Goal: Information Seeking & Learning: Learn about a topic

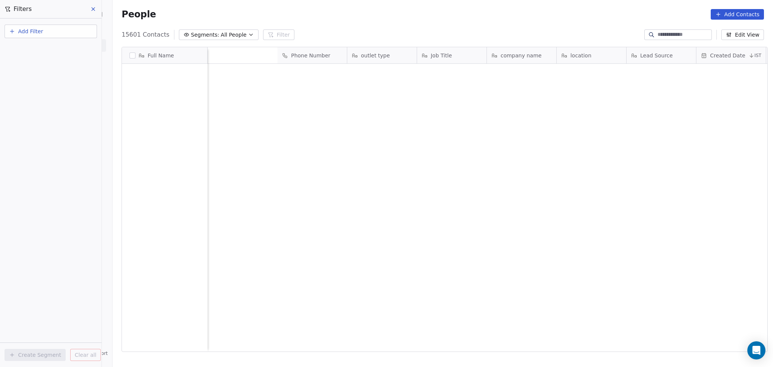
scroll to position [315, 657]
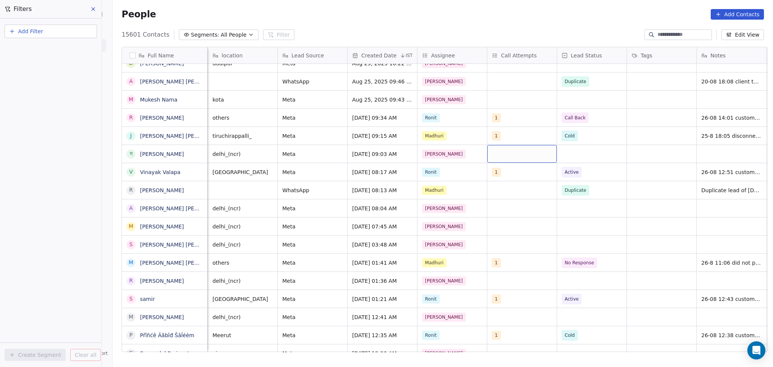
click at [67, 30] on button "Add Filter" at bounding box center [51, 32] width 93 height 14
click at [49, 56] on div "Contact activity" at bounding box center [51, 61] width 86 height 12
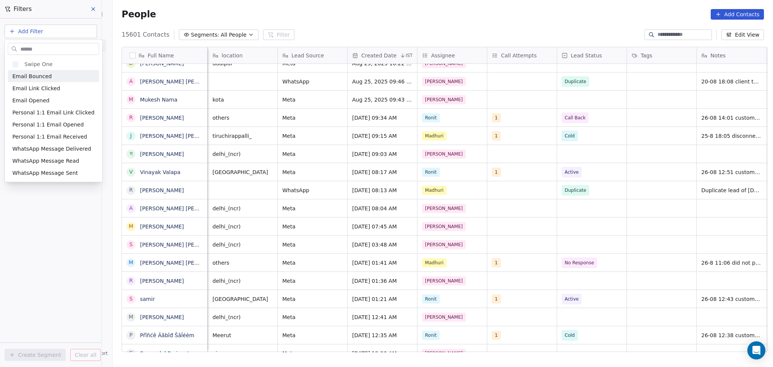
click at [51, 48] on input "text" at bounding box center [59, 48] width 80 height 11
click at [2, 293] on html "On2Cook India Pvt. Ltd. Contacts People Marketing Workflows Campaigns Sales Pip…" at bounding box center [386, 183] width 773 height 367
click at [44, 32] on html "On2Cook India Pvt. Ltd. Contacts People Marketing Workflows Campaigns Sales Pip…" at bounding box center [386, 183] width 773 height 367
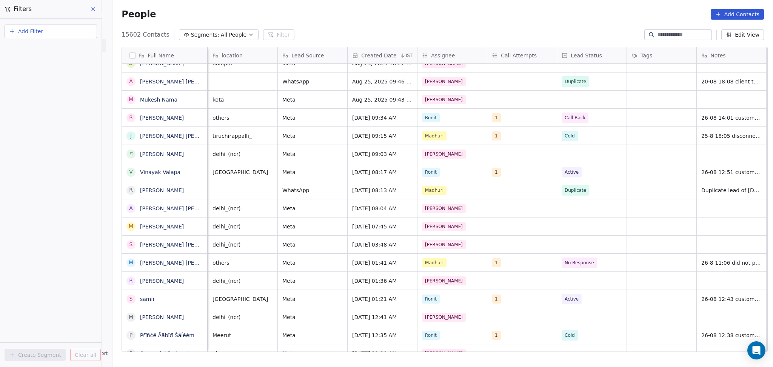
click at [44, 32] on button "Add Filter" at bounding box center [51, 32] width 93 height 14
click at [47, 47] on span "Contact properties" at bounding box center [36, 49] width 49 height 8
type input "***"
click at [34, 76] on div "Assignee" at bounding box center [50, 76] width 77 height 8
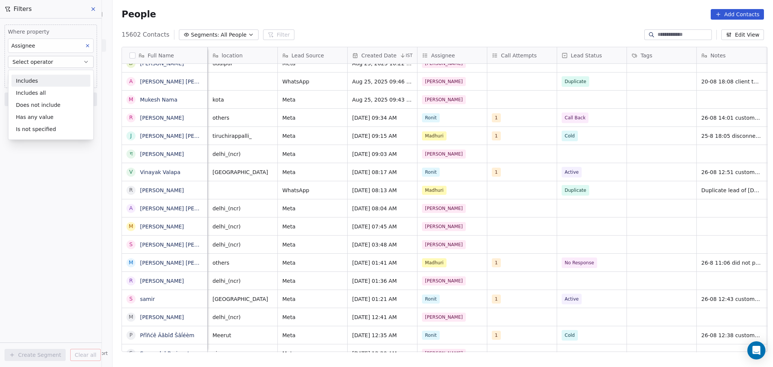
click at [34, 83] on div "Includes" at bounding box center [50, 81] width 79 height 12
click at [39, 75] on body "On2Cook India Pvt. Ltd. Contacts People Marketing Workflows Campaigns Sales Pip…" at bounding box center [386, 183] width 773 height 367
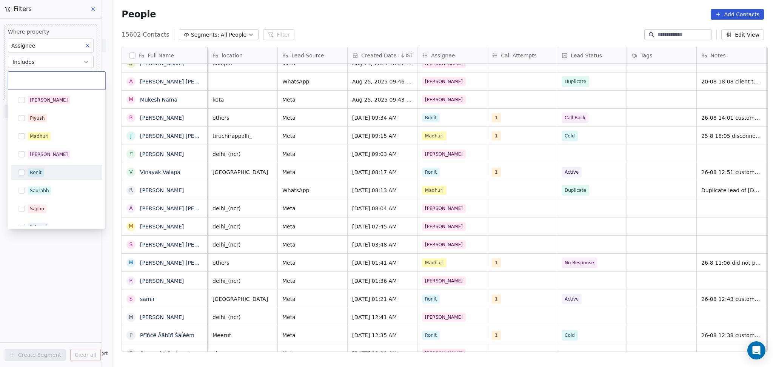
click at [42, 168] on span "Ronit" at bounding box center [36, 172] width 16 height 8
click at [41, 247] on html "On2Cook India Pvt. Ltd. Contacts People Marketing Workflows Campaigns Sales Pip…" at bounding box center [386, 183] width 773 height 367
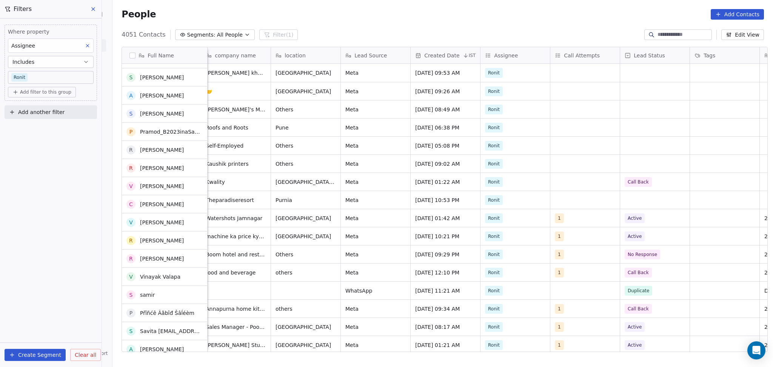
scroll to position [0, 0]
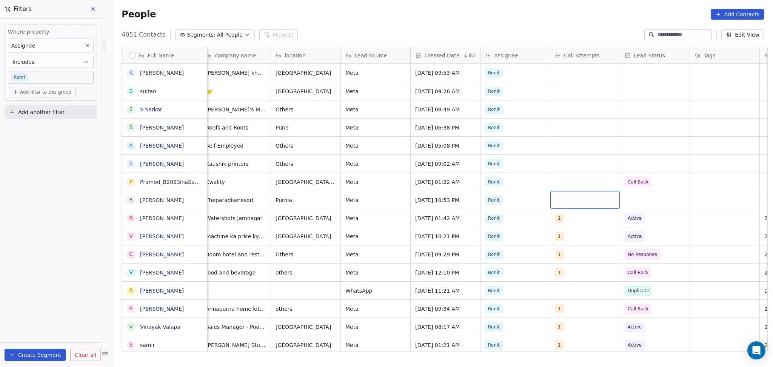
drag, startPoint x: 598, startPoint y: 204, endPoint x: 577, endPoint y: 183, distance: 29.9
click at [576, 194] on div "grid" at bounding box center [585, 200] width 69 height 18
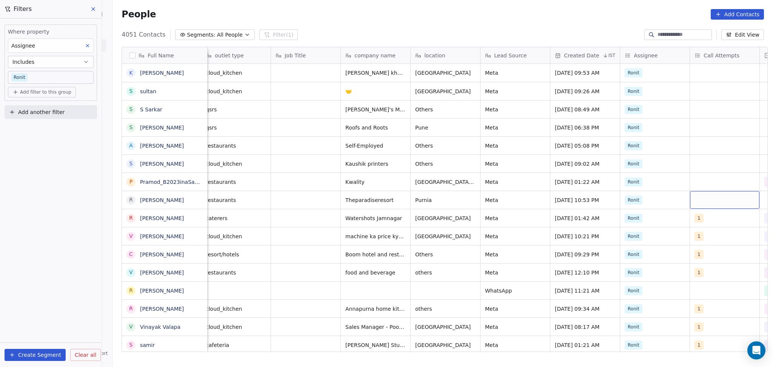
scroll to position [0, 216]
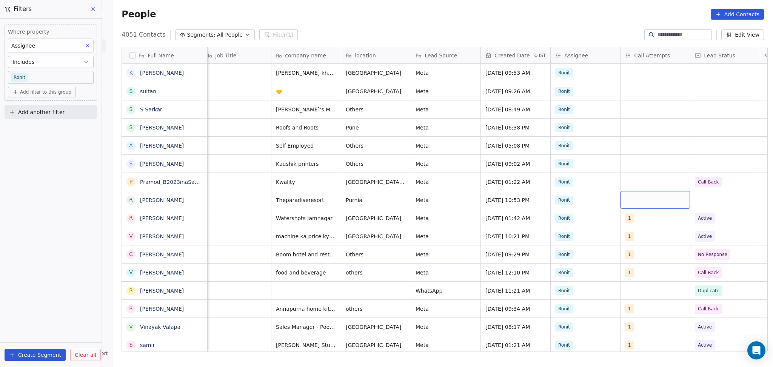
click at [656, 200] on div "grid" at bounding box center [655, 200] width 69 height 18
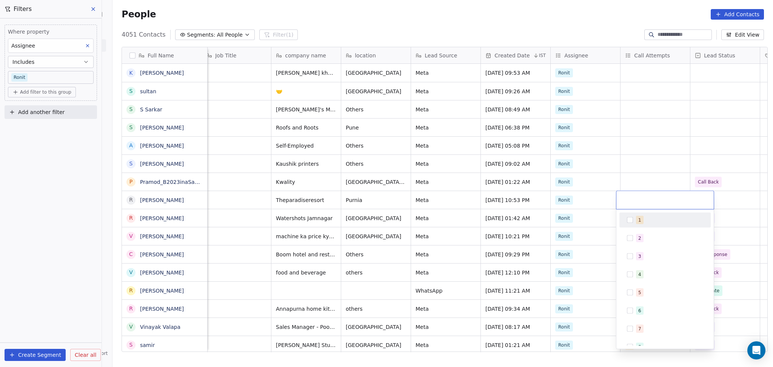
click at [654, 207] on div at bounding box center [665, 200] width 97 height 18
click at [653, 214] on div "1" at bounding box center [665, 220] width 85 height 12
click at [654, 159] on html "On2Cook India Pvt. Ltd. Contacts People Marketing Workflows Campaigns Sales Pip…" at bounding box center [386, 183] width 773 height 367
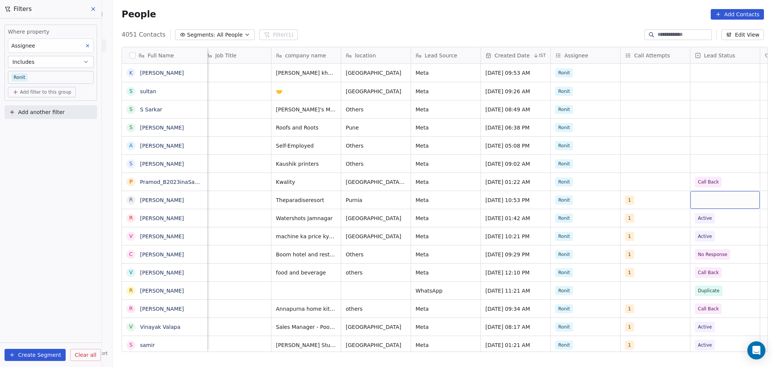
click at [695, 196] on div "grid" at bounding box center [725, 200] width 69 height 18
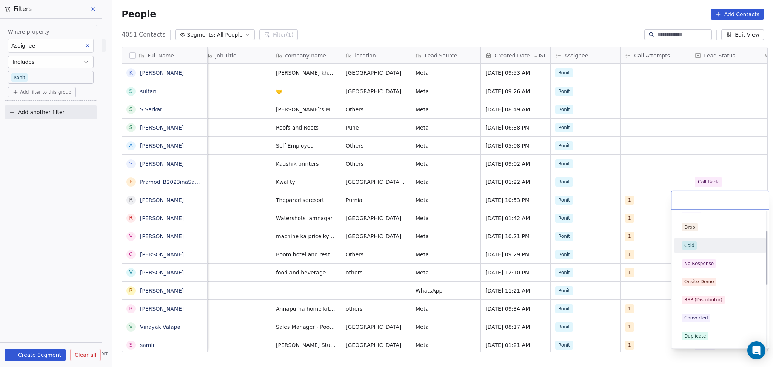
scroll to position [50, 0]
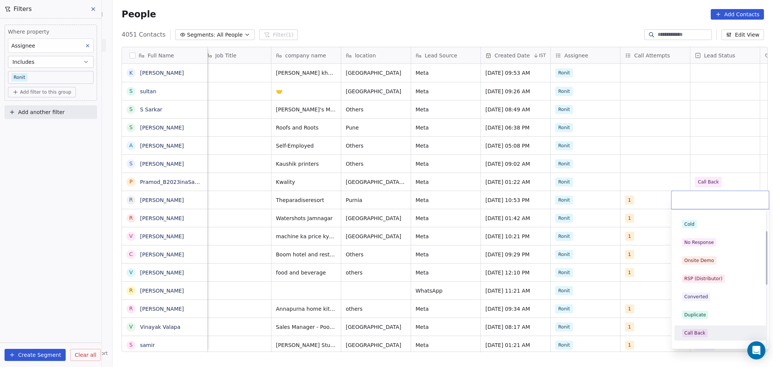
click at [697, 332] on div "Call Back" at bounding box center [695, 333] width 21 height 7
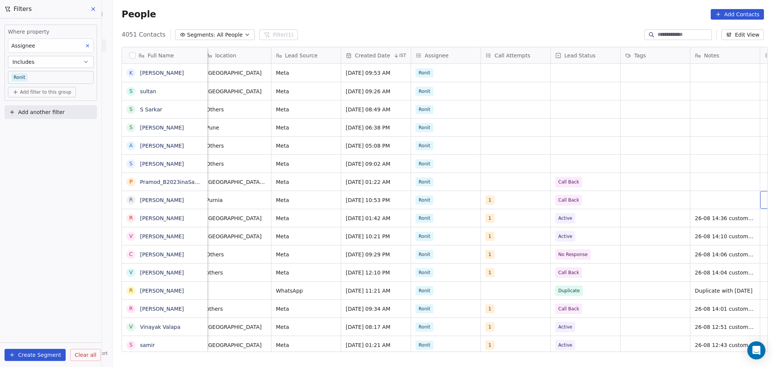
scroll to position [0, 426]
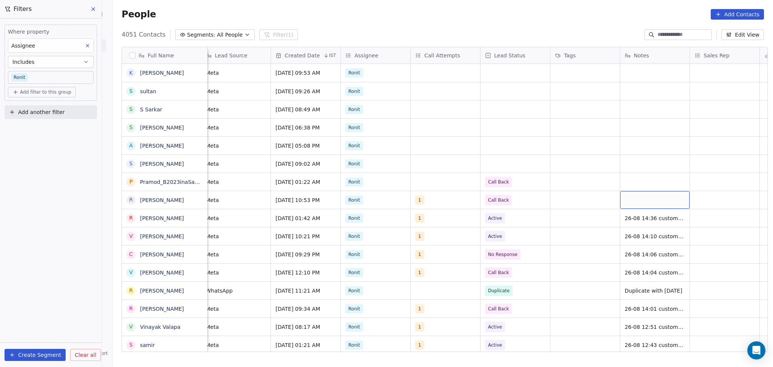
click at [643, 196] on div "grid" at bounding box center [654, 200] width 69 height 18
type textarea "**********"
click at [704, 189] on html "On2Cook India Pvt. Ltd. Contacts People Marketing Workflows Campaigns Sales Pip…" at bounding box center [386, 183] width 773 height 367
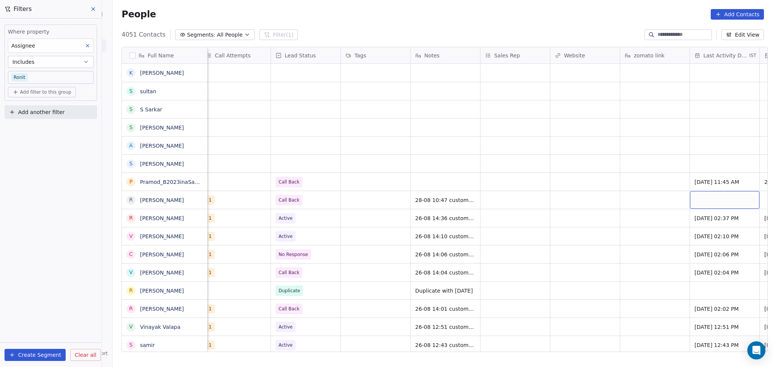
scroll to position [0, 705]
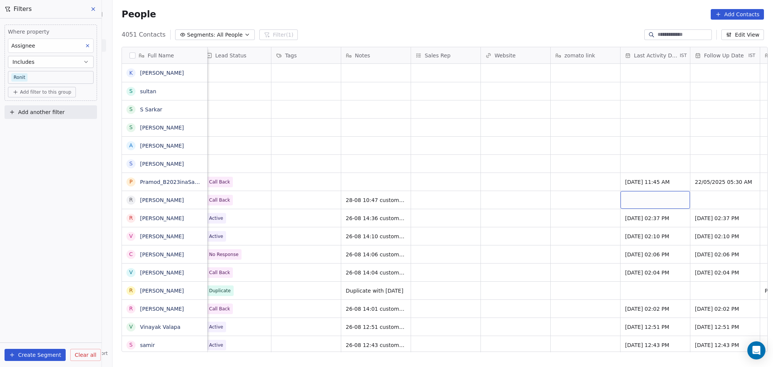
click at [669, 205] on div "grid" at bounding box center [655, 200] width 69 height 18
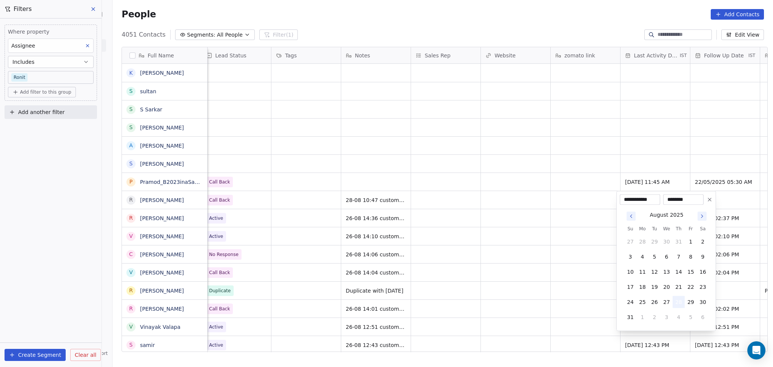
click at [680, 302] on button "28" at bounding box center [679, 302] width 12 height 12
click at [470, 244] on html "On2Cook India Pvt. Ltd. Contacts People Marketing Workflows Campaigns Sales Pip…" at bounding box center [386, 183] width 773 height 367
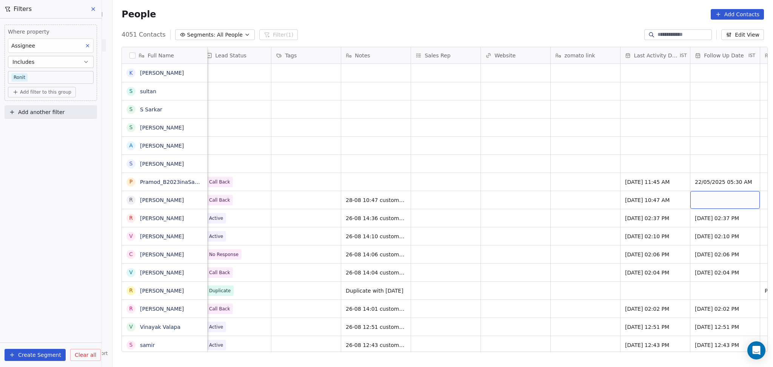
click at [702, 194] on div "grid" at bounding box center [725, 200] width 69 height 18
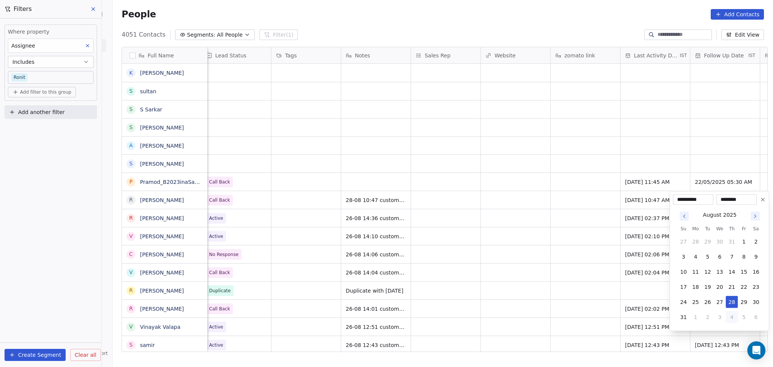
click at [734, 318] on button "4" at bounding box center [732, 317] width 12 height 12
type input "**********"
click at [439, 262] on html "On2Cook India Pvt. Ltd. Contacts People Marketing Workflows Campaigns Sales Pip…" at bounding box center [386, 183] width 773 height 367
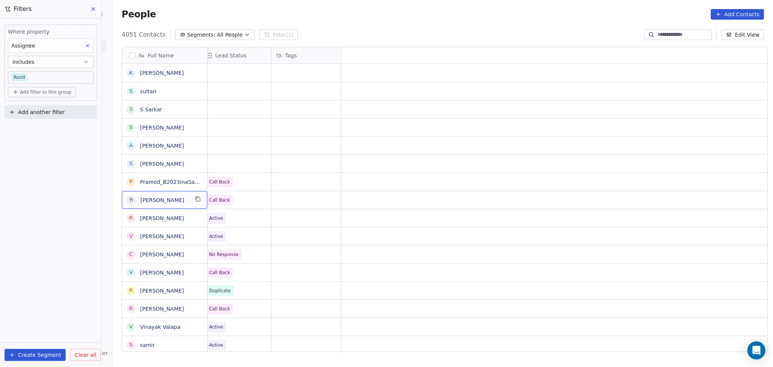
scroll to position [0, 0]
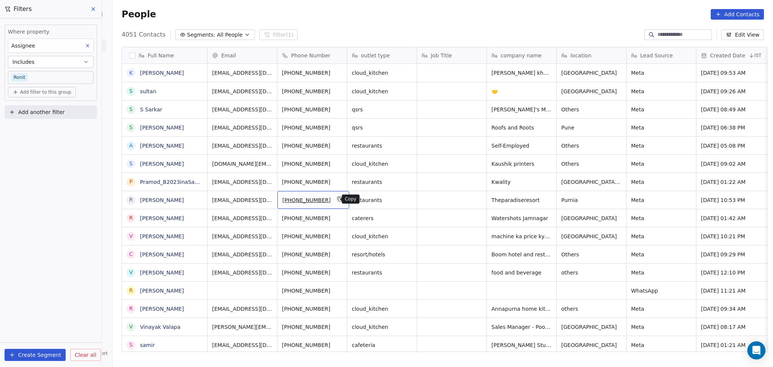
click at [335, 200] on button "grid" at bounding box center [339, 198] width 9 height 9
click at [143, 180] on link "Pramod_B2023inaSaha.yoyorichforeva" at bounding box center [191, 182] width 102 height 6
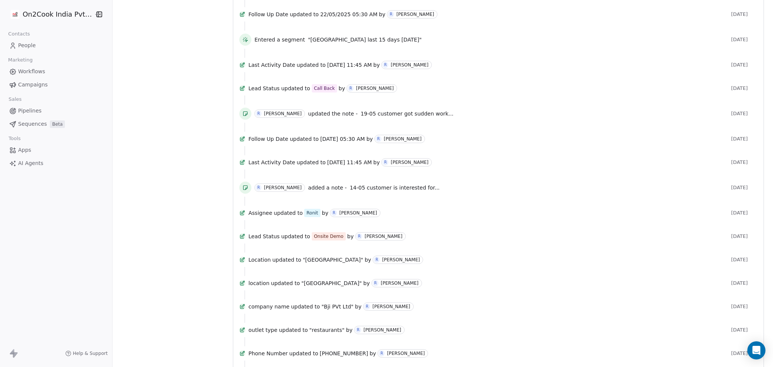
scroll to position [453, 0]
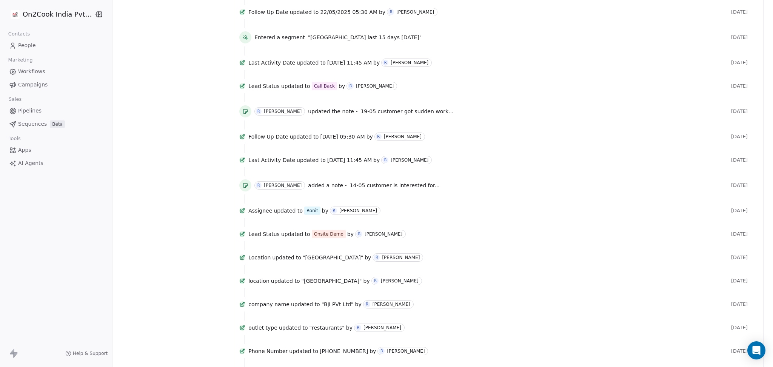
click at [387, 188] on span "14-05 customer is interested for..." at bounding box center [395, 185] width 90 height 6
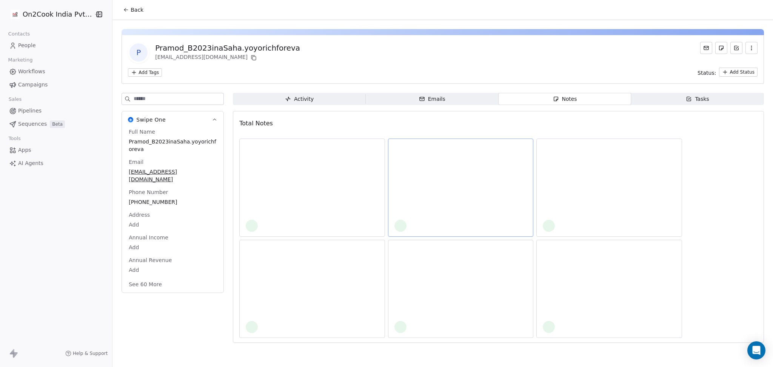
click at [388, 217] on div at bounding box center [461, 188] width 146 height 98
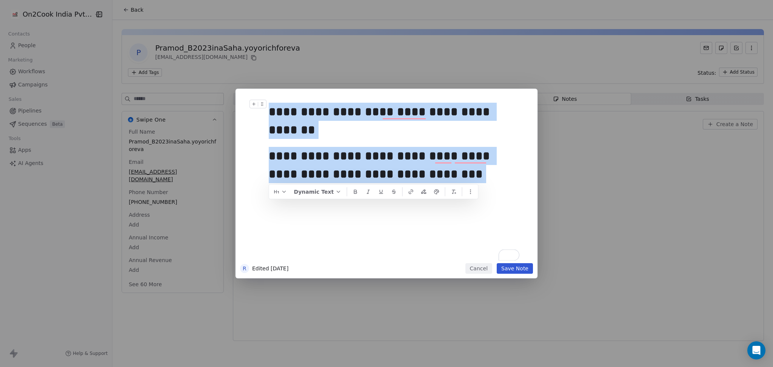
drag, startPoint x: 411, startPoint y: 179, endPoint x: 271, endPoint y: 111, distance: 155.4
click at [271, 111] on div "**********" at bounding box center [398, 180] width 258 height 161
copy div "**********"
click at [486, 267] on button "Cancel" at bounding box center [479, 268] width 27 height 11
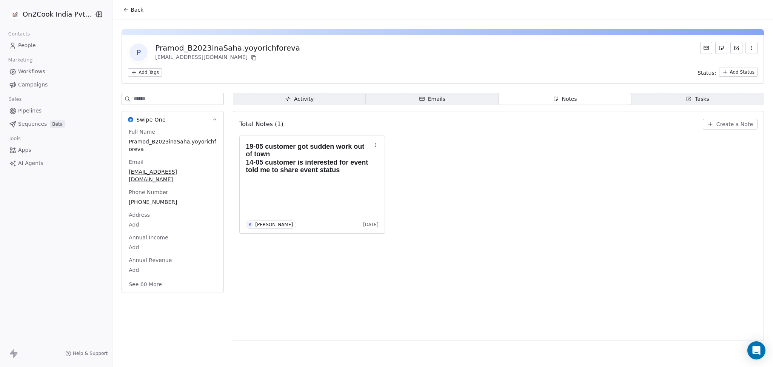
click at [137, 11] on span "Back" at bounding box center [137, 10] width 13 height 8
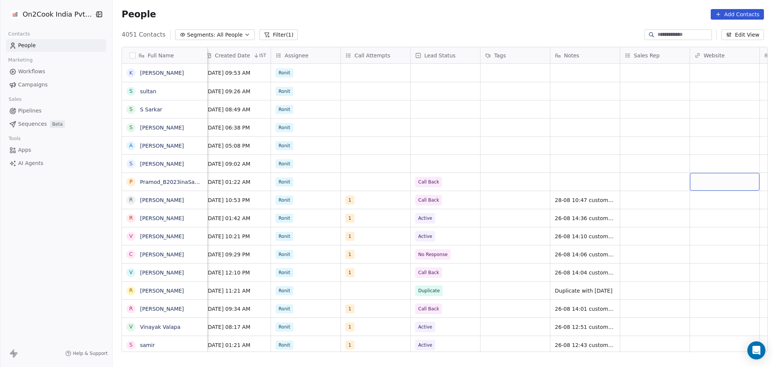
scroll to position [0, 565]
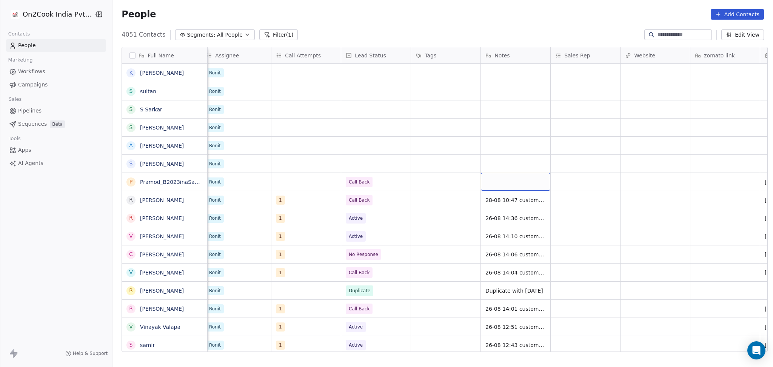
click at [526, 181] on div "grid" at bounding box center [515, 182] width 69 height 18
type textarea "**********"
click at [455, 179] on html "On2Cook India Pvt. Ltd. Contacts People Marketing Workflows Campaigns Sales Pip…" at bounding box center [386, 183] width 773 height 367
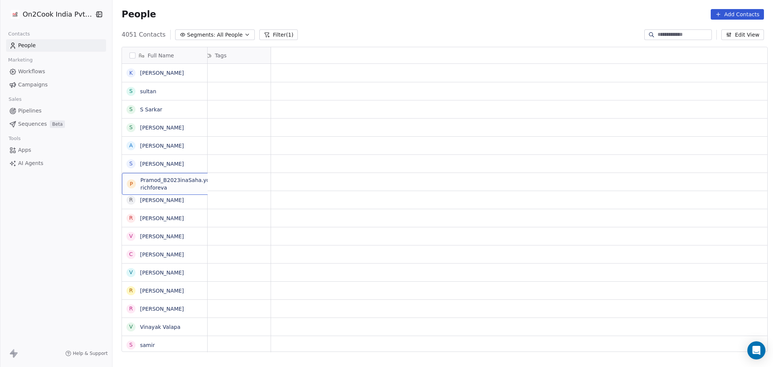
scroll to position [0, 0]
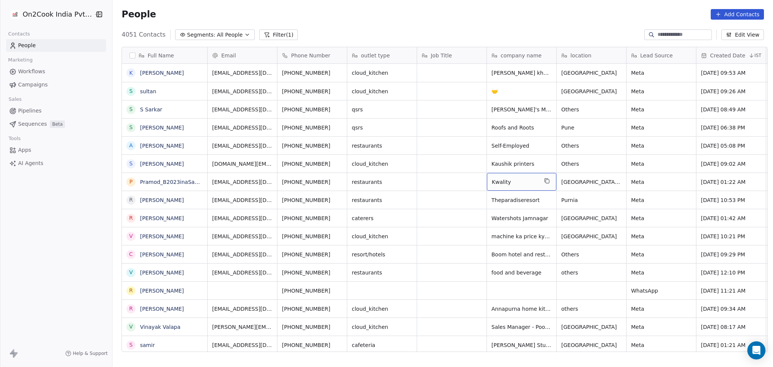
click at [504, 182] on span "Kwality" at bounding box center [515, 182] width 46 height 8
type textarea "**********"
click at [687, 190] on html "On2Cook India Pvt. Ltd. Contacts People Marketing Workflows Campaigns Sales Pip…" at bounding box center [386, 183] width 773 height 367
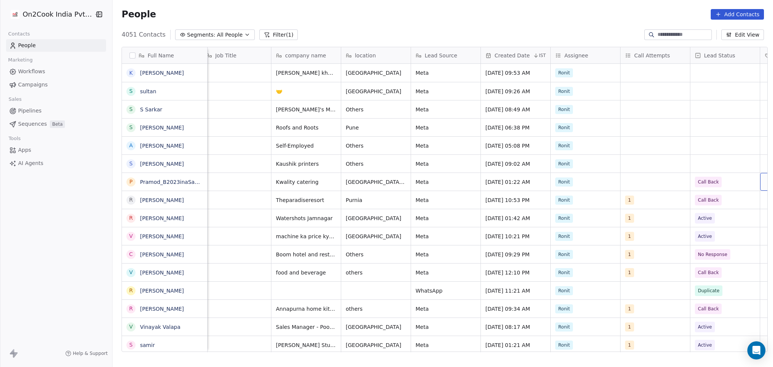
scroll to position [0, 286]
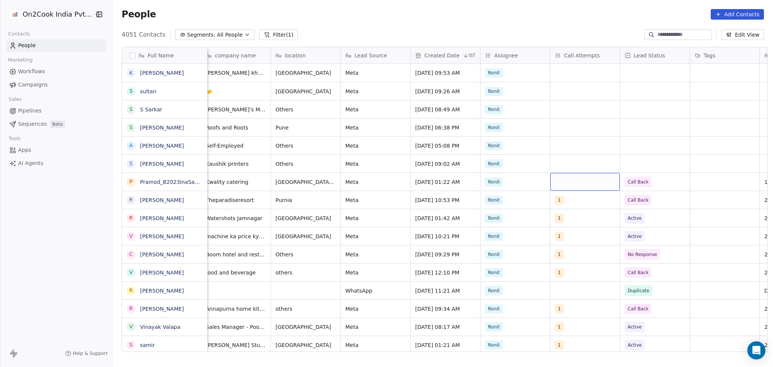
click at [590, 182] on div "grid" at bounding box center [585, 182] width 69 height 18
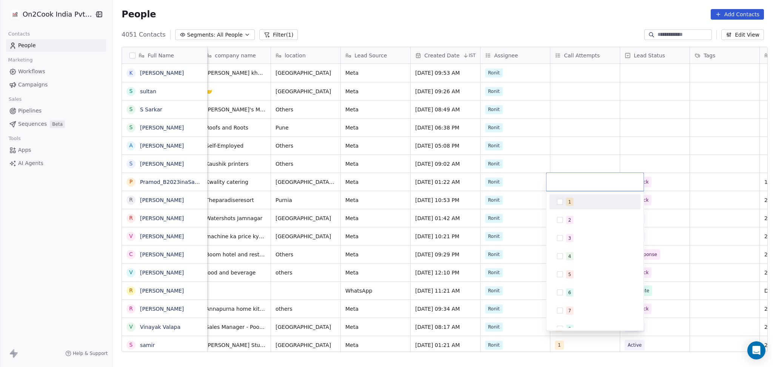
click at [569, 201] on div "1" at bounding box center [569, 202] width 3 height 7
click at [581, 146] on html "On2Cook India Pvt. Ltd. Contacts People Marketing Workflows Campaigns Sales Pip…" at bounding box center [386, 183] width 773 height 367
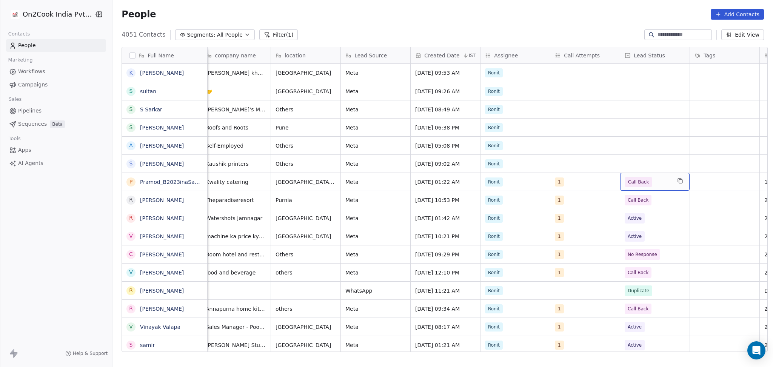
click at [643, 186] on span "Call Back" at bounding box center [638, 182] width 27 height 11
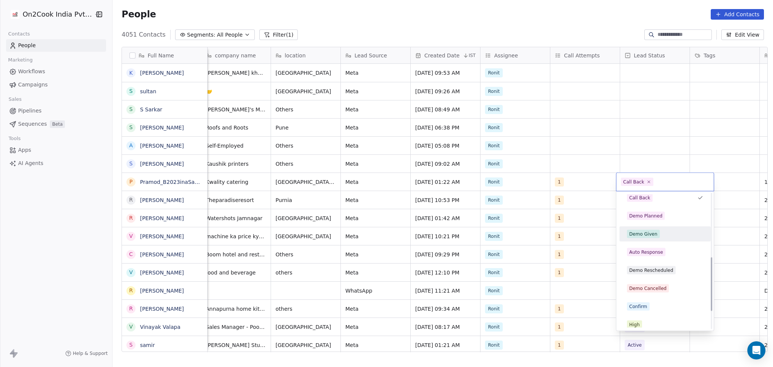
scroll to position [151, 0]
click at [649, 230] on div "Demo Planned" at bounding box center [645, 232] width 33 height 7
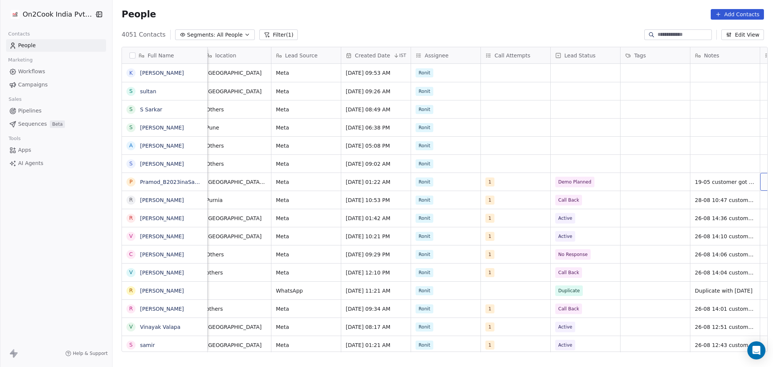
scroll to position [0, 426]
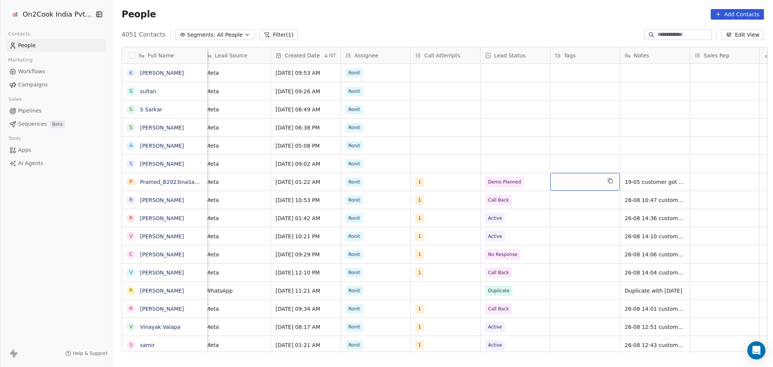
click at [574, 184] on div "grid" at bounding box center [585, 182] width 69 height 18
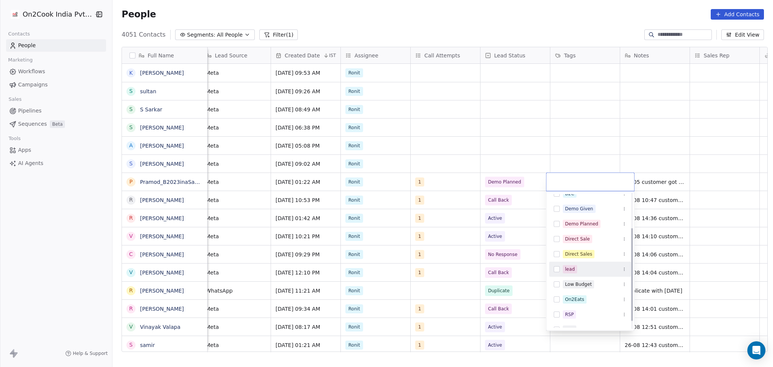
scroll to position [12, 0]
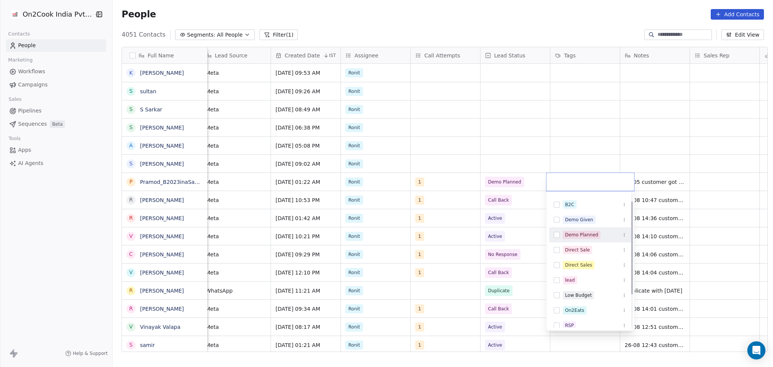
click at [572, 230] on div "Demo Planned" at bounding box center [590, 235] width 82 height 12
click at [701, 176] on html "On2Cook India Pvt. Ltd. Contacts People Marketing Workflows Campaigns Sales Pip…" at bounding box center [386, 183] width 773 height 367
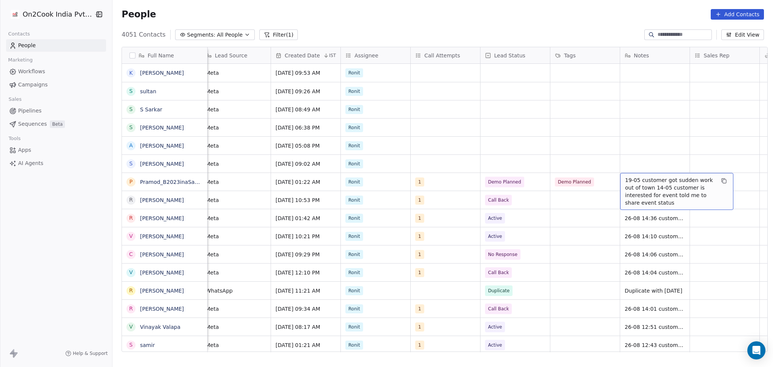
click at [662, 182] on span "19-05 customer got sudden work out of town 14-05 customer is interested for eve…" at bounding box center [670, 191] width 90 height 30
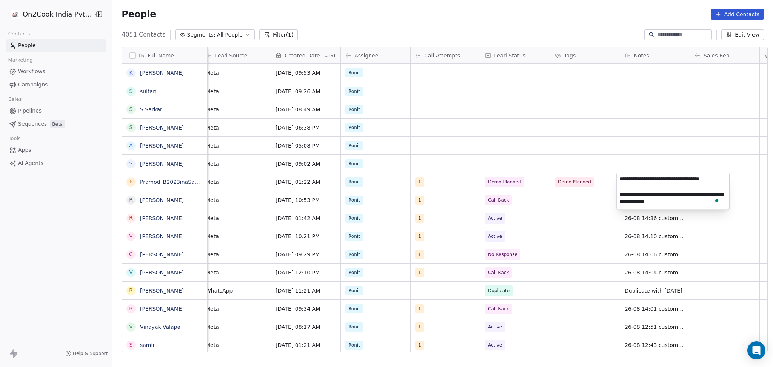
scroll to position [0, 0]
click at [621, 178] on textarea "**********" at bounding box center [673, 191] width 113 height 36
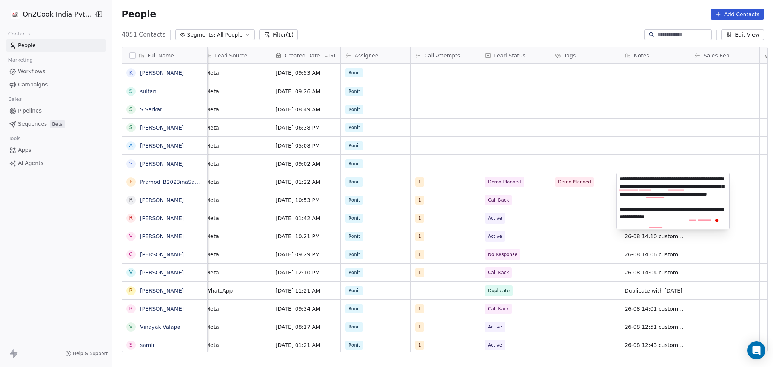
type textarea "**********"
click at [578, 199] on html "On2Cook India Pvt. Ltd. Contacts People Marketing Workflows Campaigns Sales Pip…" at bounding box center [386, 183] width 773 height 367
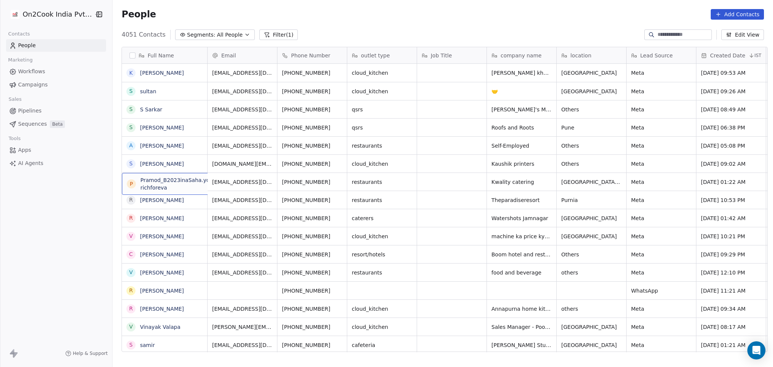
click at [183, 192] on div "P Pramod_B2023inaSaha.yoyorichforeva" at bounding box center [178, 184] width 113 height 22
drag, startPoint x: 220, startPoint y: 176, endPoint x: 140, endPoint y: 185, distance: 80.2
click at [140, 185] on textarea "**********" at bounding box center [175, 184] width 113 height 23
type textarea "******"
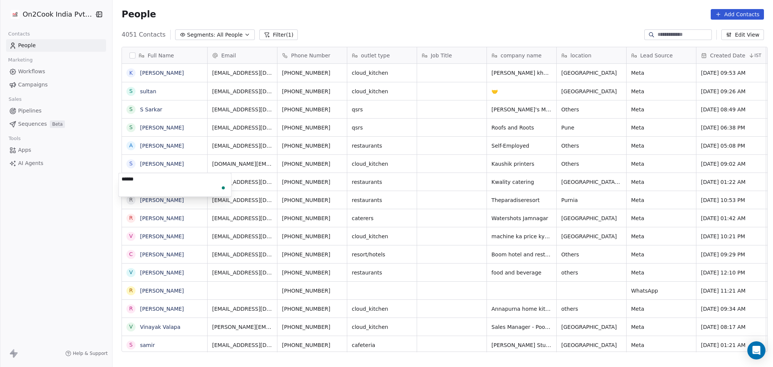
click at [449, 182] on html "On2Cook India Pvt. Ltd. Contacts People Marketing Workflows Campaigns Sales Pip…" at bounding box center [386, 183] width 773 height 367
click at [197, 182] on icon "grid" at bounding box center [198, 181] width 3 height 3
click at [337, 182] on icon "grid" at bounding box center [340, 181] width 6 height 6
click at [545, 181] on icon "grid" at bounding box center [546, 180] width 3 height 3
click at [352, 182] on span "restaurants" at bounding box center [375, 182] width 46 height 8
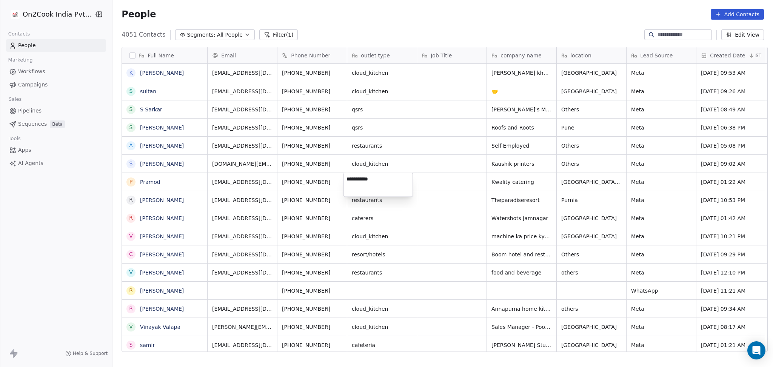
click at [595, 185] on html "On2Cook India Pvt. Ltd. Contacts People Marketing Workflows Campaigns Sales Pip…" at bounding box center [386, 183] width 773 height 367
drag, startPoint x: 603, startPoint y: 182, endPoint x: 613, endPoint y: 181, distance: 10.2
click at [604, 182] on html "On2Cook India Pvt. Ltd. Contacts People Marketing Workflows Campaigns Sales Pip…" at bounding box center [386, 183] width 773 height 367
click at [639, 182] on icon "grid" at bounding box center [642, 181] width 6 height 6
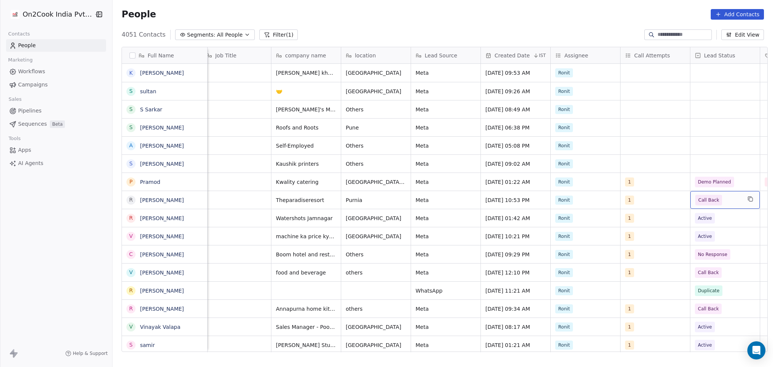
scroll to position [0, 286]
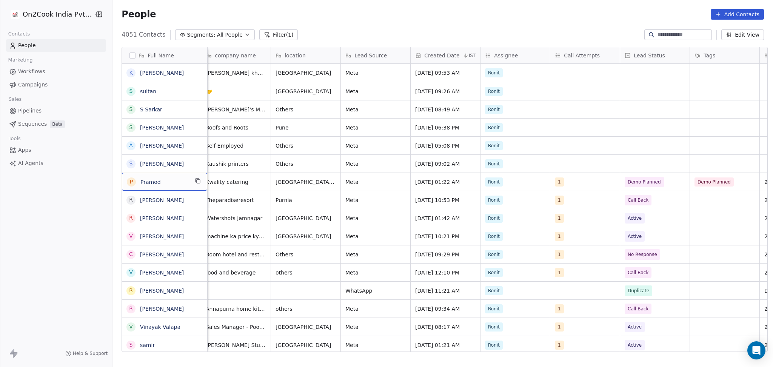
click at [193, 177] on button "grid" at bounding box center [197, 180] width 9 height 9
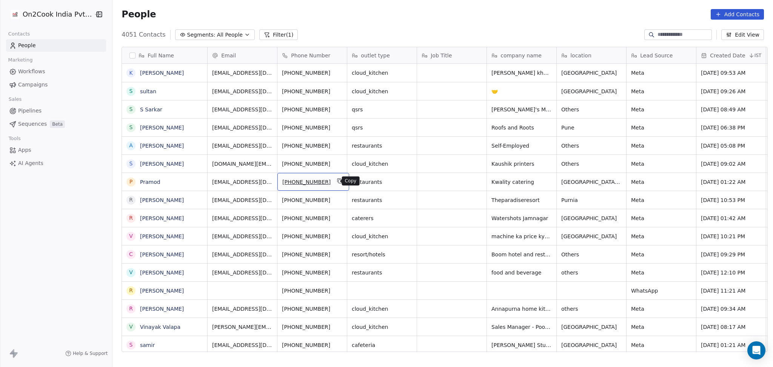
click at [339, 183] on icon "grid" at bounding box center [340, 181] width 3 height 3
click at [544, 181] on icon "grid" at bounding box center [547, 181] width 6 height 6
click at [639, 182] on icon "grid" at bounding box center [642, 181] width 6 height 6
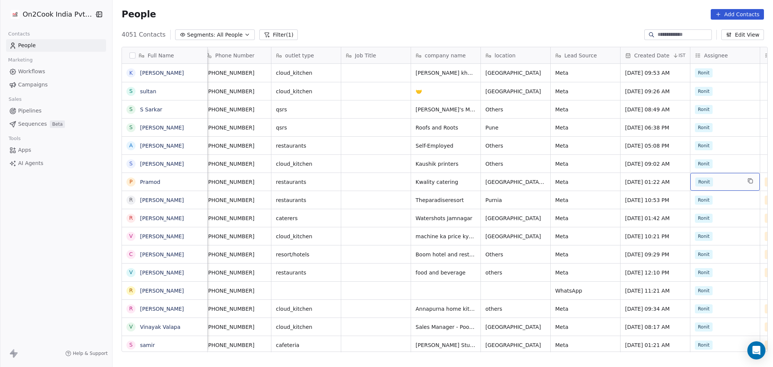
scroll to position [0, 69]
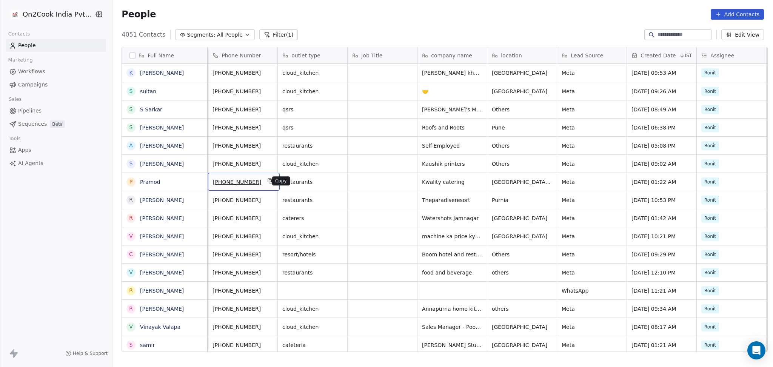
click at [267, 180] on icon "grid" at bounding box center [270, 181] width 6 height 6
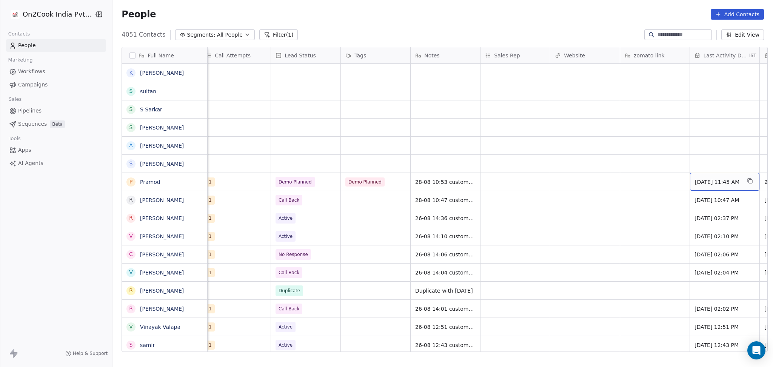
scroll to position [0, 705]
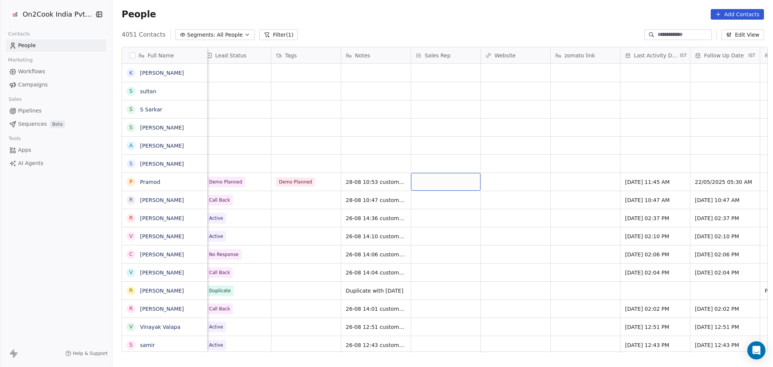
click at [425, 185] on div "grid" at bounding box center [445, 182] width 69 height 18
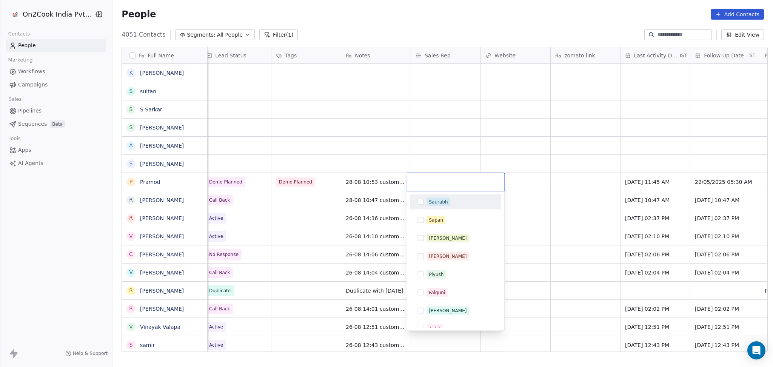
click at [438, 206] on span "Saurabh" at bounding box center [438, 202] width 23 height 8
click at [598, 188] on html "On2Cook India Pvt. Ltd. Contacts People Marketing Workflows Campaigns Sales Pip…" at bounding box center [386, 183] width 773 height 367
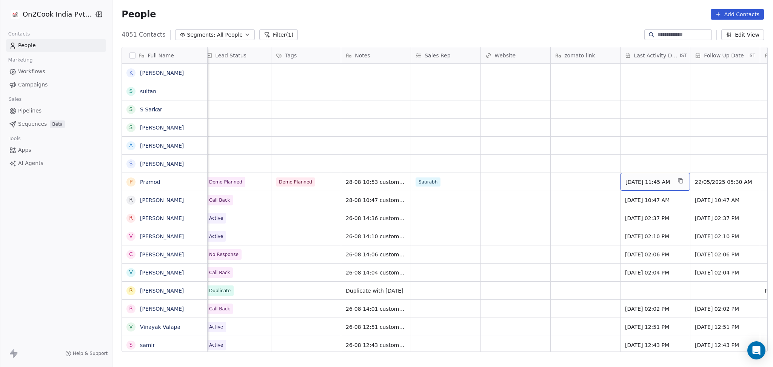
click at [643, 184] on span "May 19, 2025 11:45 AM" at bounding box center [649, 182] width 46 height 8
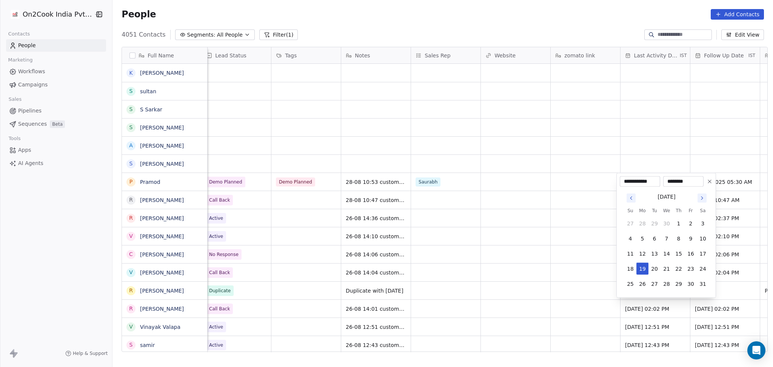
click at [701, 198] on icon "Go to next month" at bounding box center [702, 198] width 6 height 6
click at [701, 197] on icon "Go to next month" at bounding box center [702, 198] width 6 height 6
click at [676, 287] on button "28" at bounding box center [679, 284] width 12 height 12
type input "**********"
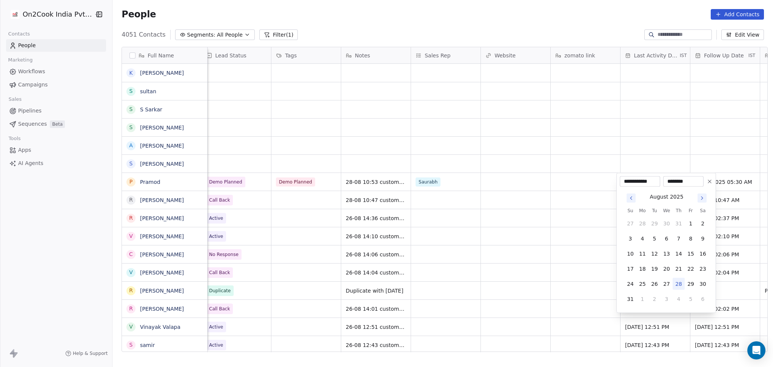
click at [510, 270] on html "On2Cook India Pvt. Ltd. Contacts People Marketing Workflows Campaigns Sales Pip…" at bounding box center [386, 183] width 773 height 367
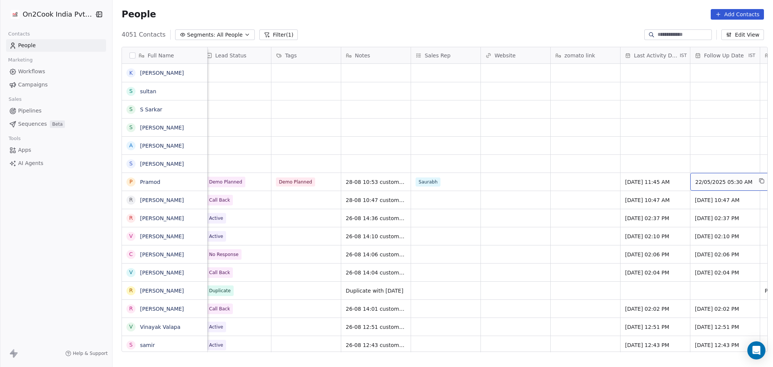
click at [716, 183] on span "22/05/2025 05:30 AM" at bounding box center [723, 182] width 57 height 8
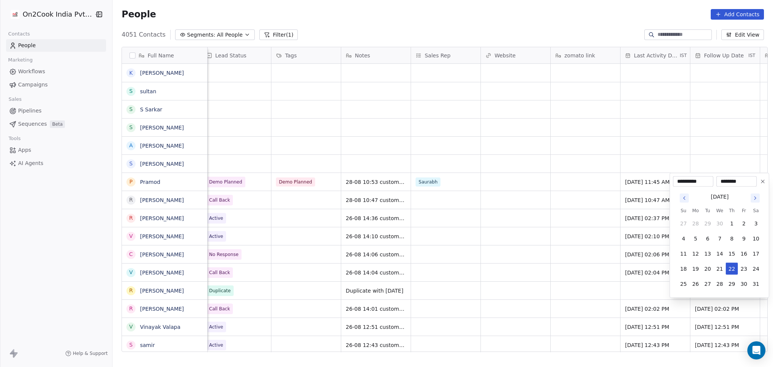
click at [750, 201] on button "Go to next month" at bounding box center [755, 198] width 11 height 11
click at [745, 281] on button "29" at bounding box center [744, 284] width 12 height 12
type input "**********"
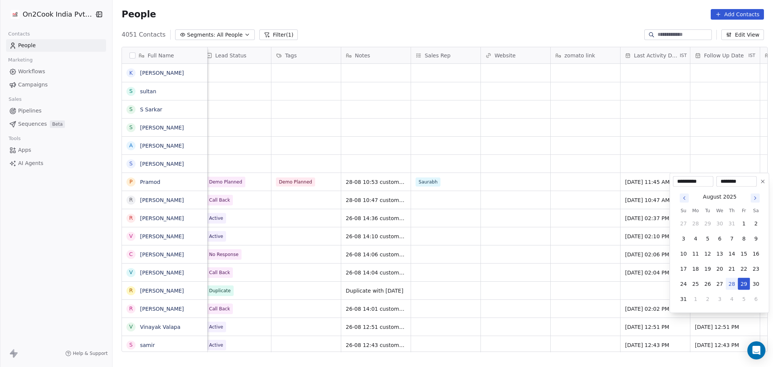
click at [516, 260] on html "On2Cook India Pvt. Ltd. Contacts People Marketing Workflows Campaigns Sales Pip…" at bounding box center [386, 183] width 773 height 367
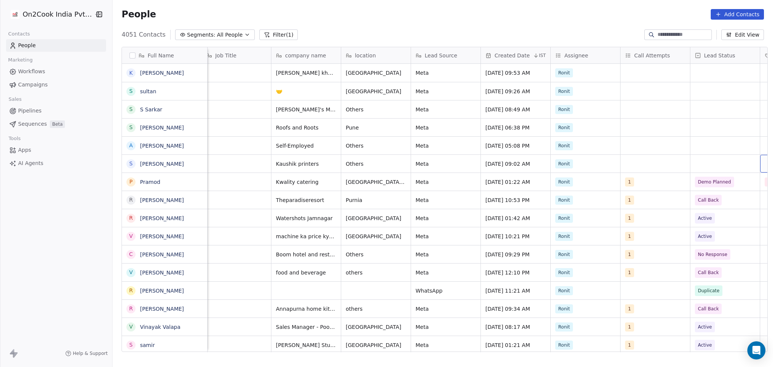
scroll to position [0, 286]
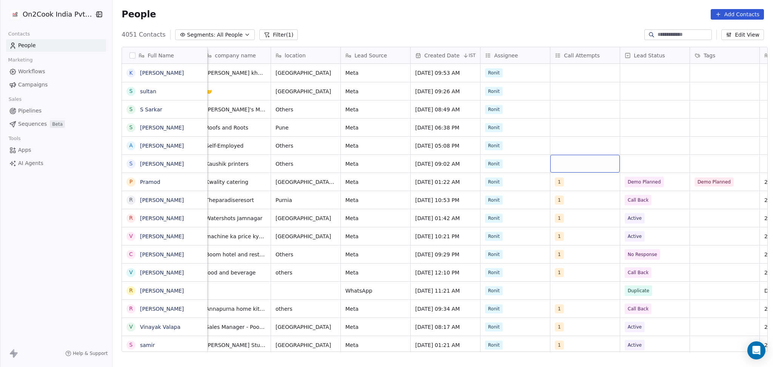
click at [584, 166] on div "grid" at bounding box center [585, 164] width 69 height 18
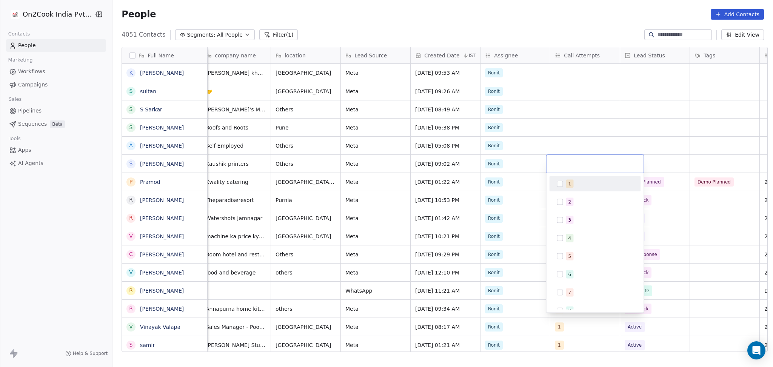
click at [580, 181] on div "1" at bounding box center [599, 184] width 67 height 8
click at [669, 165] on html "On2Cook India Pvt. Ltd. Contacts People Marketing Workflows Campaigns Sales Pip…" at bounding box center [386, 183] width 773 height 367
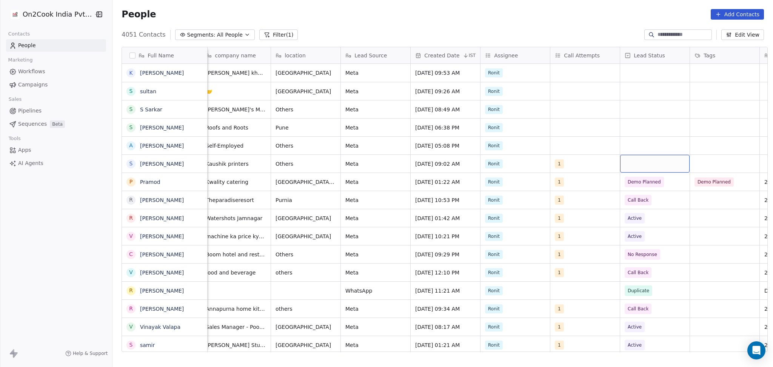
click at [668, 165] on div "grid" at bounding box center [654, 164] width 69 height 18
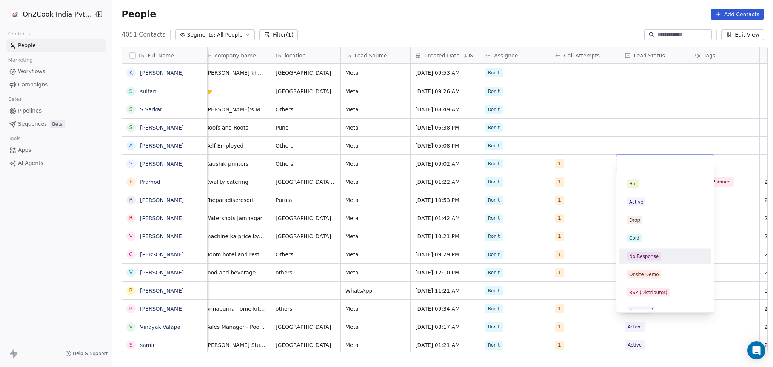
click at [658, 251] on div "No Response" at bounding box center [665, 256] width 85 height 12
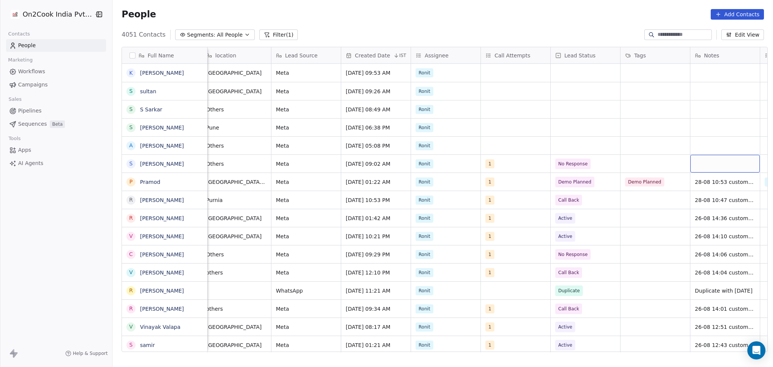
scroll to position [0, 426]
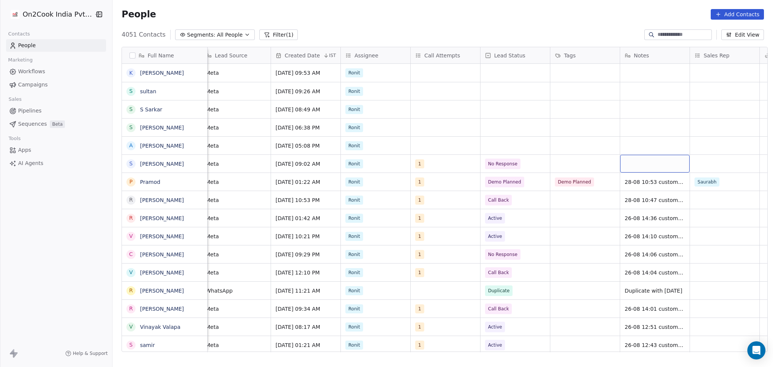
click at [659, 164] on div "grid" at bounding box center [654, 164] width 69 height 18
type textarea "**********"
click at [708, 164] on html "On2Cook India Pvt. Ltd. Contacts People Marketing Workflows Campaigns Sales Pip…" at bounding box center [386, 183] width 773 height 367
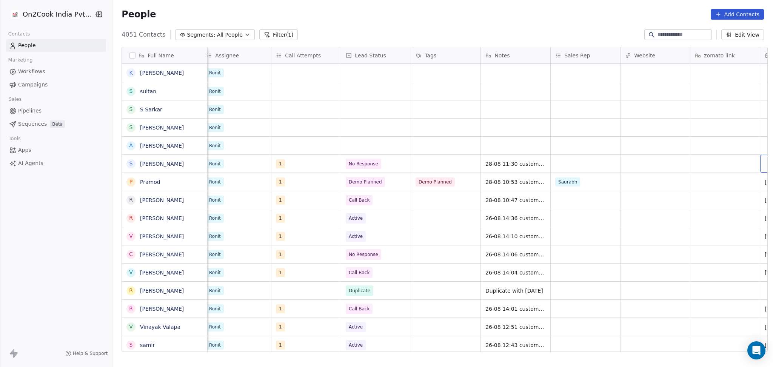
scroll to position [0, 635]
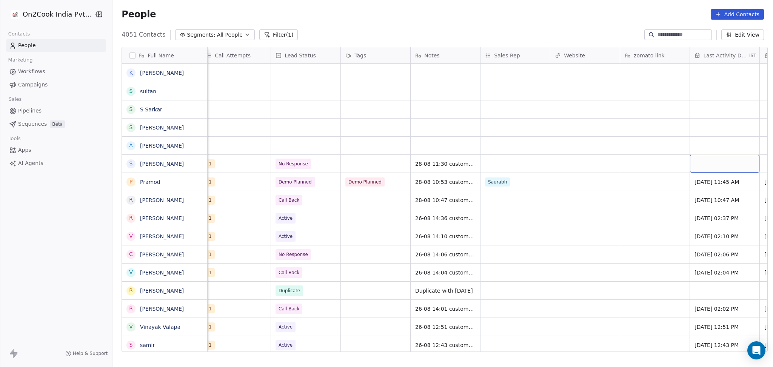
click at [691, 156] on div "grid" at bounding box center [724, 164] width 69 height 18
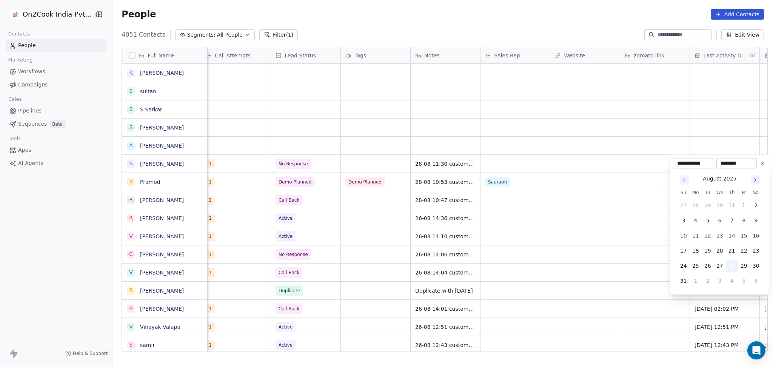
click at [729, 264] on button "28" at bounding box center [732, 266] width 12 height 12
click at [647, 246] on html "On2Cook India Pvt. Ltd. Contacts People Marketing Workflows Campaigns Sales Pip…" at bounding box center [386, 183] width 773 height 367
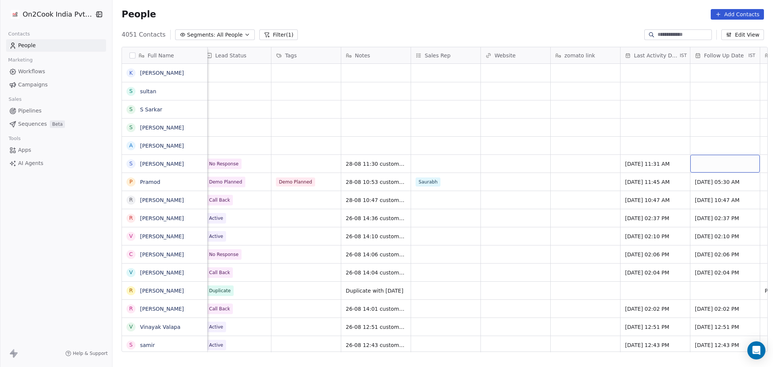
scroll to position [0, 775]
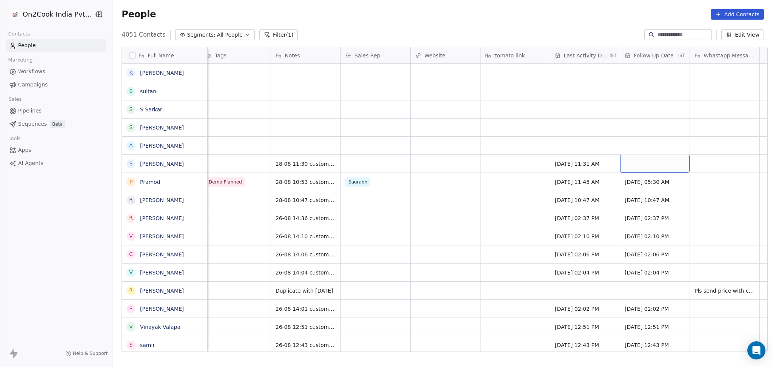
click at [649, 162] on div "grid" at bounding box center [654, 164] width 69 height 18
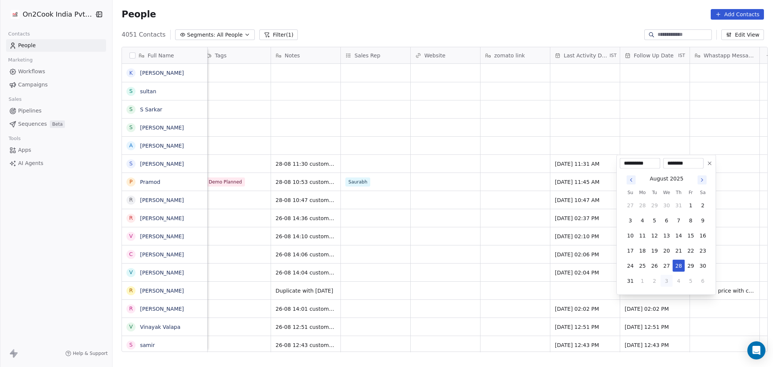
click at [663, 281] on button "3" at bounding box center [667, 281] width 12 height 12
type input "**********"
click at [470, 220] on html "On2Cook India Pvt. Ltd. Contacts People Marketing Workflows Campaigns Sales Pip…" at bounding box center [386, 183] width 773 height 367
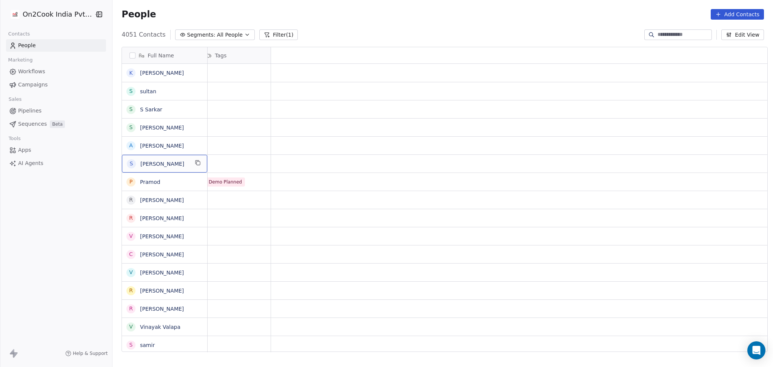
scroll to position [0, 0]
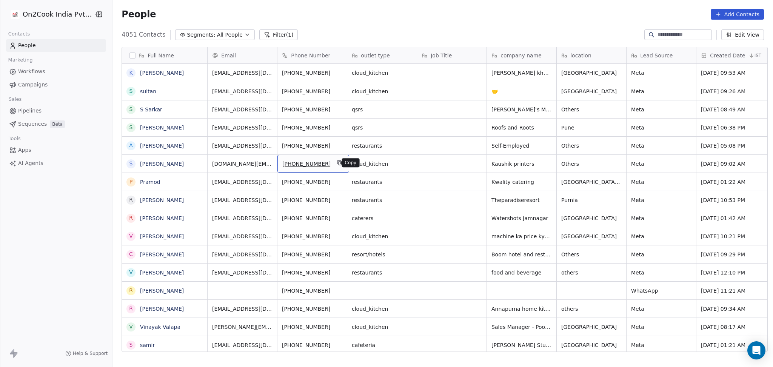
click at [337, 164] on icon "grid" at bounding box center [340, 163] width 6 height 6
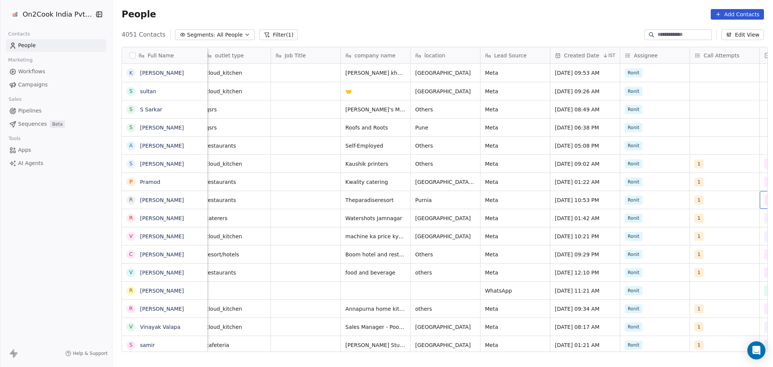
scroll to position [0, 286]
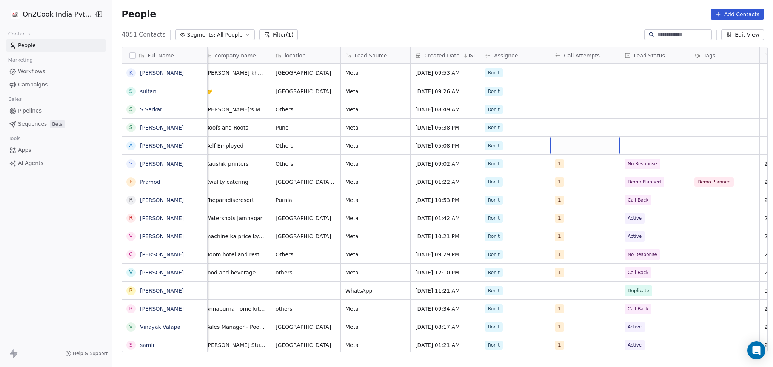
drag, startPoint x: 578, startPoint y: 144, endPoint x: 582, endPoint y: 142, distance: 4.7
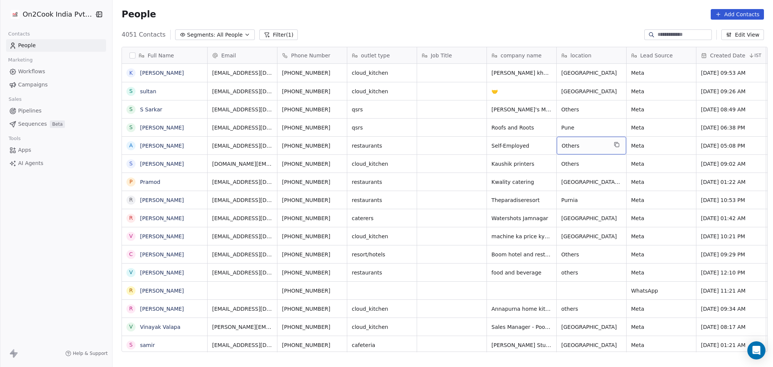
click at [563, 140] on div "Others" at bounding box center [591, 146] width 69 height 18
type textarea "*"
type textarea "*********"
click at [651, 141] on html "On2Cook India Pvt. Ltd. Contacts People Marketing Workflows Campaigns Sales Pip…" at bounding box center [386, 183] width 773 height 367
click at [451, 145] on html "On2Cook India Pvt. Ltd. Contacts People Marketing Workflows Campaigns Sales Pip…" at bounding box center [386, 183] width 773 height 367
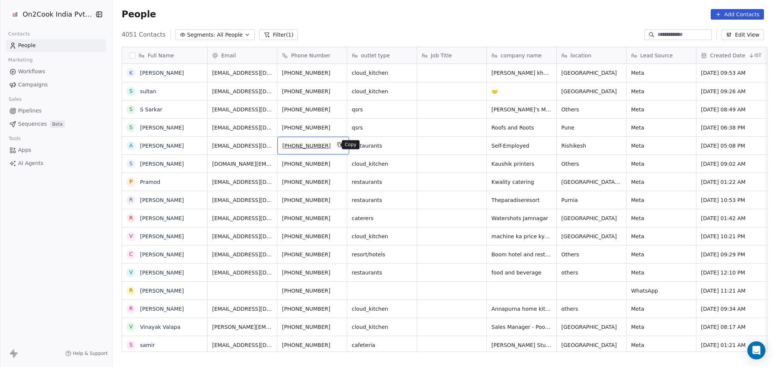
click at [335, 141] on button "grid" at bounding box center [339, 144] width 9 height 9
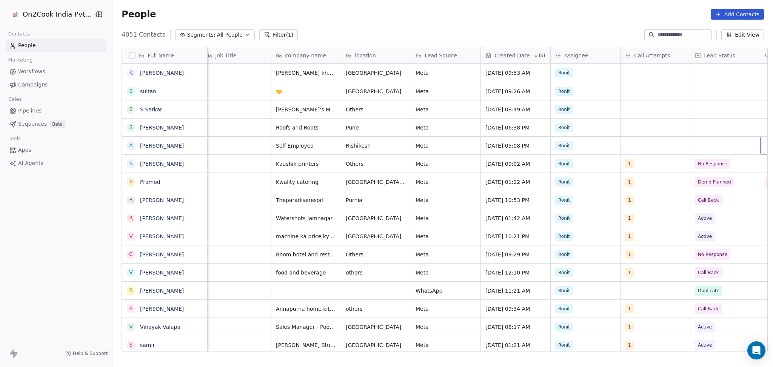
scroll to position [0, 286]
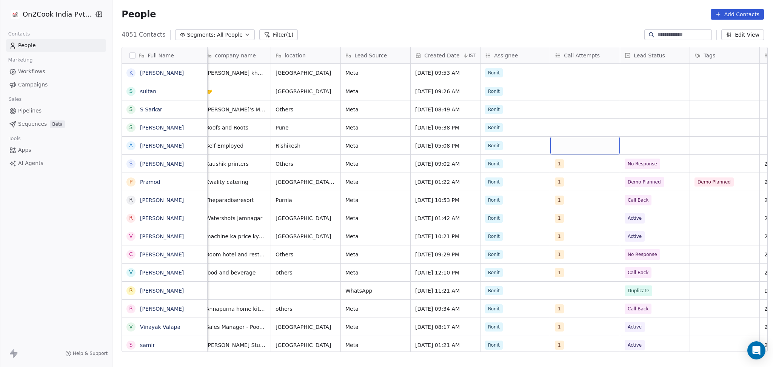
click at [578, 146] on div "grid" at bounding box center [585, 146] width 69 height 18
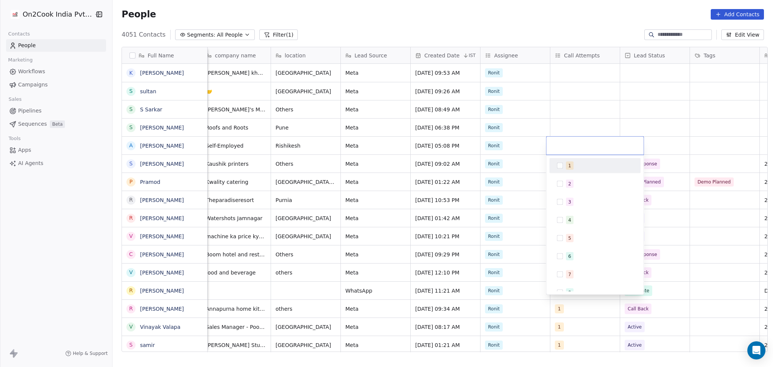
click at [574, 163] on div "1" at bounding box center [599, 166] width 67 height 8
click at [577, 119] on html "On2Cook India Pvt. Ltd. Contacts People Marketing Workflows Campaigns Sales Pip…" at bounding box center [386, 183] width 773 height 367
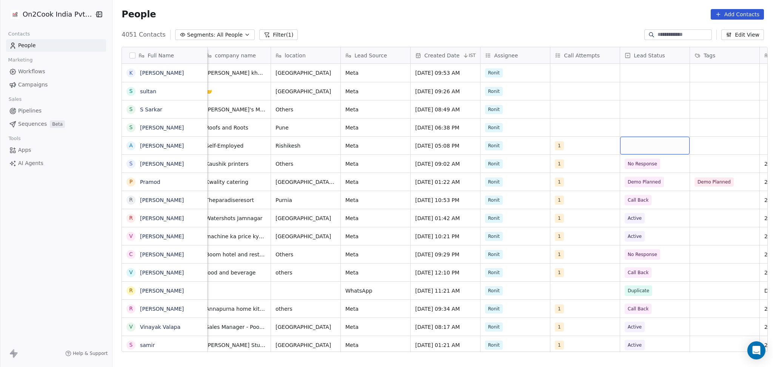
click at [641, 142] on div "grid" at bounding box center [654, 146] width 69 height 18
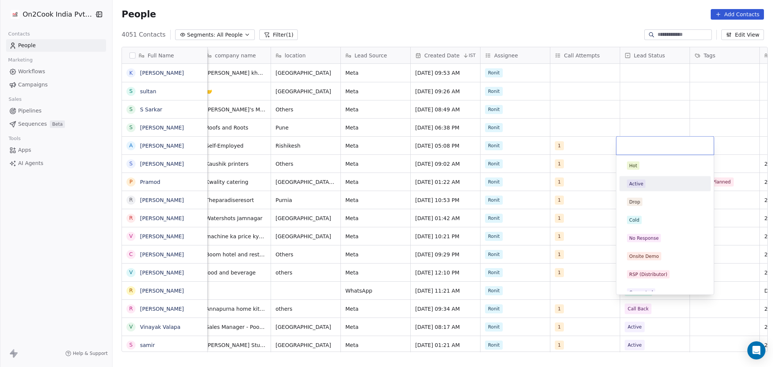
click at [642, 181] on div "Active" at bounding box center [636, 183] width 14 height 7
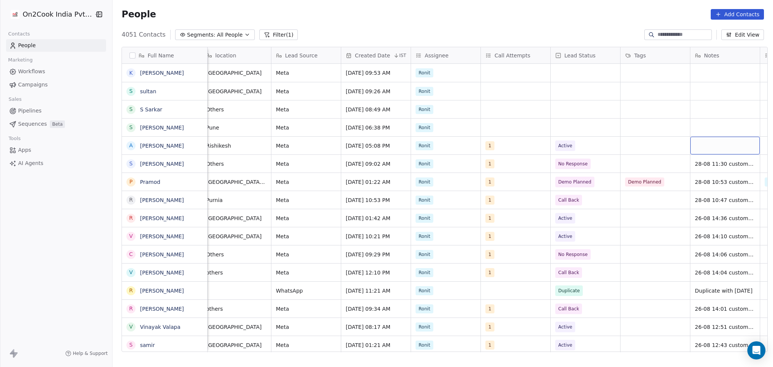
scroll to position [0, 426]
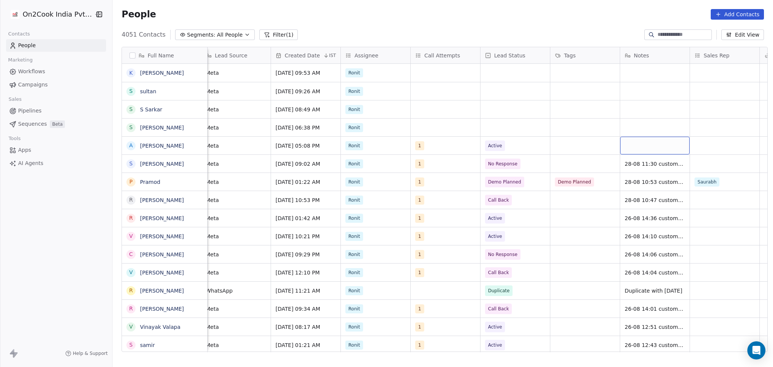
click at [643, 143] on div "grid" at bounding box center [654, 146] width 69 height 18
click at [643, 146] on div "grid" at bounding box center [654, 146] width 69 height 18
type textarea "**********"
click at [561, 136] on html "On2Cook India Pvt. Ltd. Contacts People Marketing Workflows Campaigns Sales Pip…" at bounding box center [386, 183] width 773 height 367
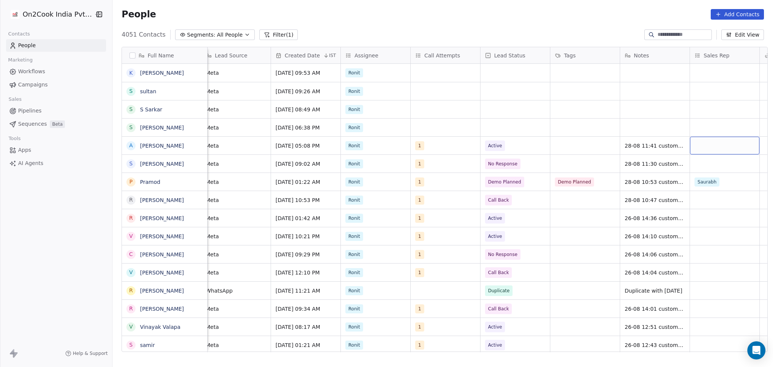
click at [690, 151] on div "grid" at bounding box center [724, 146] width 69 height 18
click at [679, 151] on div "28-08 11:41 customer is planning for" at bounding box center [676, 148] width 113 height 22
type textarea "**********"
click at [577, 151] on html "On2Cook India Pvt. Ltd. Contacts People Marketing Workflows Campaigns Sales Pip…" at bounding box center [386, 183] width 773 height 367
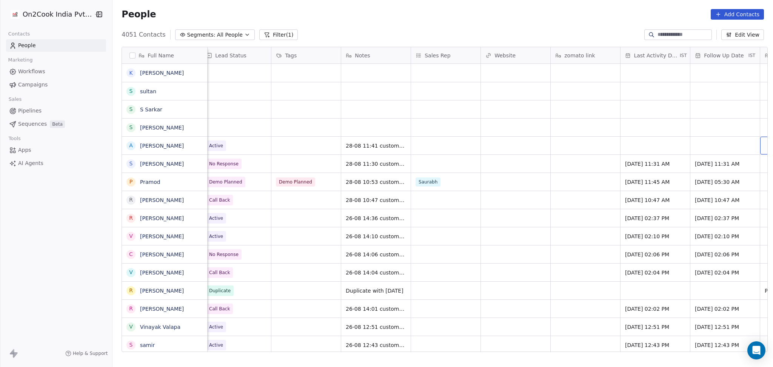
scroll to position [0, 775]
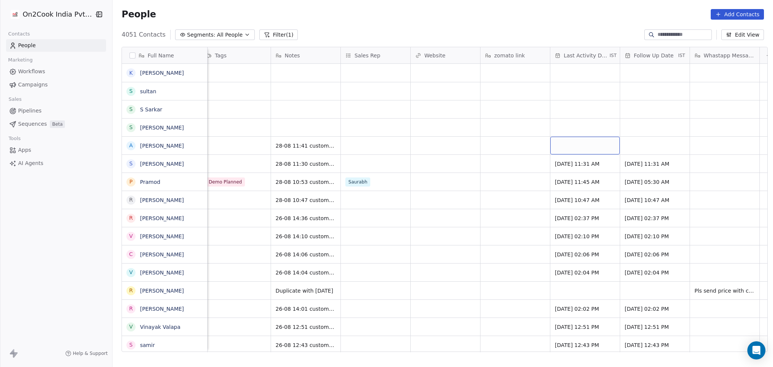
click at [555, 142] on div "grid" at bounding box center [585, 146] width 69 height 18
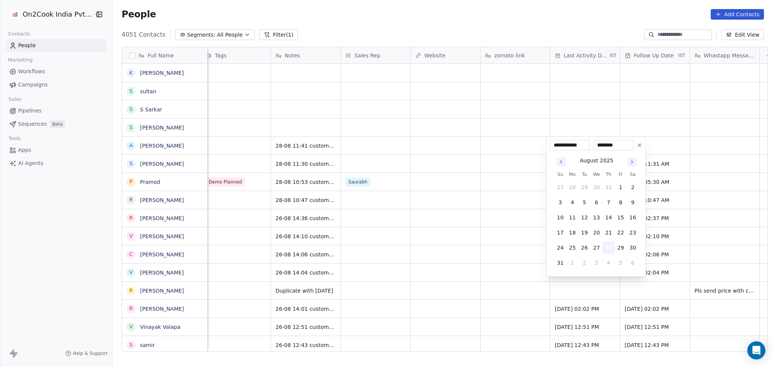
click at [613, 248] on button "28" at bounding box center [609, 248] width 12 height 12
click at [481, 230] on html "On2Cook India Pvt. Ltd. Contacts People Marketing Workflows Campaigns Sales Pip…" at bounding box center [386, 183] width 773 height 367
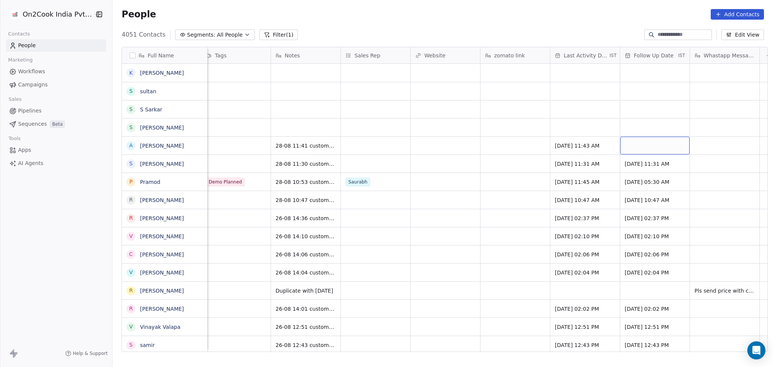
click at [633, 145] on div "grid" at bounding box center [654, 146] width 69 height 18
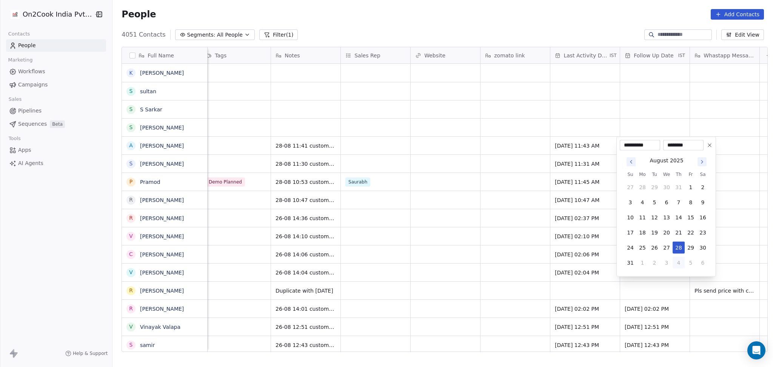
click at [680, 263] on button "4" at bounding box center [679, 263] width 12 height 12
type input "**********"
click at [463, 167] on html "On2Cook India Pvt. Ltd. Contacts People Marketing Workflows Campaigns Sales Pip…" at bounding box center [386, 183] width 773 height 367
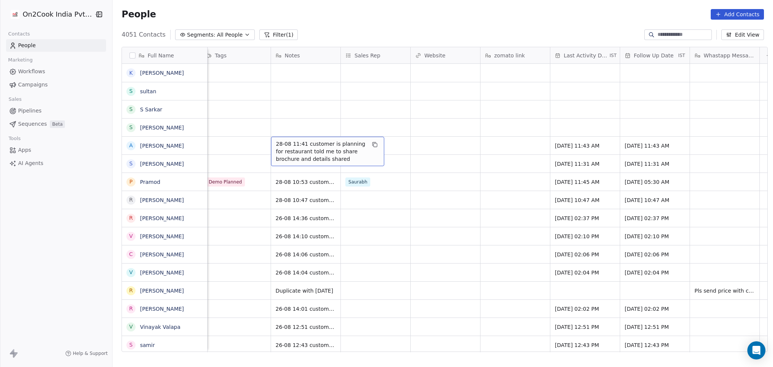
scroll to position [0, 0]
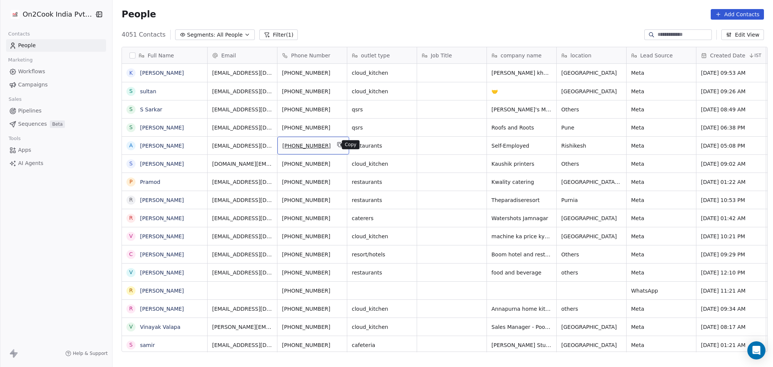
click at [337, 147] on icon "grid" at bounding box center [340, 145] width 6 height 6
click at [543, 129] on button "grid" at bounding box center [547, 126] width 9 height 9
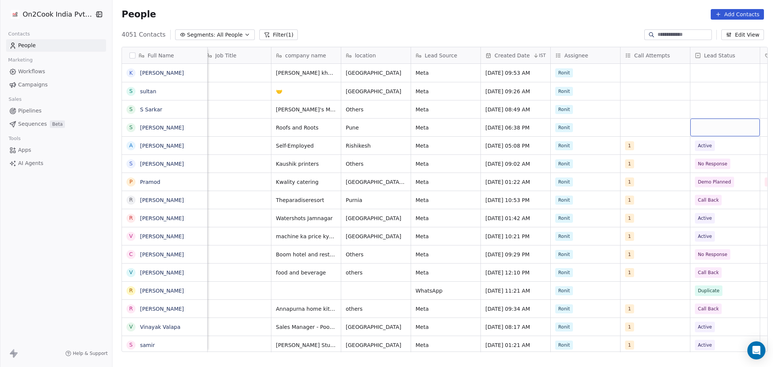
scroll to position [0, 286]
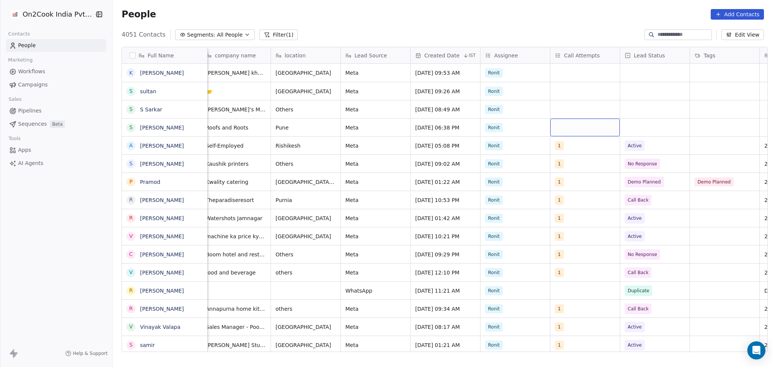
click at [554, 125] on div "grid" at bounding box center [585, 128] width 69 height 18
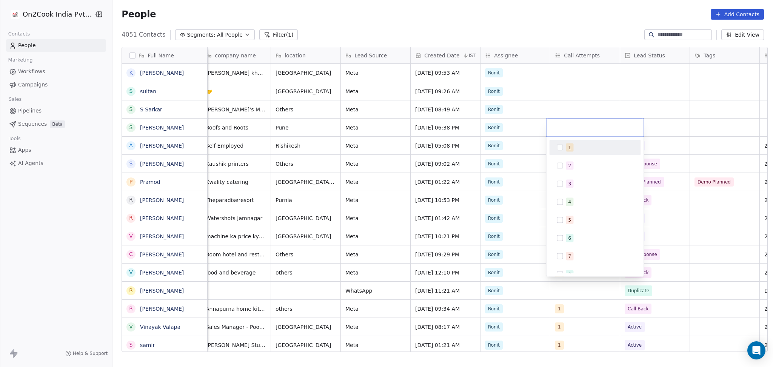
click at [553, 138] on div "1 2 3 4 5 6 7 8 9 10" at bounding box center [594, 206] width 97 height 139
click at [563, 148] on div "1" at bounding box center [594, 148] width 85 height 12
click at [578, 99] on html "On2Cook India Pvt. Ltd. Contacts People Marketing Workflows Campaigns Sales Pip…" at bounding box center [386, 183] width 773 height 367
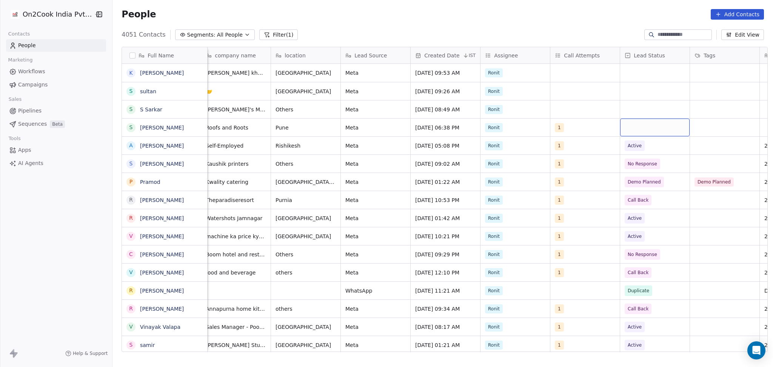
click at [632, 125] on div "grid" at bounding box center [654, 128] width 69 height 18
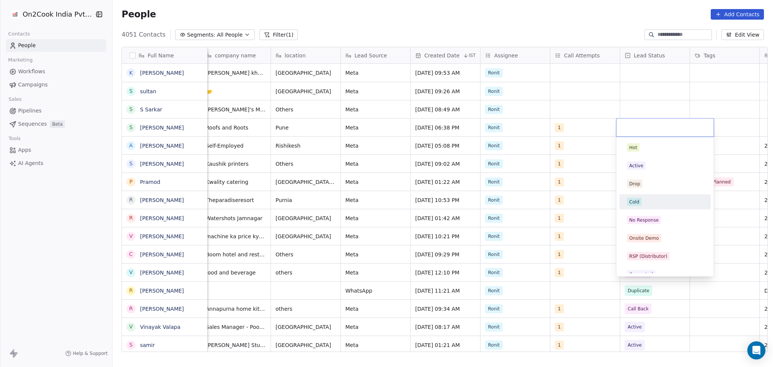
click at [648, 198] on div "Cold" at bounding box center [665, 202] width 76 height 8
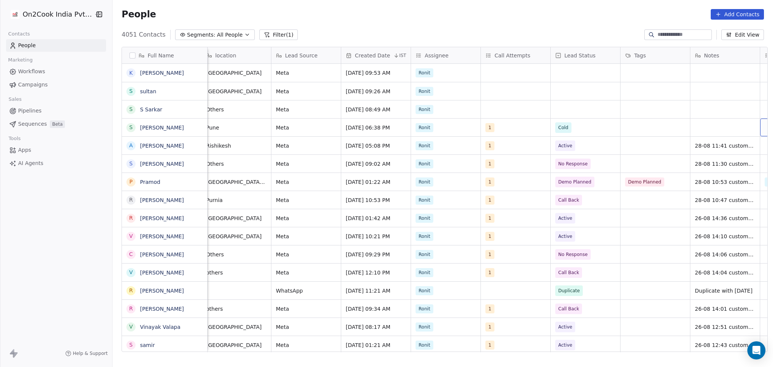
scroll to position [0, 426]
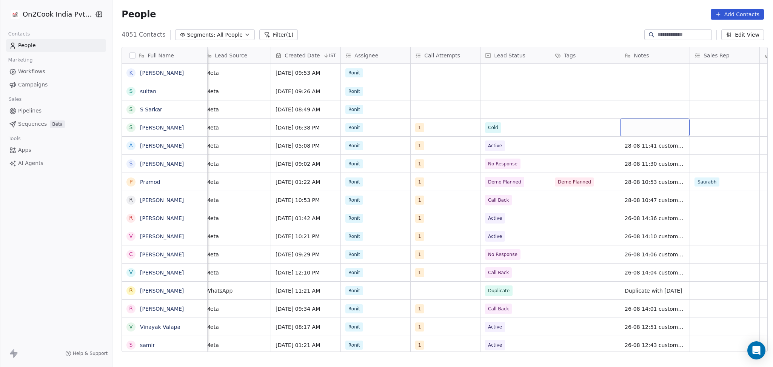
click at [645, 128] on div "grid" at bounding box center [654, 128] width 69 height 18
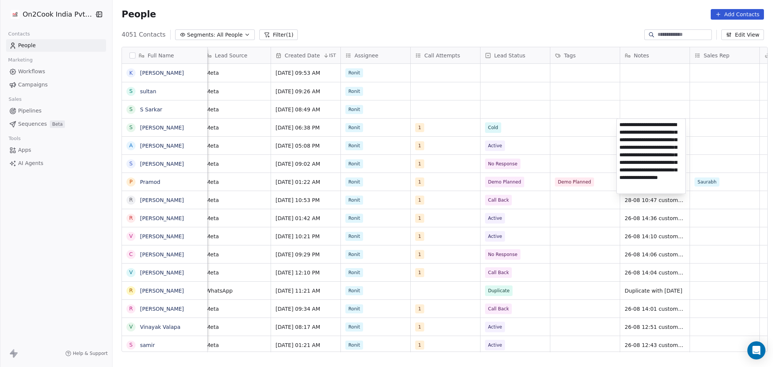
scroll to position [10, 0]
type textarea "**********"
click at [544, 118] on html "On2Cook India Pvt. Ltd. Contacts People Marketing Workflows Campaigns Sales Pip…" at bounding box center [386, 183] width 773 height 367
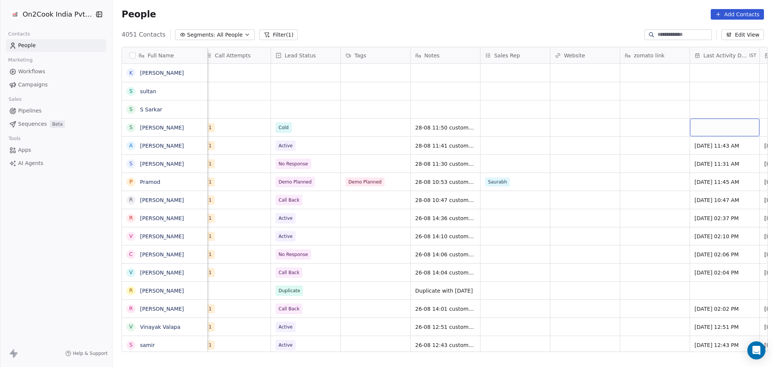
scroll to position [0, 705]
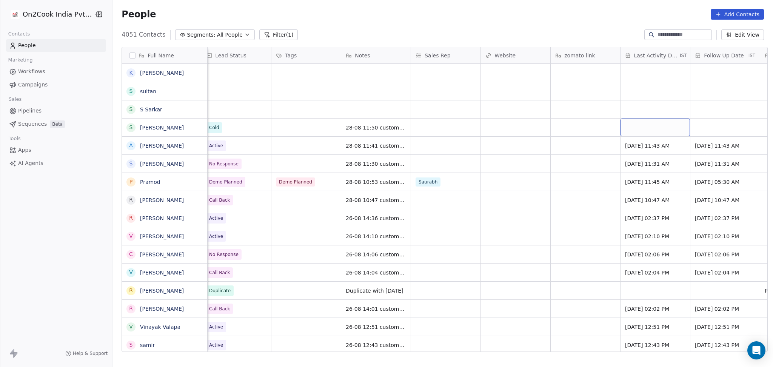
click at [649, 119] on div "grid" at bounding box center [655, 128] width 69 height 18
click at [632, 116] on div "grid" at bounding box center [655, 109] width 69 height 18
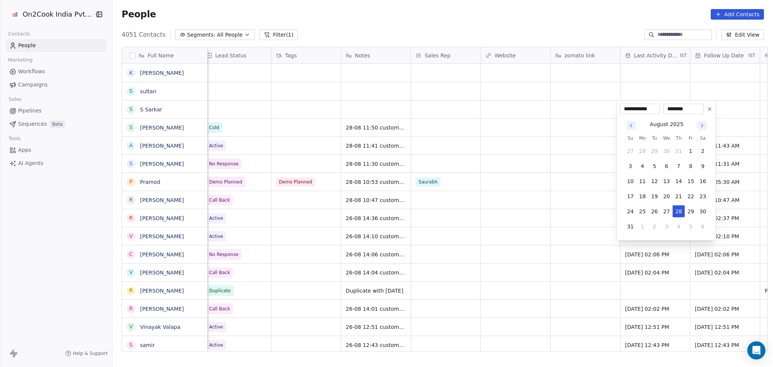
click at [596, 133] on html "On2Cook India Pvt. Ltd. Contacts People Marketing Workflows Campaigns Sales Pip…" at bounding box center [386, 183] width 773 height 367
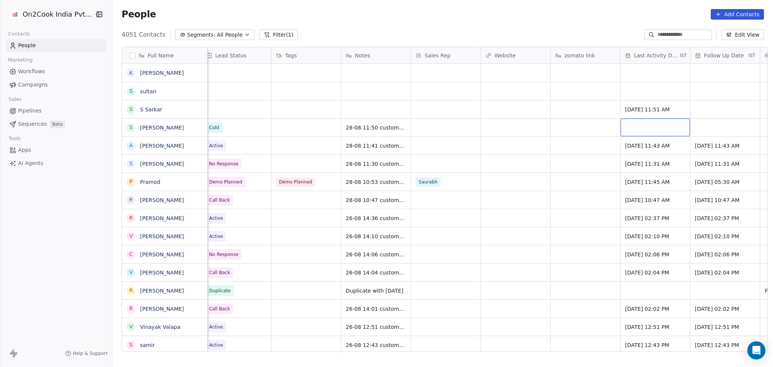
click at [640, 122] on div "grid" at bounding box center [655, 128] width 69 height 18
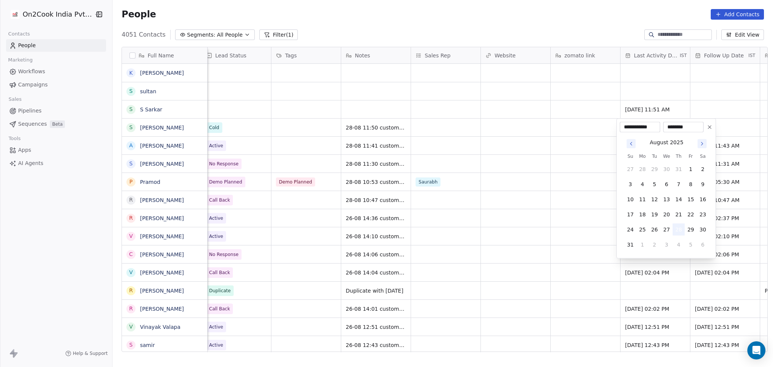
click at [677, 229] on button "28" at bounding box center [679, 230] width 12 height 12
click at [538, 204] on html "On2Cook India Pvt. Ltd. Contacts People Marketing Workflows Campaigns Sales Pip…" at bounding box center [386, 183] width 773 height 367
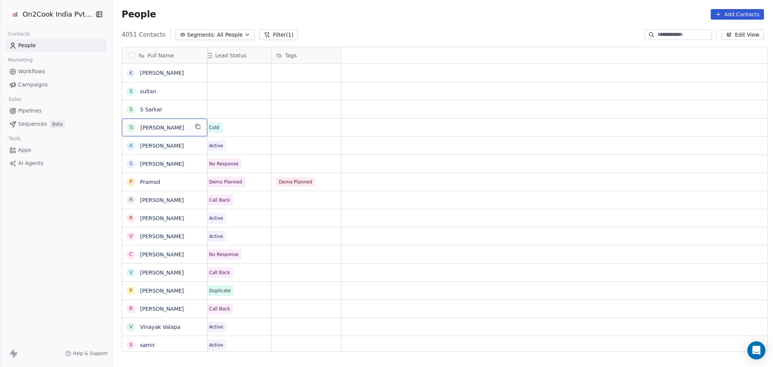
scroll to position [0, 0]
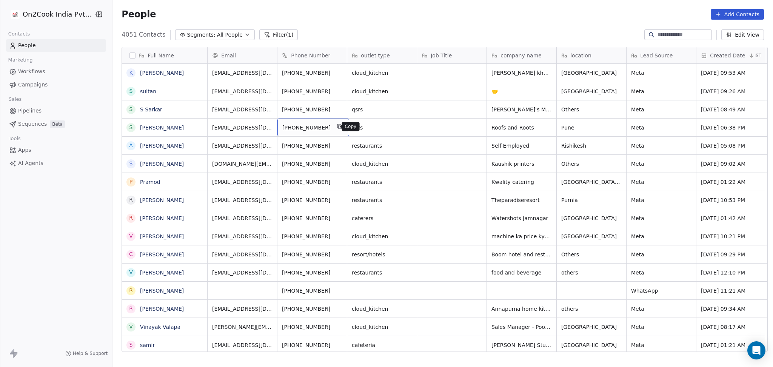
click at [337, 124] on icon "grid" at bounding box center [340, 126] width 6 height 6
click at [579, 109] on button "grid" at bounding box center [583, 108] width 9 height 9
click at [583, 110] on span "Others" at bounding box center [585, 110] width 46 height 8
click at [567, 101] on textarea "******" at bounding box center [588, 112] width 69 height 23
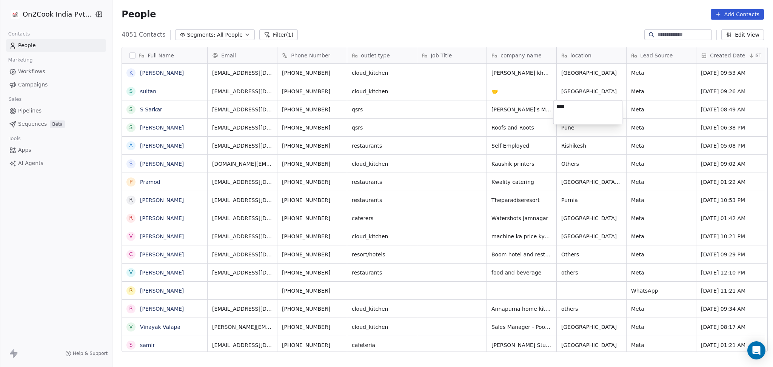
type textarea "*****"
click at [475, 100] on html "On2Cook India Pvt. Ltd. Contacts People Marketing Workflows Campaigns Sales Pip…" at bounding box center [386, 183] width 773 height 367
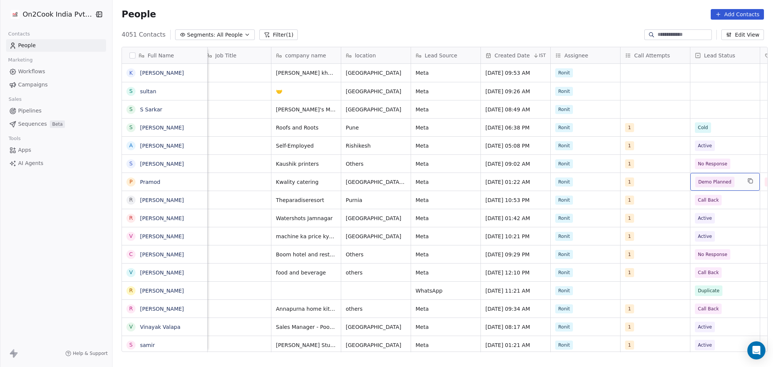
scroll to position [0, 286]
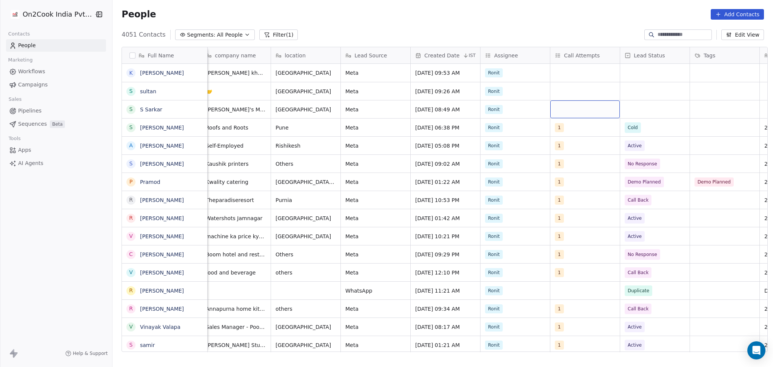
click at [572, 108] on div "grid" at bounding box center [585, 109] width 69 height 18
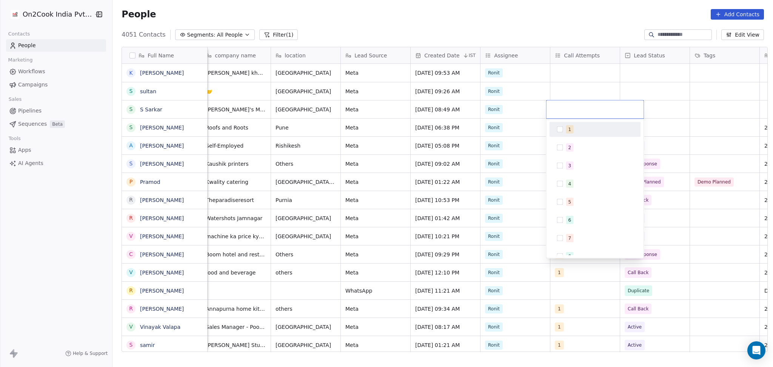
click at [568, 134] on div "1" at bounding box center [594, 129] width 85 height 12
click at [654, 102] on html "On2Cook India Pvt. Ltd. Contacts People Marketing Workflows Campaigns Sales Pip…" at bounding box center [386, 183] width 773 height 367
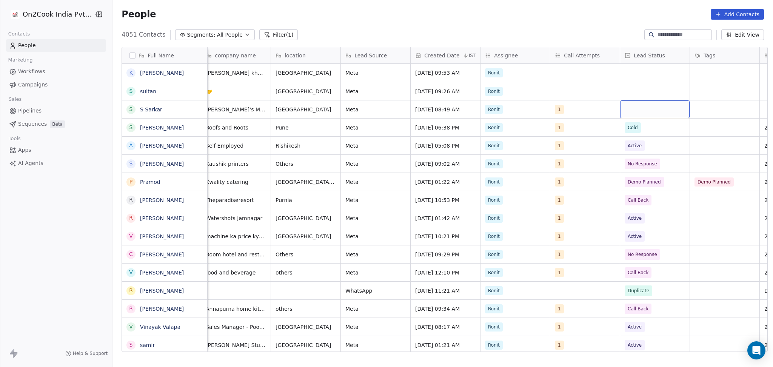
click at [653, 108] on div "grid" at bounding box center [654, 109] width 69 height 18
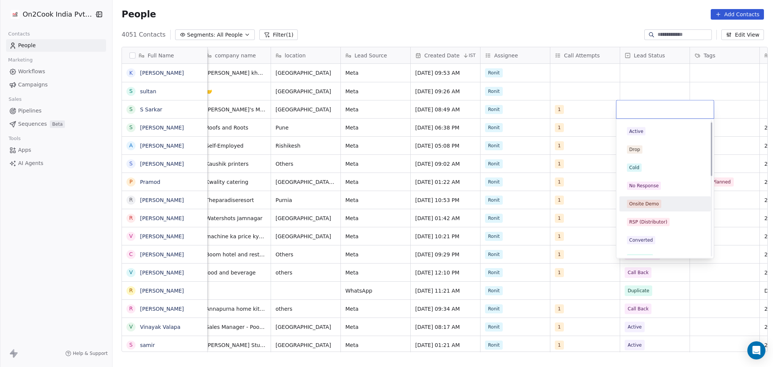
scroll to position [0, 0]
click at [643, 150] on span "Active" at bounding box center [636, 147] width 19 height 8
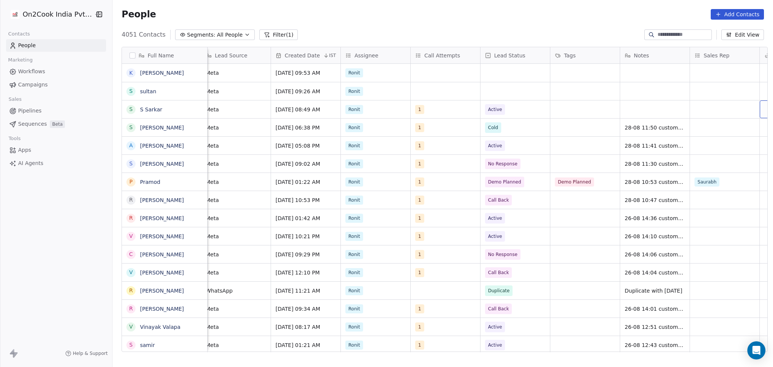
scroll to position [0, 495]
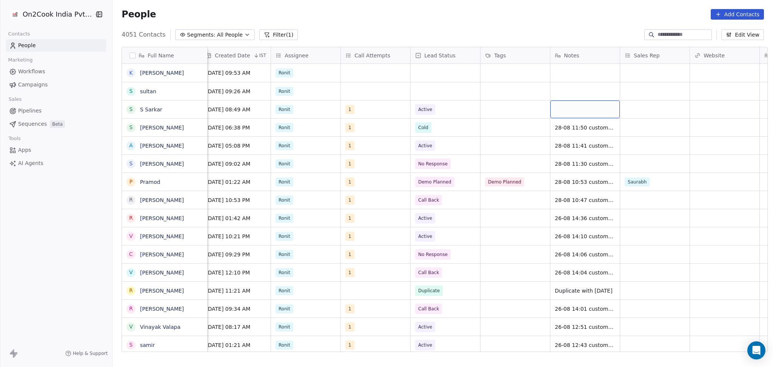
click at [582, 111] on div "grid" at bounding box center [585, 109] width 69 height 18
type textarea "**********"
click at [512, 107] on html "On2Cook India Pvt. Ltd. Contacts People Marketing Workflows Campaigns Sales Pip…" at bounding box center [386, 183] width 773 height 367
click at [441, 112] on span "Active" at bounding box center [439, 109] width 46 height 11
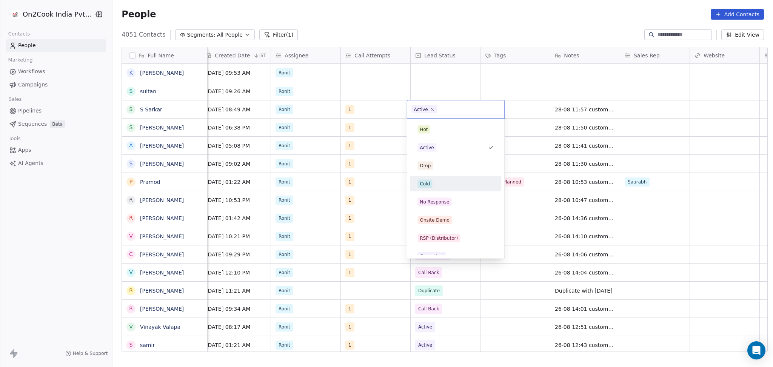
click at [428, 188] on div "Cold" at bounding box center [455, 184] width 85 height 12
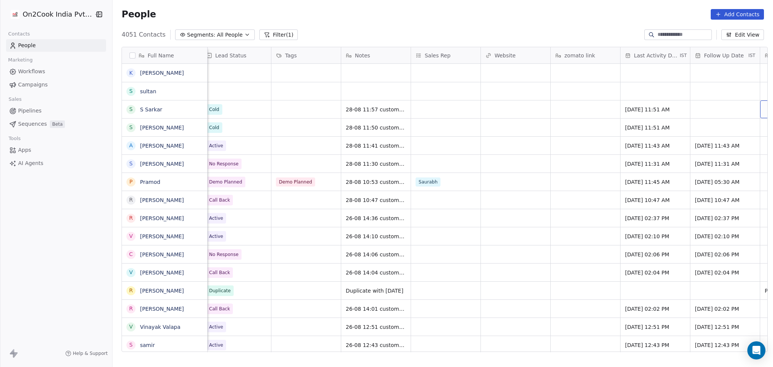
scroll to position [0, 775]
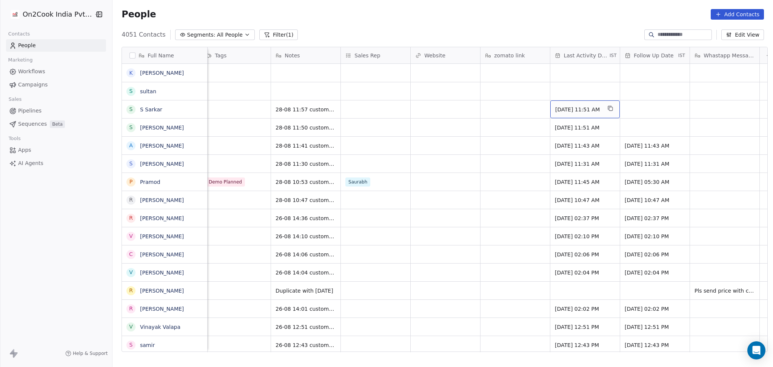
click at [589, 109] on span "[DATE] 11:51 AM" at bounding box center [578, 110] width 46 height 8
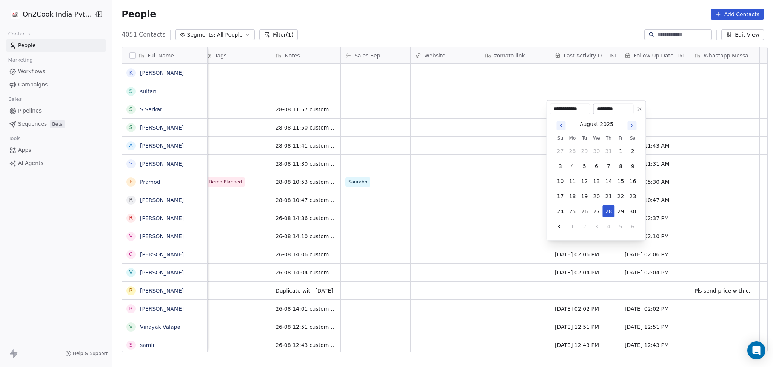
click at [483, 131] on html "On2Cook India Pvt. Ltd. Contacts People Marketing Workflows Campaigns Sales Pip…" at bounding box center [386, 183] width 773 height 367
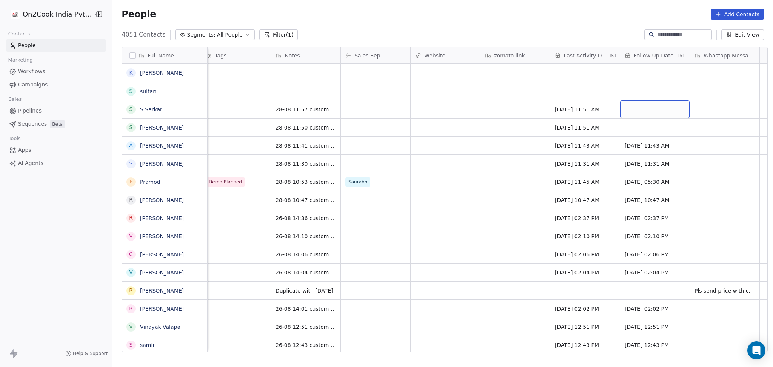
click at [634, 108] on div "grid" at bounding box center [654, 109] width 69 height 18
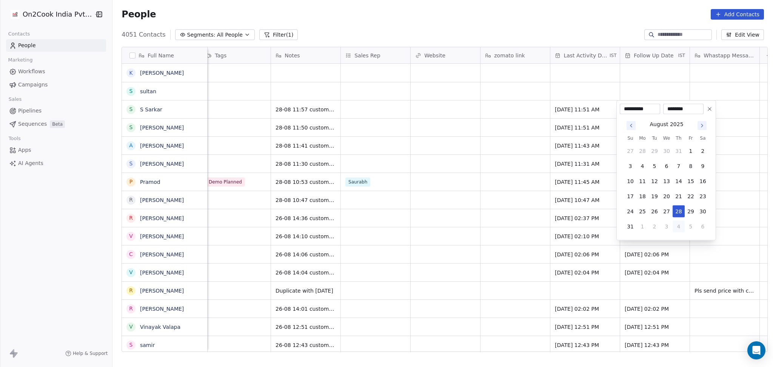
click at [679, 227] on button "4" at bounding box center [679, 227] width 12 height 12
type input "**********"
click at [497, 160] on html "On2Cook India Pvt. Ltd. Contacts People Marketing Workflows Campaigns Sales Pip…" at bounding box center [386, 183] width 773 height 367
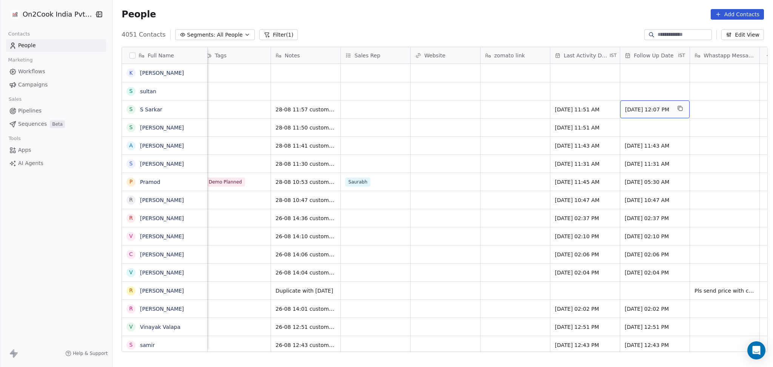
click at [642, 104] on div "04/09/2025 12:07 PM" at bounding box center [654, 109] width 69 height 18
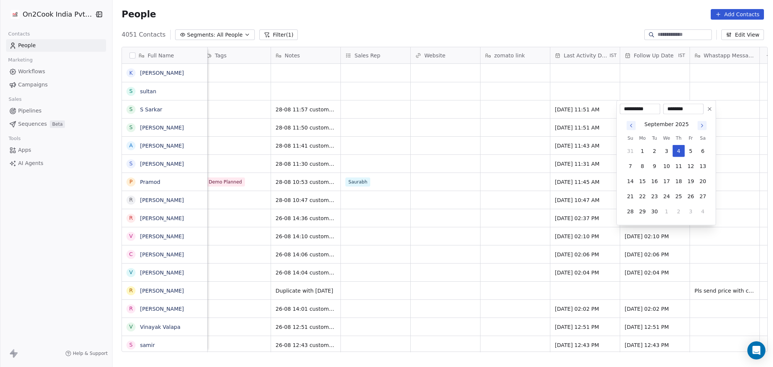
click at [698, 127] on button "Go to next month" at bounding box center [702, 125] width 9 height 9
click at [682, 201] on button "23" at bounding box center [679, 196] width 12 height 12
type input "**********"
click at [509, 143] on html "On2Cook India Pvt. Ltd. Contacts People Marketing Workflows Campaigns Sales Pip…" at bounding box center [386, 183] width 773 height 367
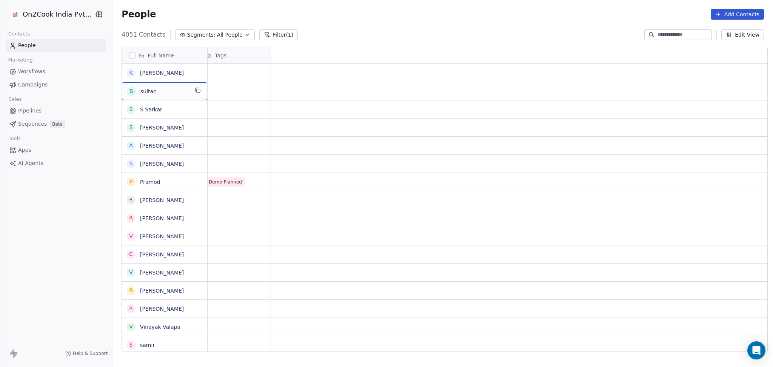
scroll to position [0, 0]
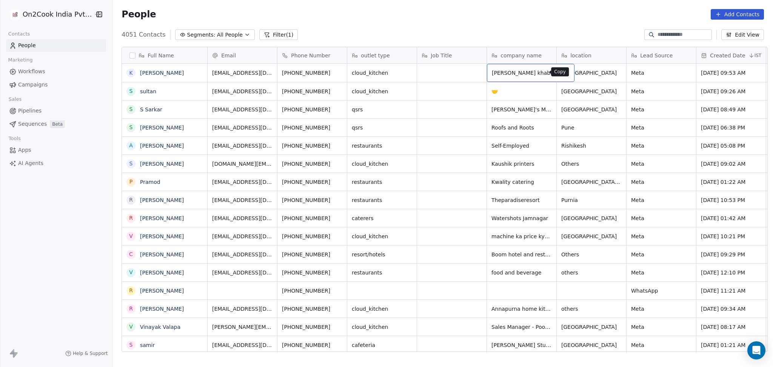
click at [564, 74] on icon "grid" at bounding box center [565, 72] width 3 height 3
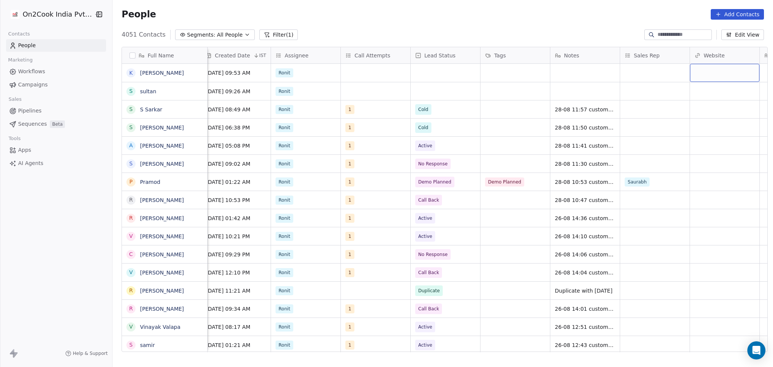
scroll to position [0, 565]
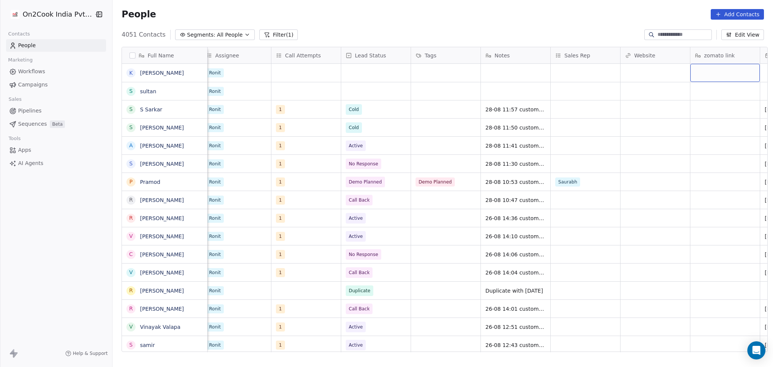
click at [697, 73] on div "grid" at bounding box center [725, 73] width 69 height 18
type textarea "**********"
click at [629, 64] on html "On2Cook India Pvt. Ltd. Contacts People Marketing Workflows Campaigns Sales Pip…" at bounding box center [386, 183] width 773 height 367
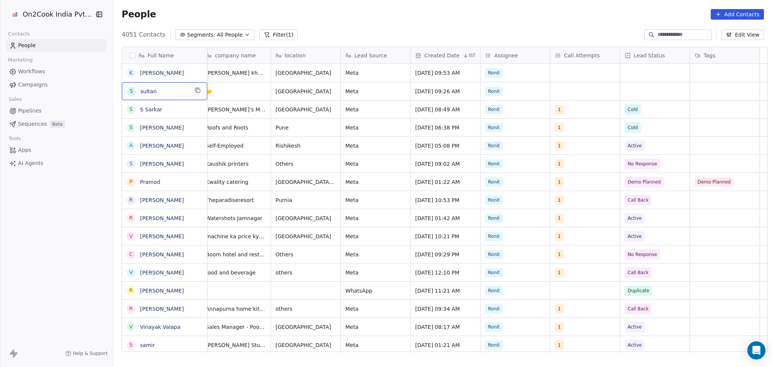
scroll to position [0, 0]
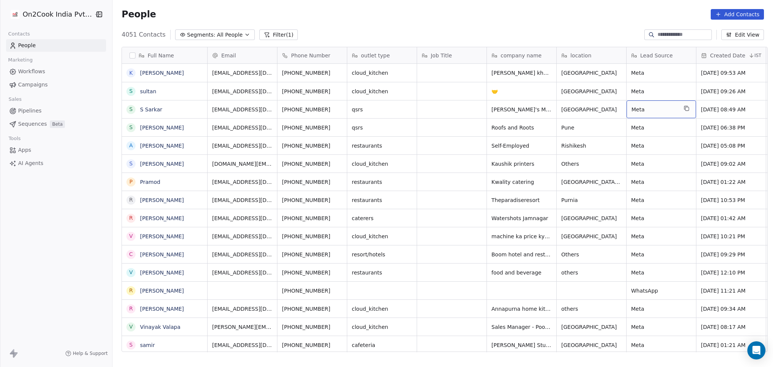
drag, startPoint x: 666, startPoint y: 102, endPoint x: 674, endPoint y: 83, distance: 20.4
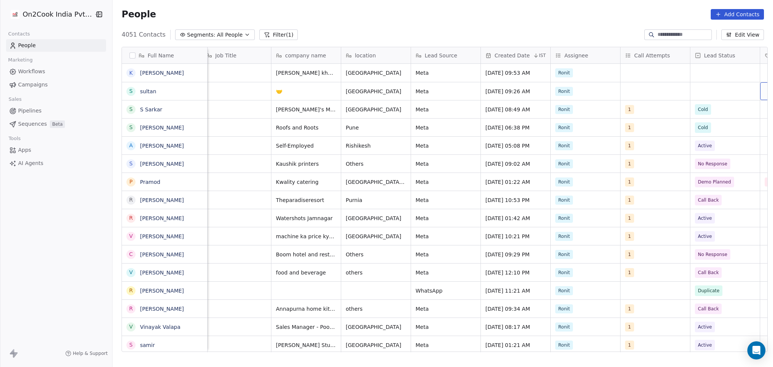
scroll to position [0, 286]
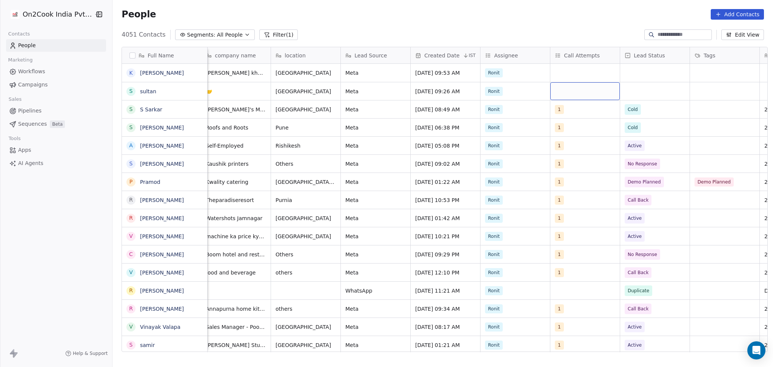
click at [566, 96] on div "grid" at bounding box center [585, 91] width 69 height 18
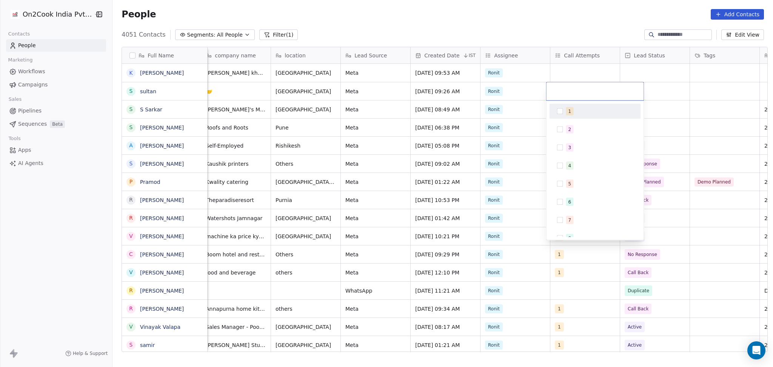
click at [562, 111] on button "Suggestions" at bounding box center [560, 111] width 6 height 6
drag, startPoint x: 641, startPoint y: 102, endPoint x: 665, endPoint y: 102, distance: 24.2
click at [642, 102] on div "1 2 3 4 5 6 7 8 9 10" at bounding box center [594, 170] width 97 height 139
click at [671, 102] on html "On2Cook India Pvt. Ltd. Contacts People Marketing Workflows Campaigns Sales Pip…" at bounding box center [386, 183] width 773 height 367
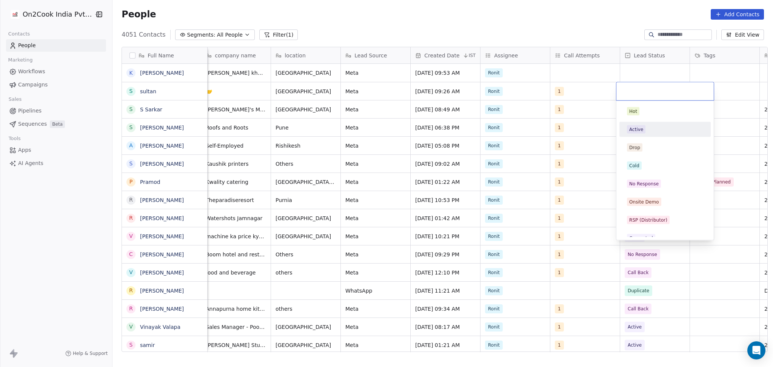
click at [655, 128] on div "Active" at bounding box center [665, 129] width 76 height 8
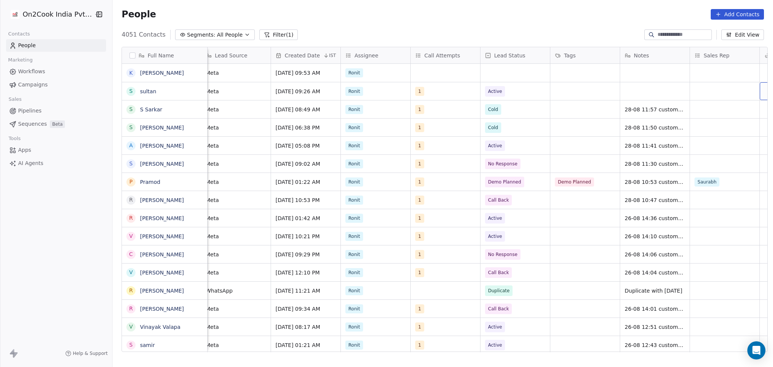
scroll to position [0, 495]
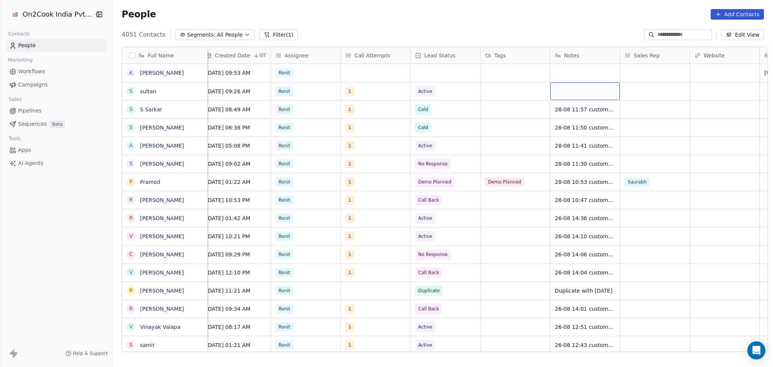
click at [558, 86] on div "grid" at bounding box center [585, 91] width 69 height 18
type textarea "**********"
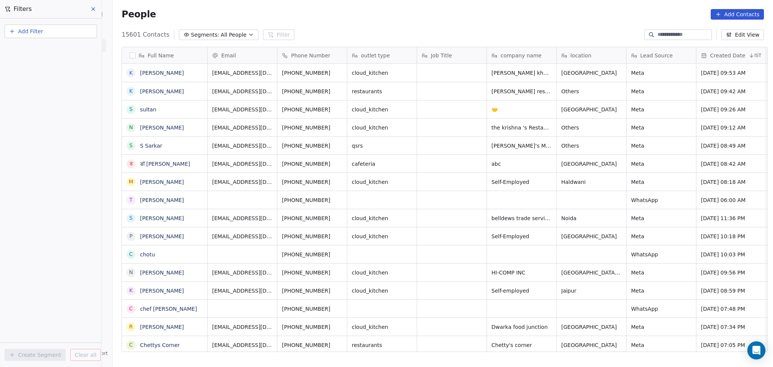
scroll to position [315, 657]
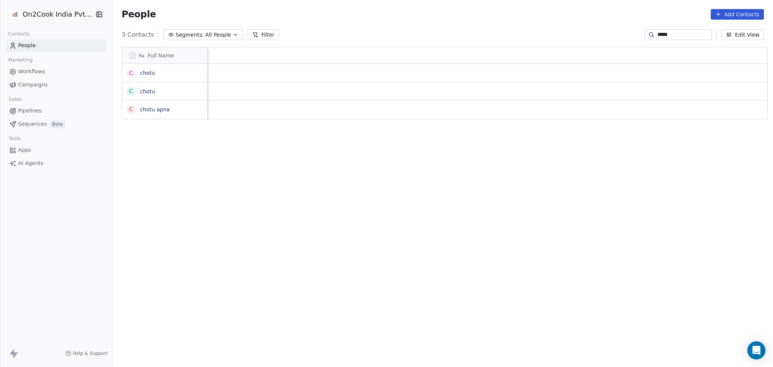
click at [659, 30] on div "*****" at bounding box center [679, 34] width 68 height 11
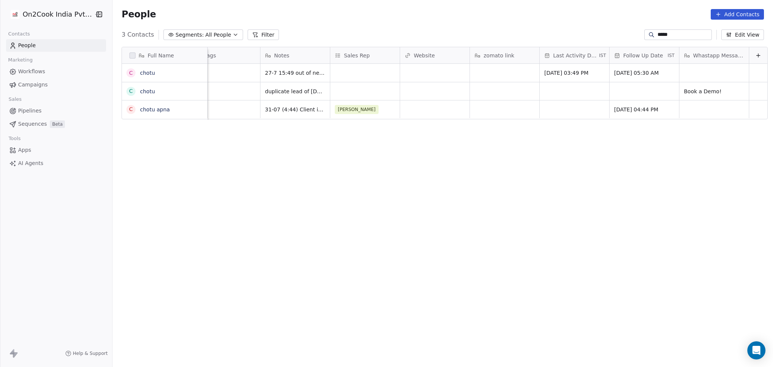
click at [659, 30] on div "*****" at bounding box center [679, 34] width 68 height 11
click at [658, 33] on input "*****" at bounding box center [684, 35] width 53 height 8
paste input
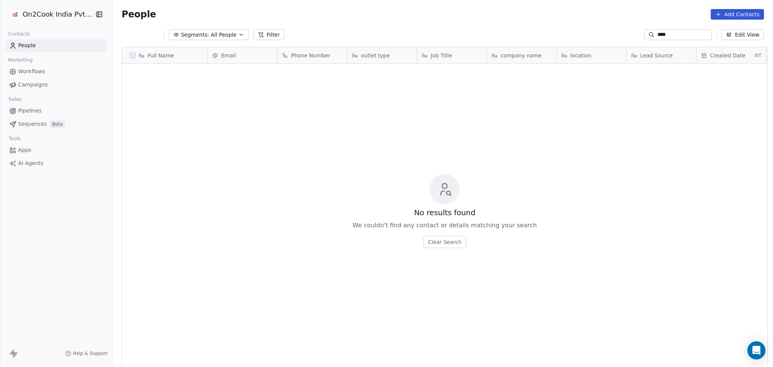
click at [658, 36] on input "****" at bounding box center [684, 35] width 53 height 8
paste input "*"
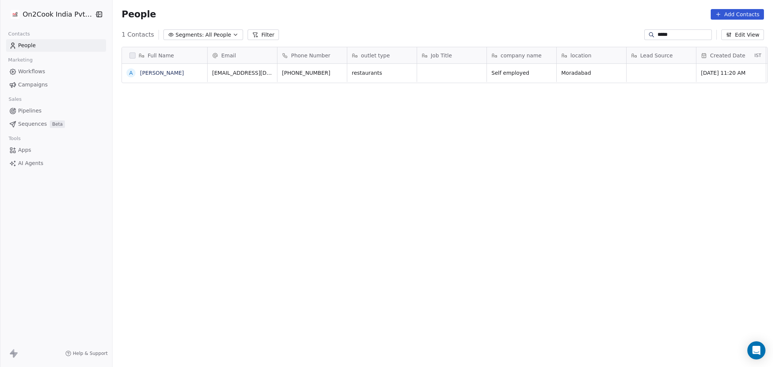
type input "*****"
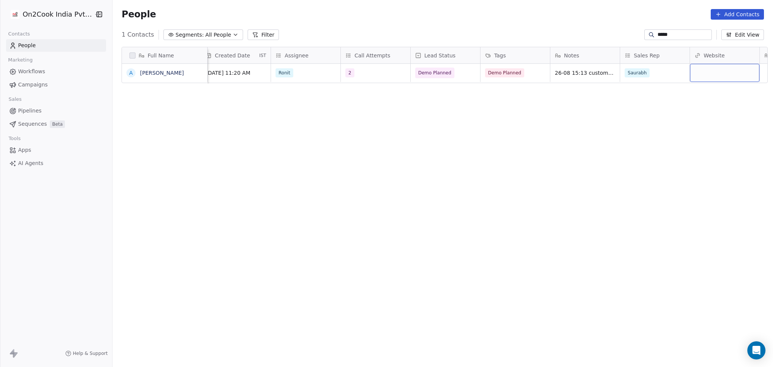
scroll to position [0, 565]
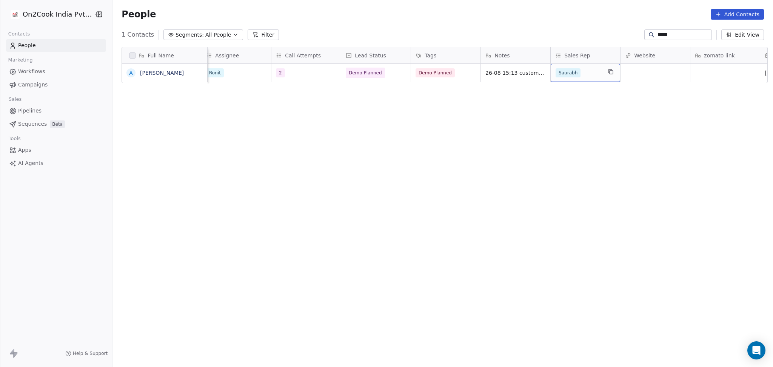
click at [563, 74] on span "Saurabh" at bounding box center [568, 72] width 25 height 9
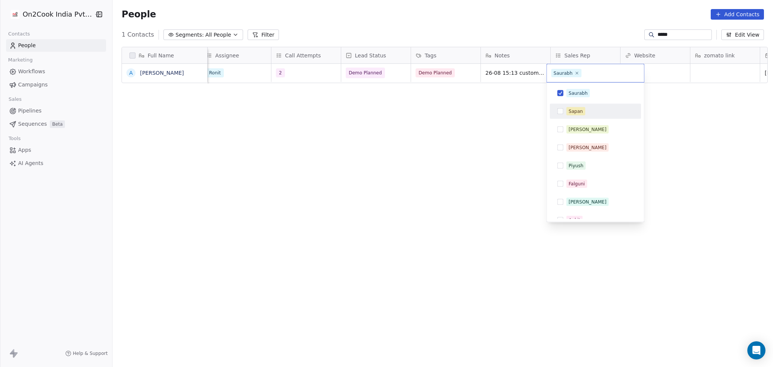
click at [562, 115] on div "Sapan" at bounding box center [595, 111] width 85 height 12
click at [566, 85] on div "Saurabh Sapan Anmol Salim Piyush Falguni Mary Ankit" at bounding box center [595, 152] width 97 height 139
click at [594, 90] on div "Saurabh" at bounding box center [600, 93] width 67 height 8
click at [652, 80] on html "On2Cook India Pvt. Ltd. Contacts People Marketing Workflows Campaigns Sales Pip…" at bounding box center [386, 183] width 773 height 367
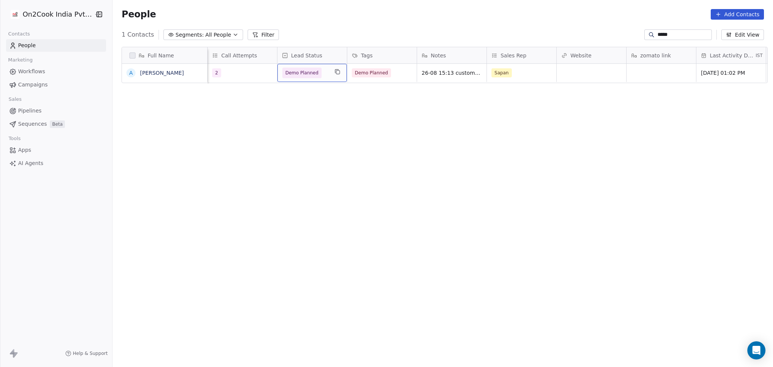
scroll to position [0, 0]
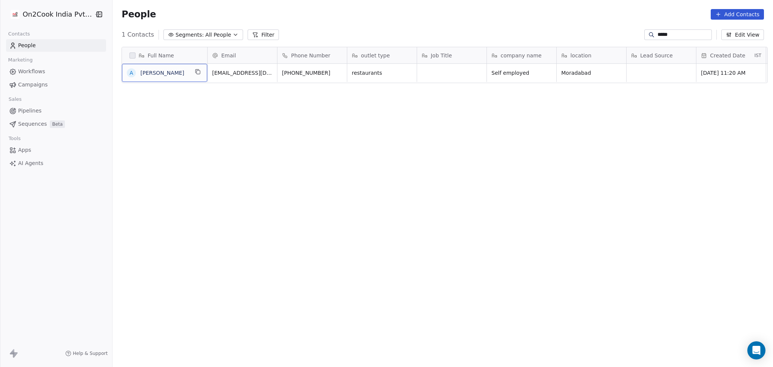
click at [174, 79] on div "A Aasim" at bounding box center [164, 73] width 85 height 18
click at [195, 72] on icon "grid" at bounding box center [198, 72] width 6 height 6
click at [335, 75] on button "grid" at bounding box center [339, 71] width 9 height 9
click at [406, 73] on icon "grid" at bounding box center [407, 72] width 3 height 3
click at [608, 70] on div "Moradabad" at bounding box center [591, 73] width 69 height 18
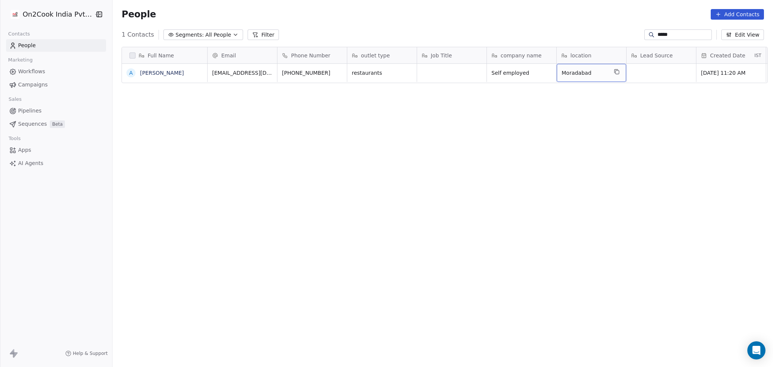
click at [616, 72] on icon "grid" at bounding box center [617, 72] width 3 height 3
click at [307, 75] on button "grid" at bounding box center [311, 71] width 9 height 9
click at [662, 36] on input "*****" at bounding box center [684, 35] width 53 height 8
click at [661, 37] on input "*****" at bounding box center [684, 35] width 53 height 8
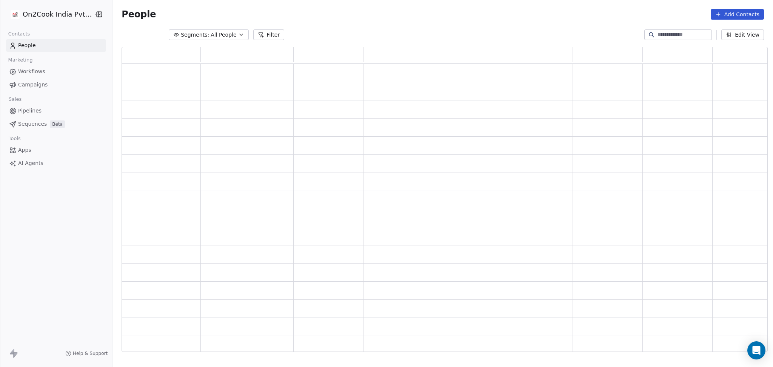
scroll to position [297, 638]
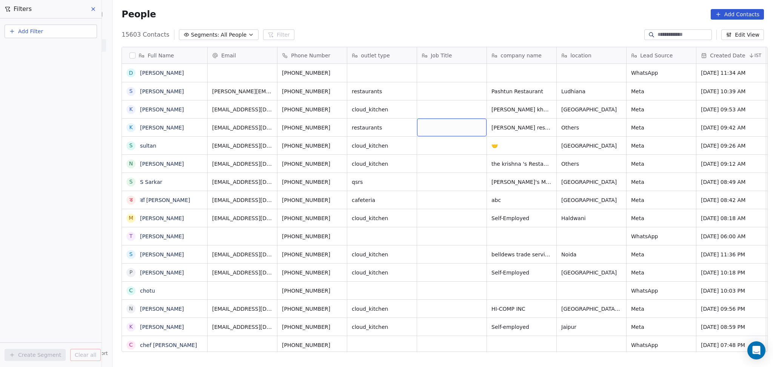
scroll to position [315, 657]
click at [82, 28] on button "Add Filter" at bounding box center [51, 32] width 93 height 14
click at [19, 49] on span "Contact properties" at bounding box center [36, 49] width 49 height 8
type input "*"
type input "***"
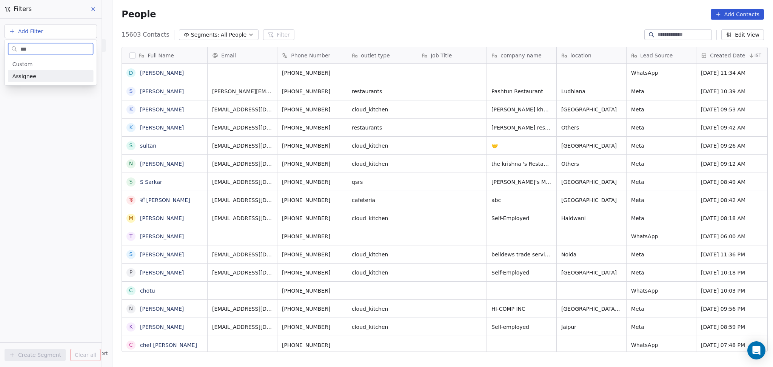
click at [35, 85] on div "General System Custom Assignee B2B Fields Ecommerce Subscription / SaaS" at bounding box center [51, 70] width 92 height 30
click at [39, 76] on div "Assignee" at bounding box center [50, 76] width 77 height 8
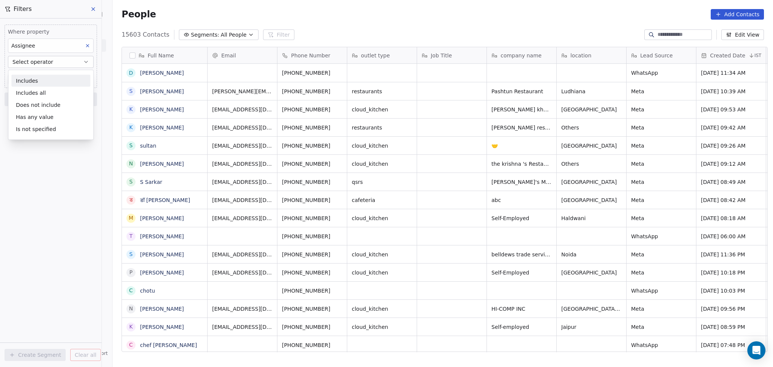
click at [37, 78] on div "Includes" at bounding box center [50, 81] width 79 height 12
click at [37, 78] on body "On2Cook India Pvt. Ltd. Contacts People Marketing Workflows Campaigns Sales Pip…" at bounding box center [386, 183] width 773 height 367
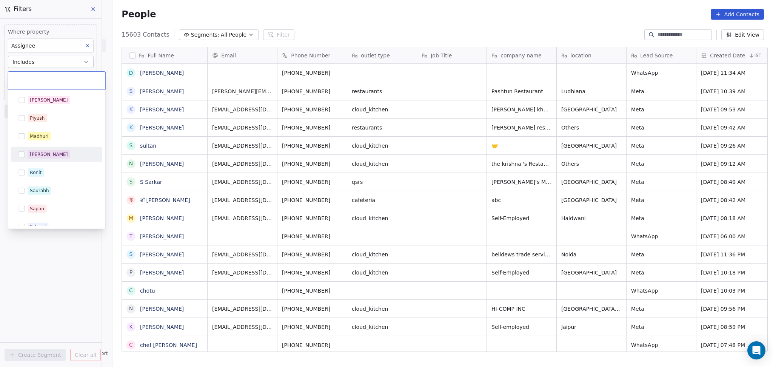
click at [34, 164] on div "Salim Piyush Madhuri Anmol Ronit Saurabh Sapan Falguni Mary Ajay Ankit Rohit" at bounding box center [56, 200] width 91 height 214
click at [32, 168] on span "Ronit" at bounding box center [36, 172] width 16 height 8
click at [17, 275] on html "On2Cook India Pvt. Ltd. Contacts People Marketing Workflows Campaigns Sales Pip…" at bounding box center [386, 183] width 773 height 367
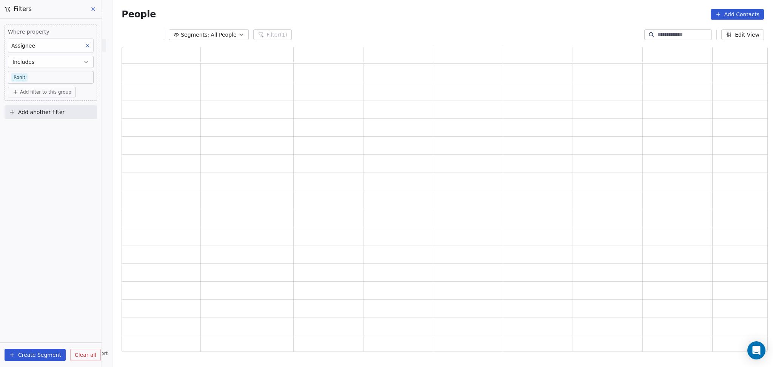
scroll to position [297, 638]
click at [25, 107] on button "Add another filter" at bounding box center [51, 112] width 93 height 14
click at [22, 124] on div "Contact properties" at bounding box center [51, 130] width 86 height 12
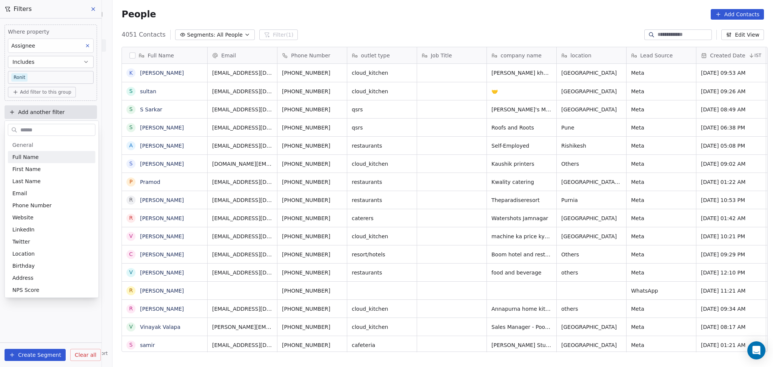
scroll to position [315, 657]
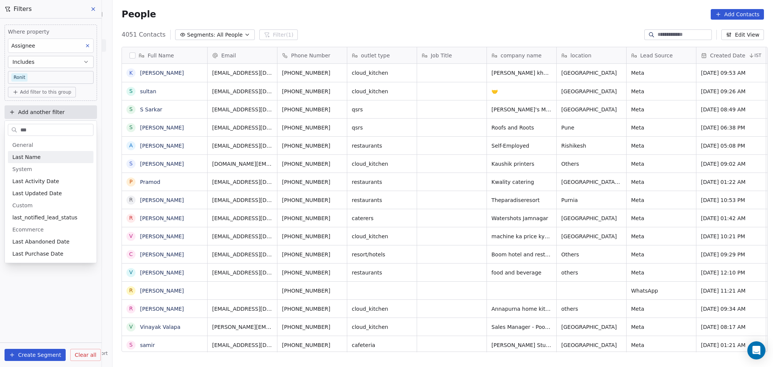
type input "***"
click at [60, 181] on div "Last Activity Date" at bounding box center [50, 181] width 77 height 8
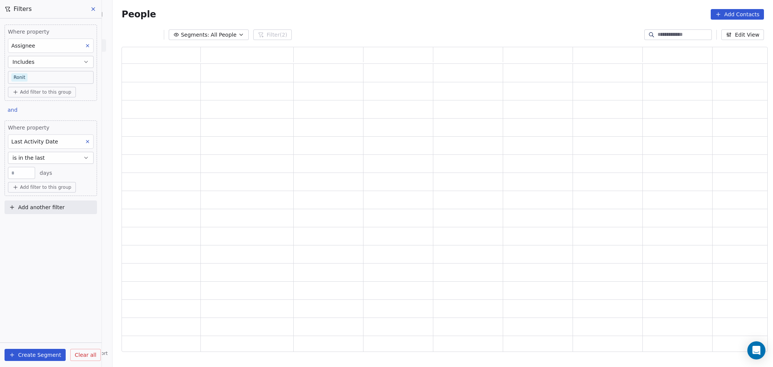
scroll to position [297, 638]
click at [39, 161] on span "is in the last" at bounding box center [28, 158] width 32 height 8
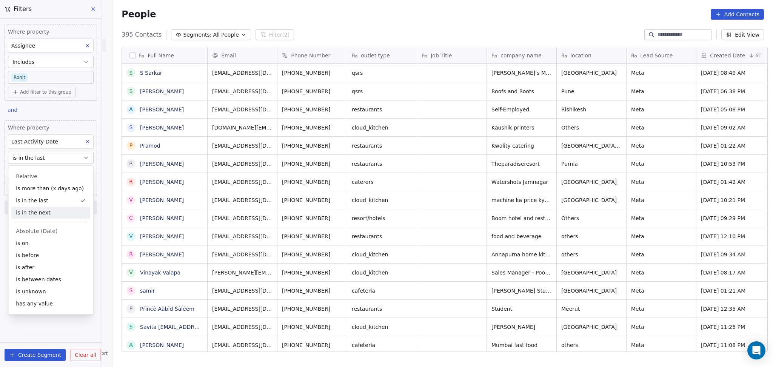
scroll to position [315, 657]
click at [27, 243] on div "is on" at bounding box center [50, 243] width 79 height 12
click at [31, 169] on body "On2Cook India Pvt. Ltd. Contacts People Marketing Workflows Campaigns Sales Pip…" at bounding box center [386, 183] width 773 height 367
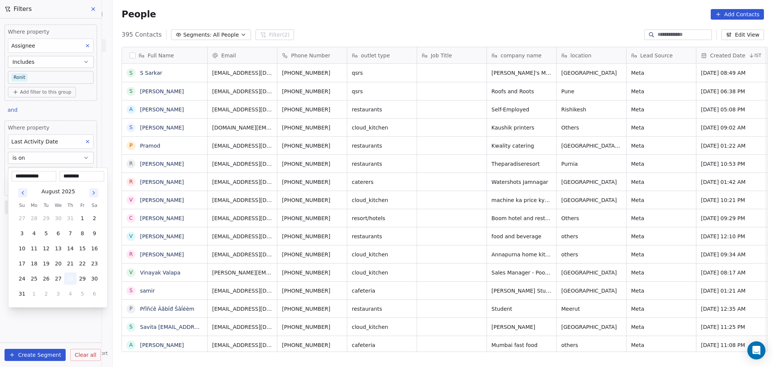
click at [69, 279] on button "28" at bounding box center [70, 279] width 12 height 12
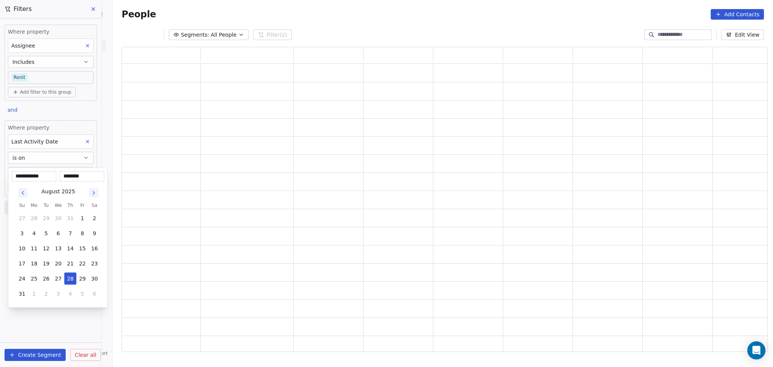
click at [70, 331] on html "**********" at bounding box center [386, 183] width 773 height 367
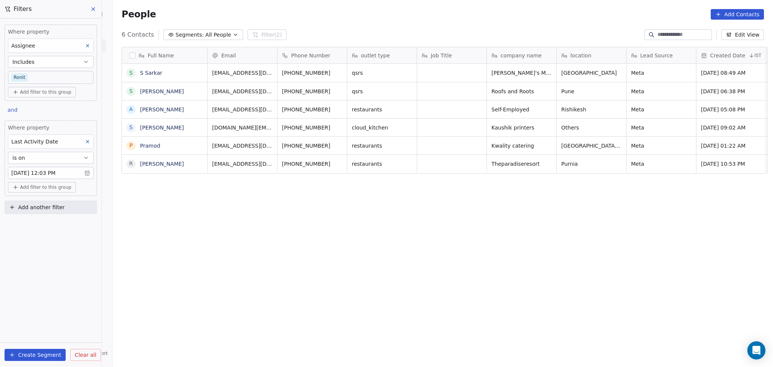
click at [51, 78] on body "On2Cook India Pvt. Ltd. Contacts People Marketing Workflows Campaigns Sales Pip…" at bounding box center [386, 183] width 773 height 367
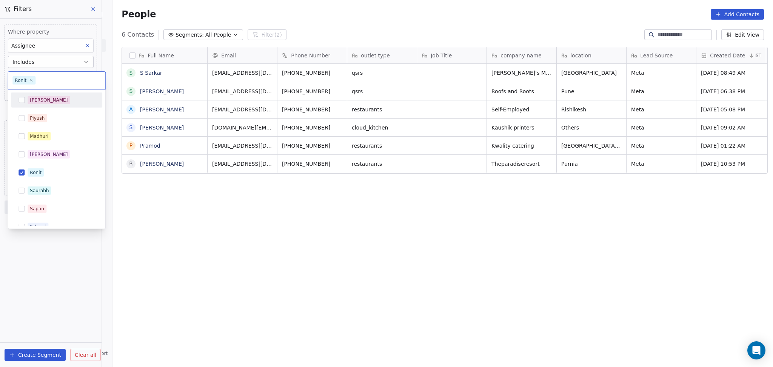
click at [40, 100] on div "[PERSON_NAME]" at bounding box center [49, 100] width 38 height 7
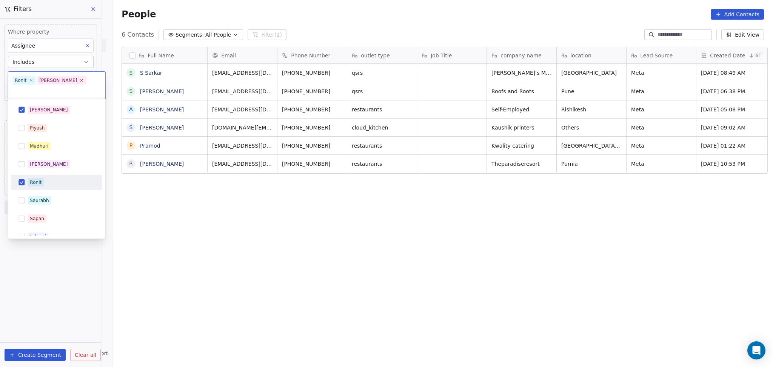
click at [43, 180] on div "Ronit" at bounding box center [56, 182] width 91 height 15
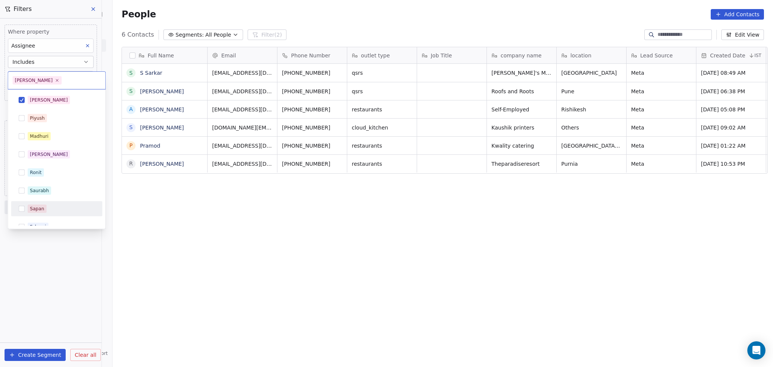
click at [8, 307] on html "On2Cook India Pvt. Ltd. Contacts People Marketing Workflows Campaigns Sales Pip…" at bounding box center [386, 183] width 773 height 367
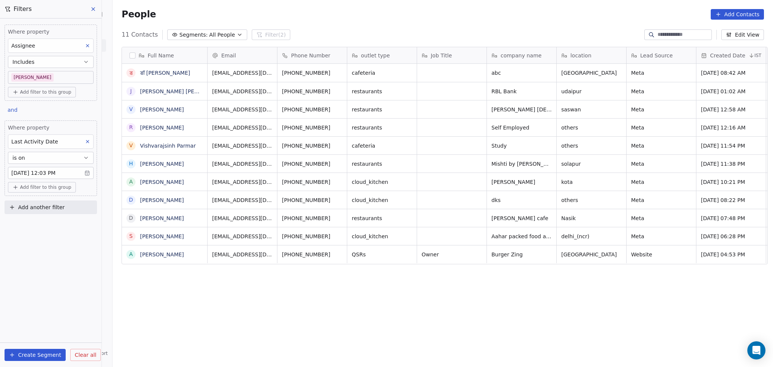
click at [57, 73] on body "On2Cook India Pvt. Ltd. Contacts People Marketing Workflows Campaigns Sales Pip…" at bounding box center [386, 183] width 773 height 367
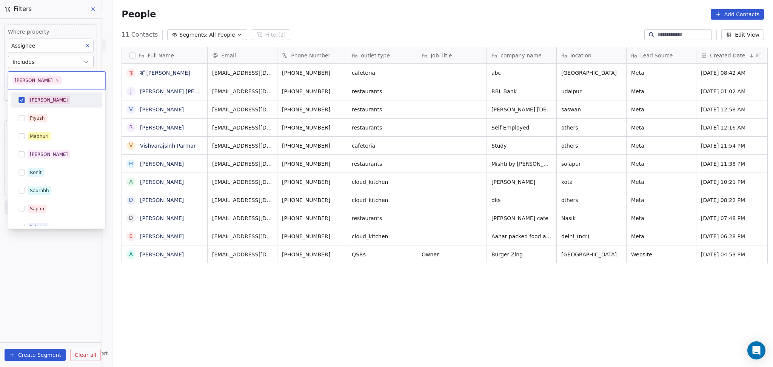
click at [53, 95] on div "[PERSON_NAME]" at bounding box center [56, 100] width 85 height 12
click at [37, 168] on div "Ronit" at bounding box center [56, 173] width 85 height 12
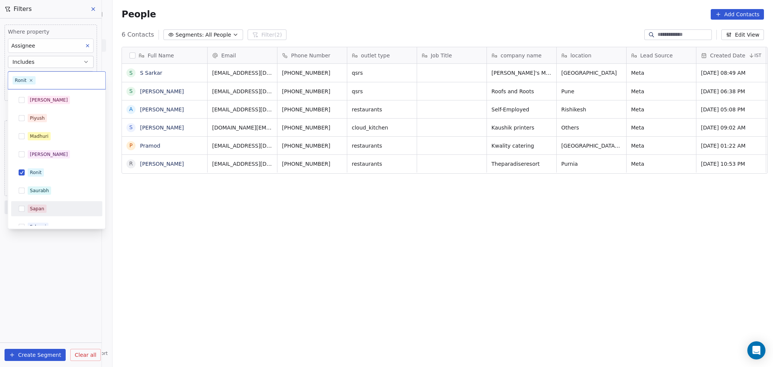
click at [33, 287] on html "On2Cook India Pvt. Ltd. Contacts People Marketing Workflows Campaigns Sales Pip…" at bounding box center [386, 183] width 773 height 367
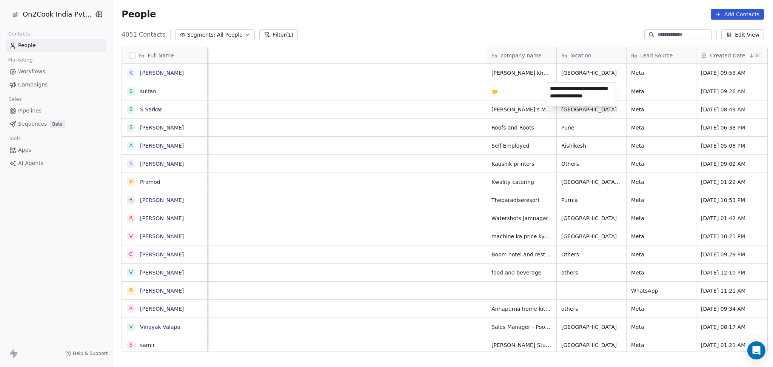
scroll to position [315, 657]
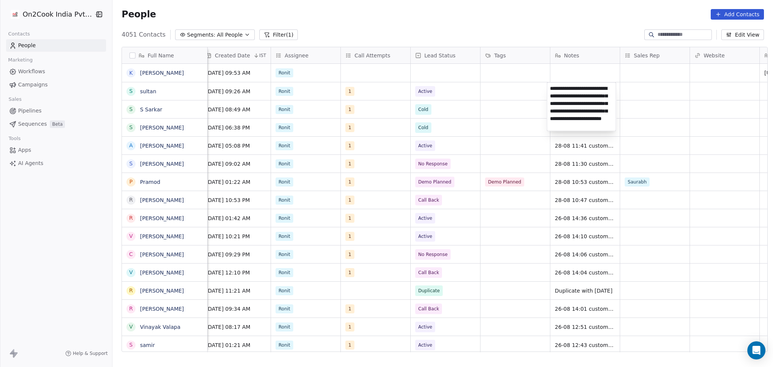
type textarea "**********"
click at [677, 93] on html "On2Cook India Pvt. Ltd. Contacts People Marketing Workflows Campaigns Sales Pip…" at bounding box center [386, 183] width 773 height 367
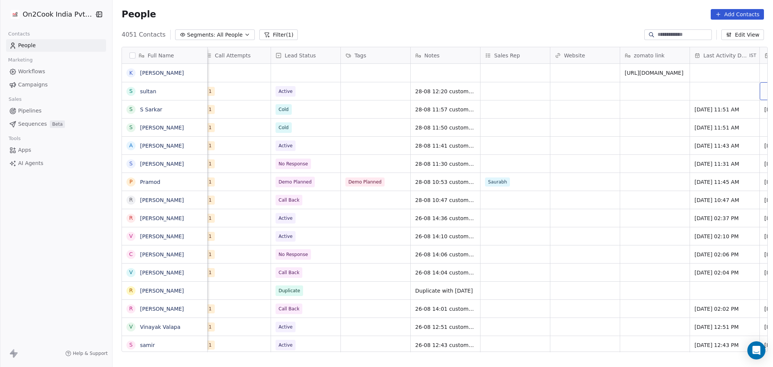
scroll to position [0, 705]
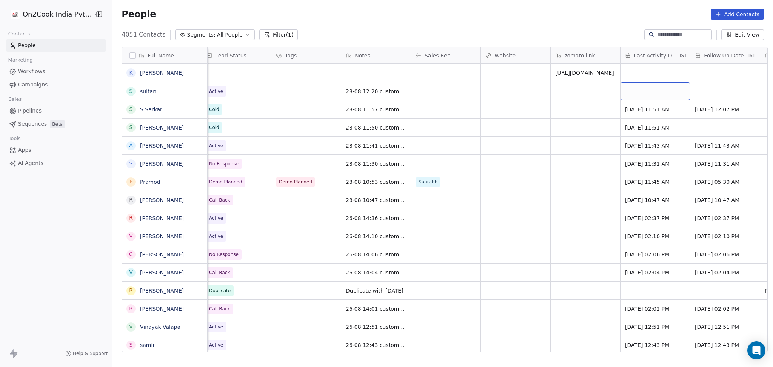
click at [671, 90] on div "grid" at bounding box center [655, 91] width 69 height 18
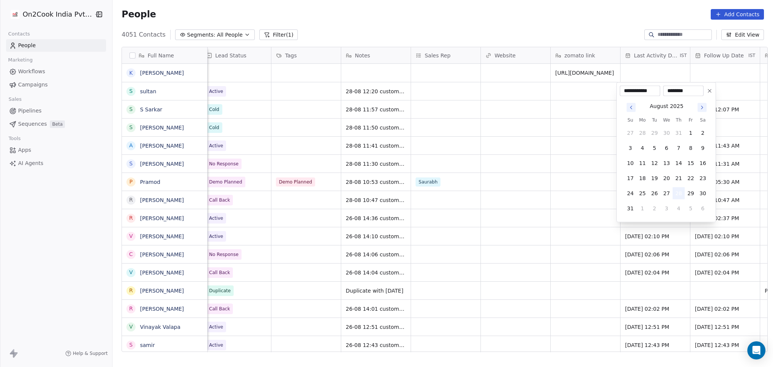
click at [673, 195] on button "28" at bounding box center [679, 193] width 12 height 12
click at [592, 180] on html "On2Cook India Pvt. Ltd. Contacts People Marketing Workflows Campaigns Sales Pip…" at bounding box center [386, 183] width 773 height 367
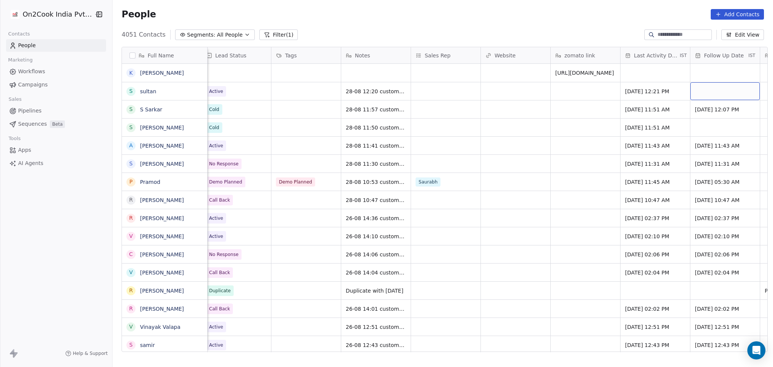
click at [728, 94] on div "grid" at bounding box center [725, 91] width 69 height 18
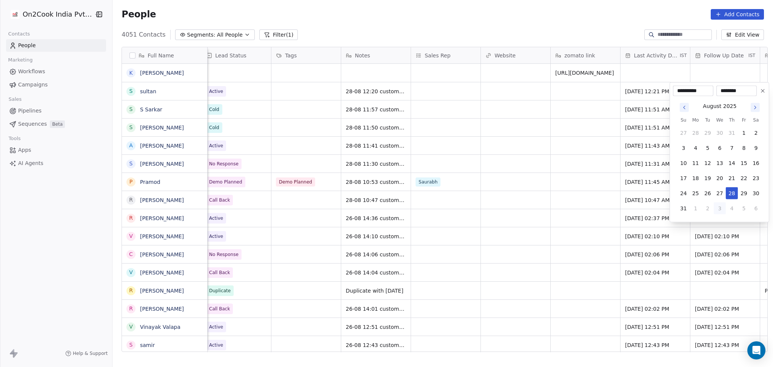
click at [725, 211] on button "3" at bounding box center [720, 208] width 12 height 12
type input "**********"
drag, startPoint x: 614, startPoint y: 196, endPoint x: 452, endPoint y: 104, distance: 186.5
click at [605, 194] on html "On2Cook India Pvt. Ltd. Contacts People Marketing Workflows Campaigns Sales Pip…" at bounding box center [386, 183] width 773 height 367
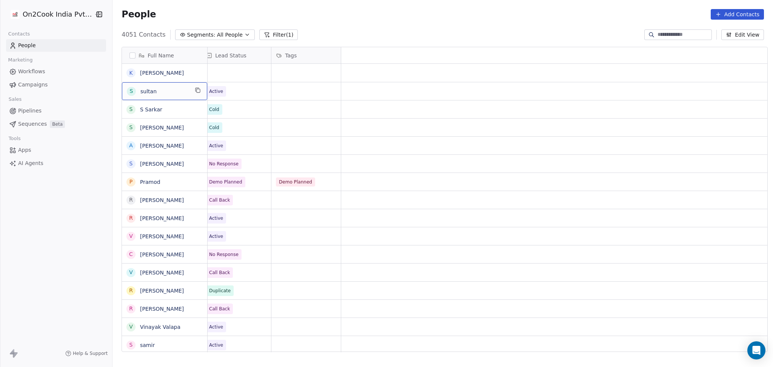
scroll to position [0, 0]
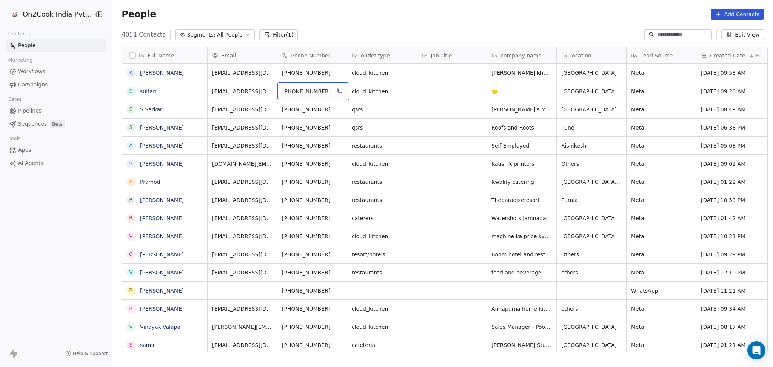
click at [341, 91] on div "[PHONE_NUMBER]" at bounding box center [314, 91] width 72 height 18
click at [339, 91] on icon "grid" at bounding box center [340, 90] width 3 height 3
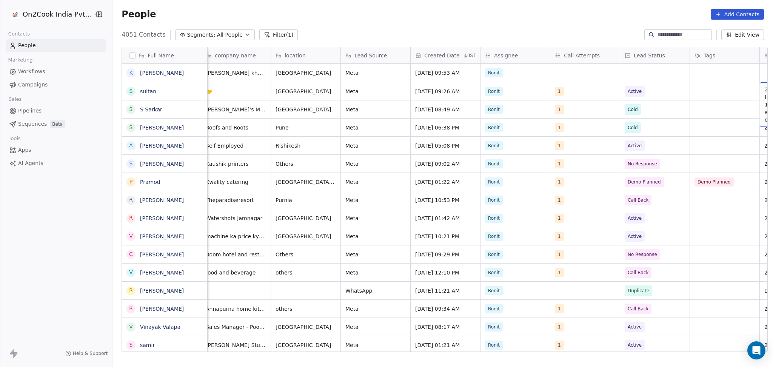
scroll to position [0, 355]
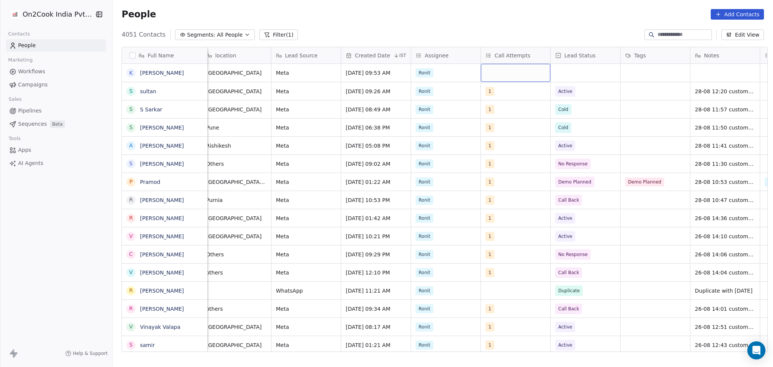
click at [486, 77] on div "grid" at bounding box center [515, 73] width 69 height 18
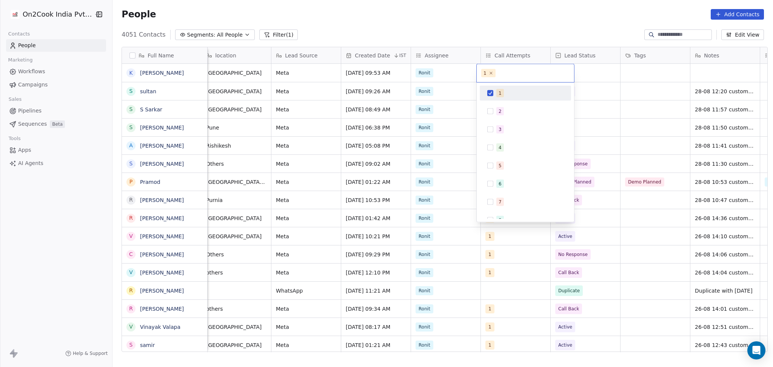
click at [677, 84] on html "On2Cook India Pvt. Ltd. Contacts People Marketing Workflows Campaigns Sales Pip…" at bounding box center [386, 183] width 773 height 367
click at [605, 72] on html "On2Cook India Pvt. Ltd. Contacts People Marketing Workflows Campaigns Sales Pip…" at bounding box center [386, 183] width 773 height 367
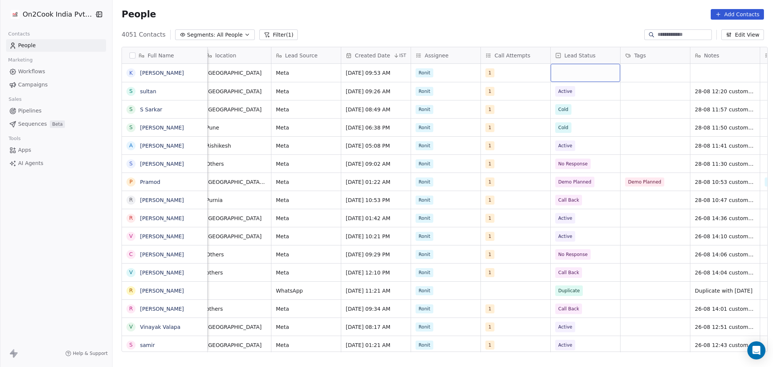
click at [591, 70] on div "grid" at bounding box center [585, 73] width 69 height 18
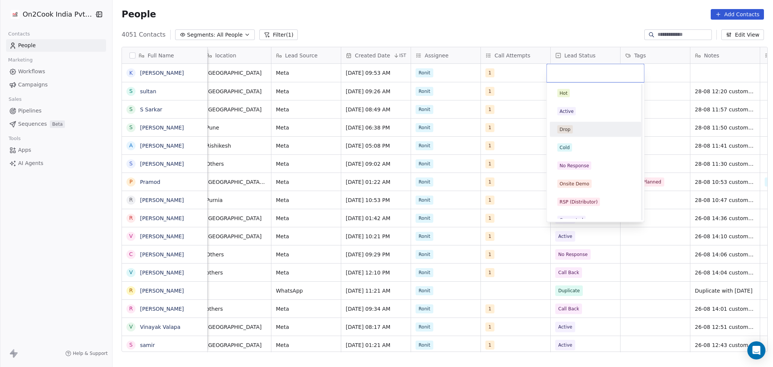
scroll to position [151, 0]
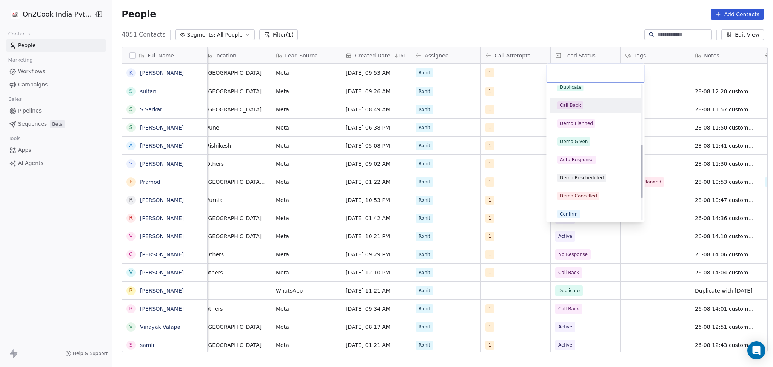
click at [584, 104] on div "Call Back" at bounding box center [596, 105] width 76 height 8
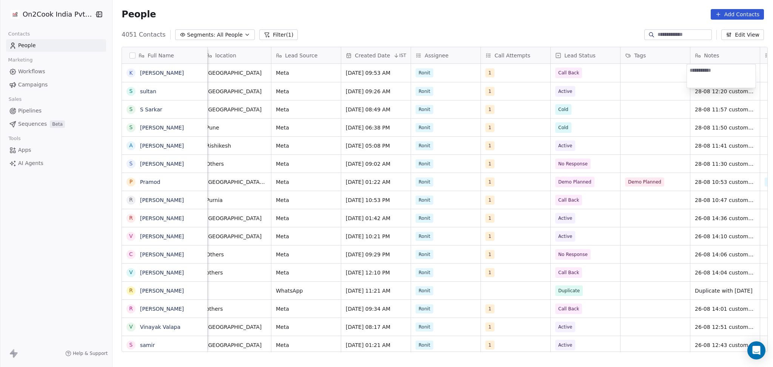
click at [711, 76] on textarea at bounding box center [721, 76] width 69 height 23
type textarea "**********"
click at [262, 74] on html "On2Cook India Pvt. Ltd. Contacts People Marketing Workflows Campaigns Sales Pip…" at bounding box center [386, 183] width 773 height 367
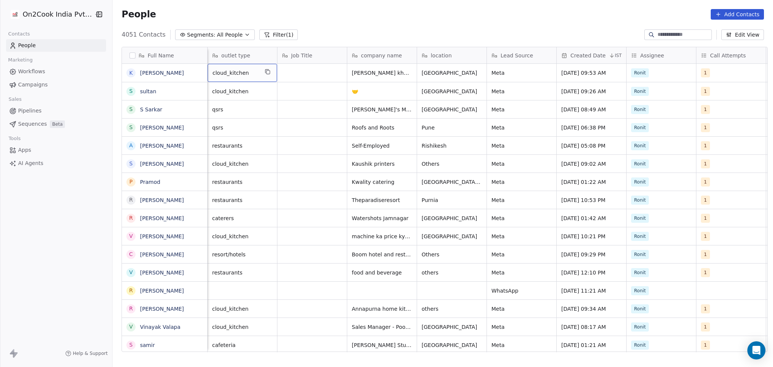
scroll to position [0, 69]
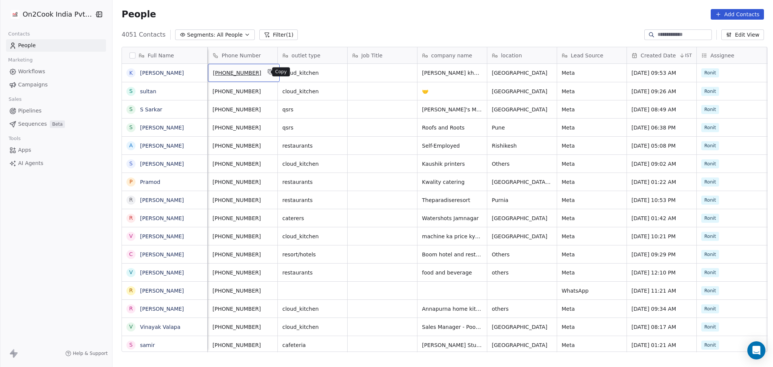
click at [266, 76] on button "grid" at bounding box center [270, 71] width 9 height 9
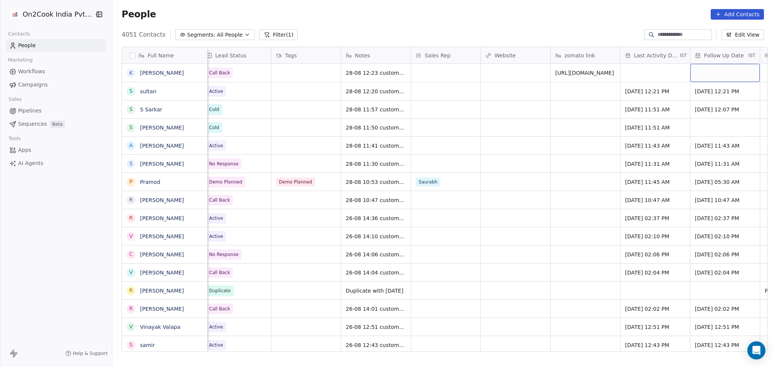
scroll to position [0, 775]
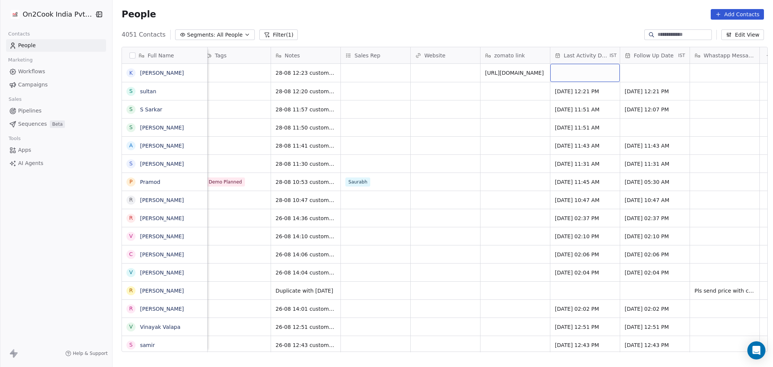
click at [586, 64] on div "grid" at bounding box center [585, 73] width 69 height 18
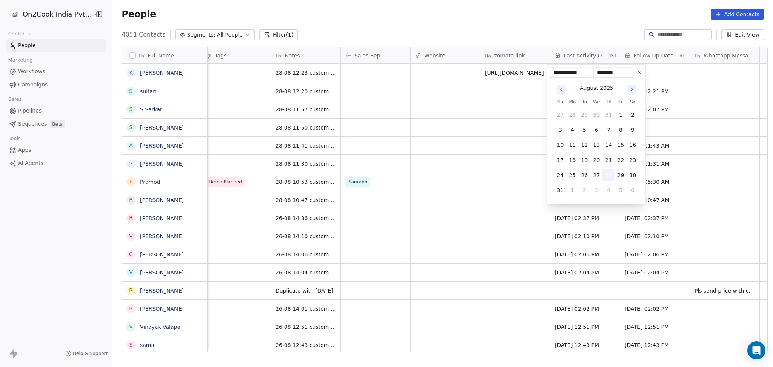
click at [606, 176] on button "28" at bounding box center [609, 175] width 12 height 12
click at [398, 149] on html "On2Cook India Pvt. Ltd. Contacts People Marketing Workflows Campaigns Sales Pip…" at bounding box center [386, 183] width 773 height 367
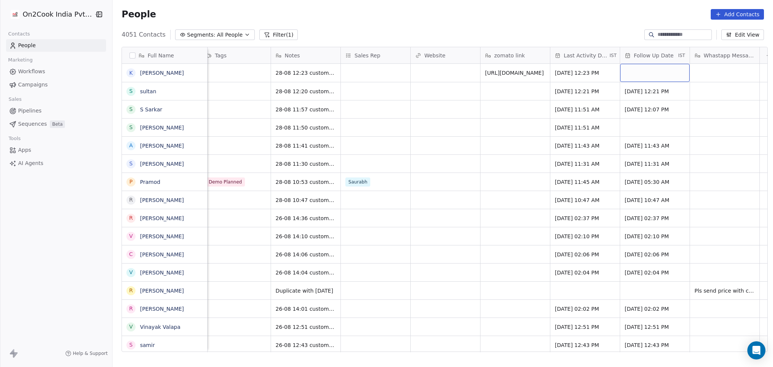
click at [658, 72] on div "grid" at bounding box center [654, 73] width 69 height 18
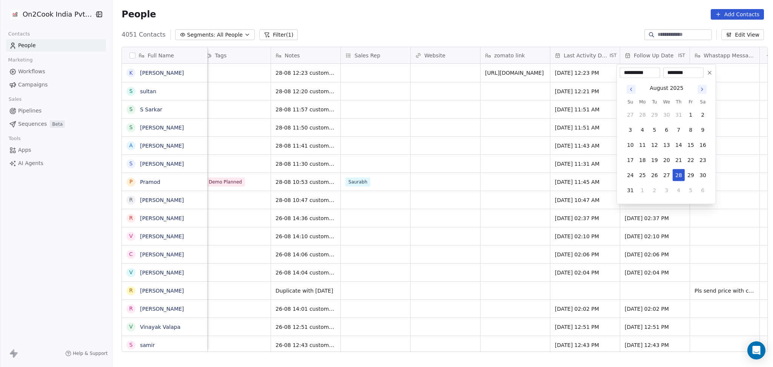
click at [674, 197] on div "August 2025 Su Mo Tu We Th Fr Sa 27 28 29 30 31 1 2 3 4 5 6 7 8 9 10 11 12 13 1…" at bounding box center [666, 139] width 93 height 123
click at [675, 194] on button "4" at bounding box center [679, 190] width 12 height 12
type input "**********"
click at [455, 173] on html "On2Cook India Pvt. Ltd. Contacts People Marketing Workflows Campaigns Sales Pip…" at bounding box center [386, 183] width 773 height 367
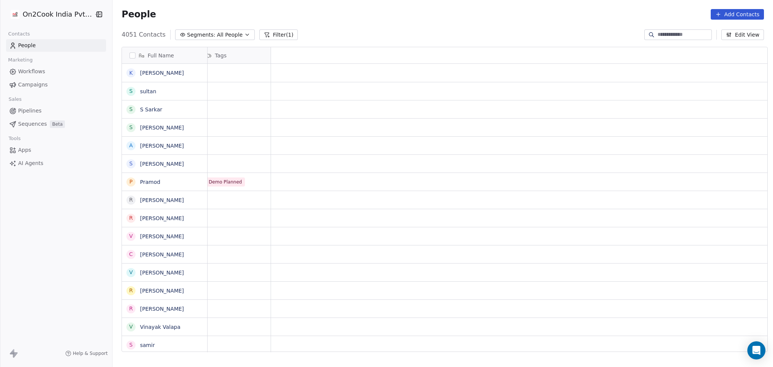
scroll to position [0, 0]
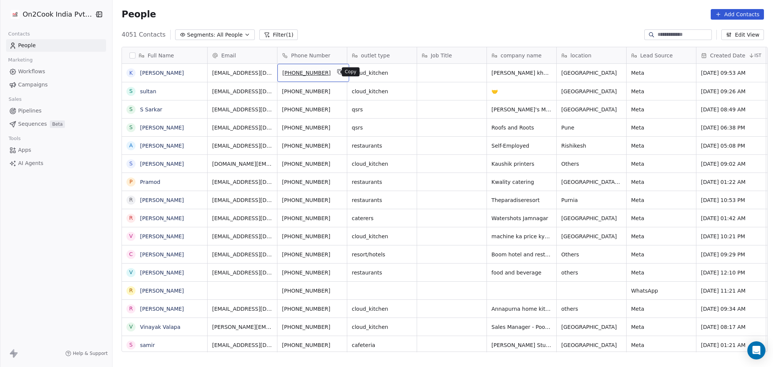
click at [338, 72] on icon "grid" at bounding box center [339, 70] width 3 height 3
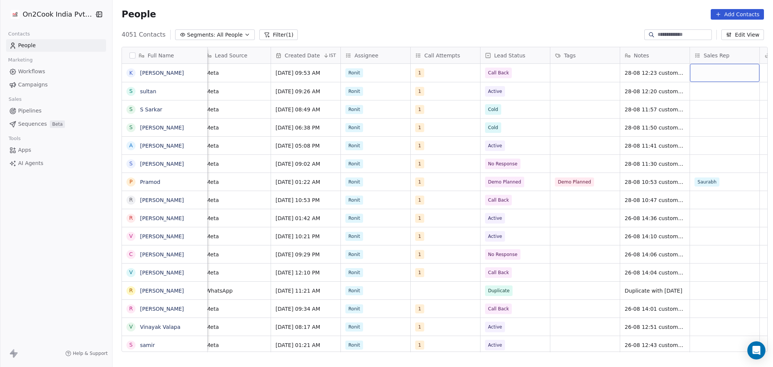
scroll to position [0, 495]
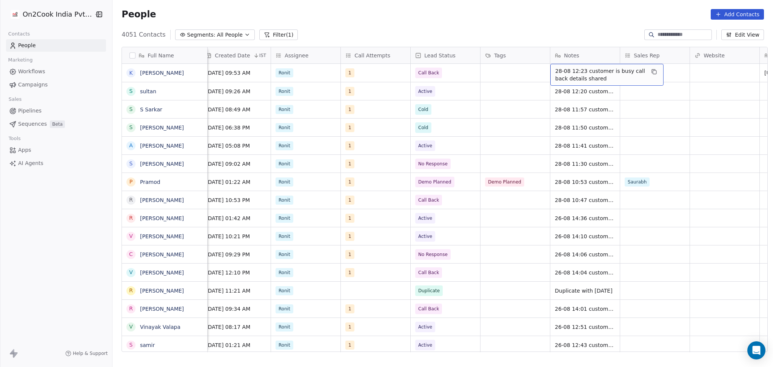
click at [605, 74] on span "28-08 12:23 customer is busy call back details shared" at bounding box center [600, 74] width 90 height 15
drag, startPoint x: 608, startPoint y: 79, endPoint x: 549, endPoint y: 81, distance: 59.7
click at [549, 81] on textarea "**********" at bounding box center [603, 76] width 113 height 23
type textarea "**********"
click at [497, 99] on html "On2Cook India Pvt. Ltd. Contacts People Marketing Workflows Campaigns Sales Pip…" at bounding box center [386, 183] width 773 height 367
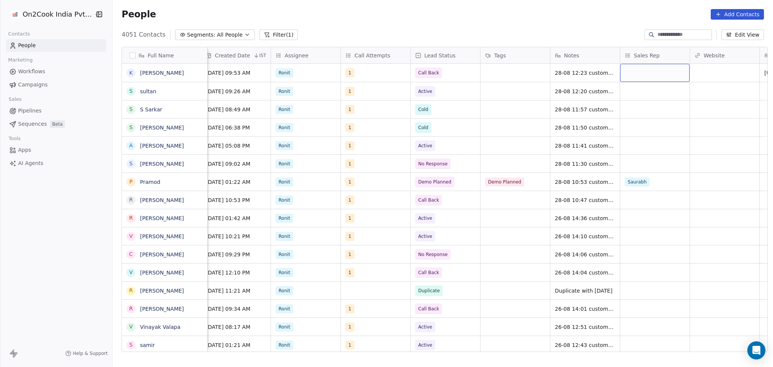
click at [262, 35] on button "Filter (1)" at bounding box center [278, 34] width 39 height 11
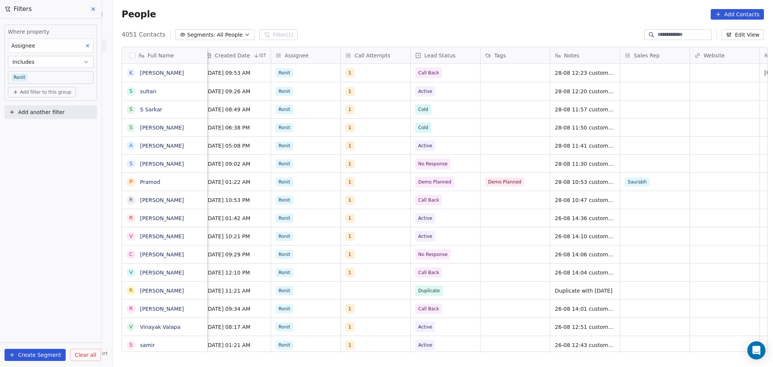
click at [44, 113] on span "Add another filter" at bounding box center [41, 112] width 46 height 8
click at [44, 133] on span "Contact properties" at bounding box center [36, 130] width 49 height 8
type input "******"
click at [49, 157] on span "Follow Up Date" at bounding box center [32, 157] width 40 height 8
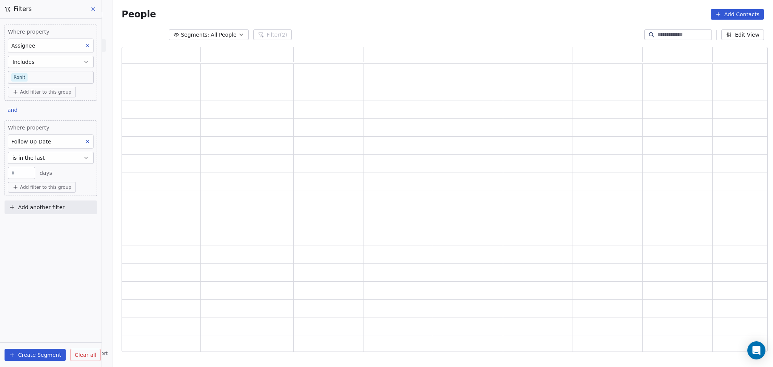
scroll to position [297, 638]
click at [49, 160] on button "is in the last" at bounding box center [51, 158] width 86 height 12
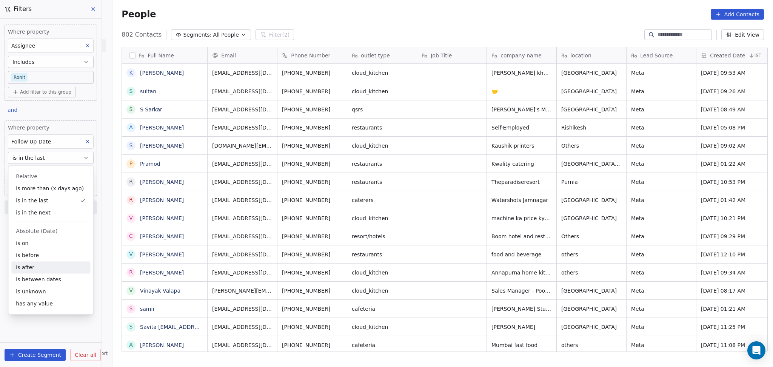
click at [34, 264] on div "is after" at bounding box center [50, 267] width 79 height 12
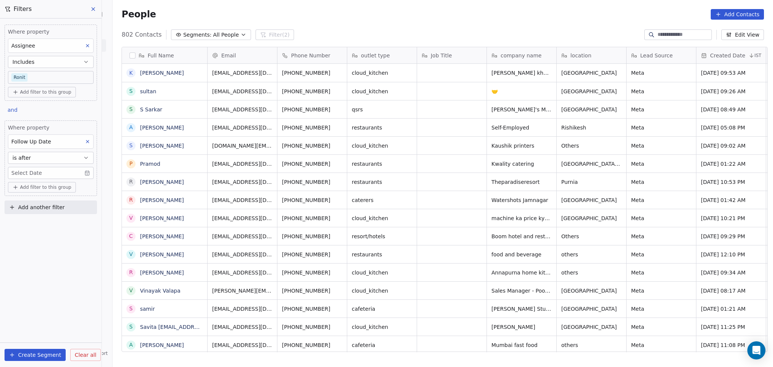
scroll to position [315, 657]
click at [41, 173] on body "On2Cook India Pvt. Ltd. Contacts People Marketing Workflows Campaigns Sales Pip…" at bounding box center [386, 183] width 773 height 367
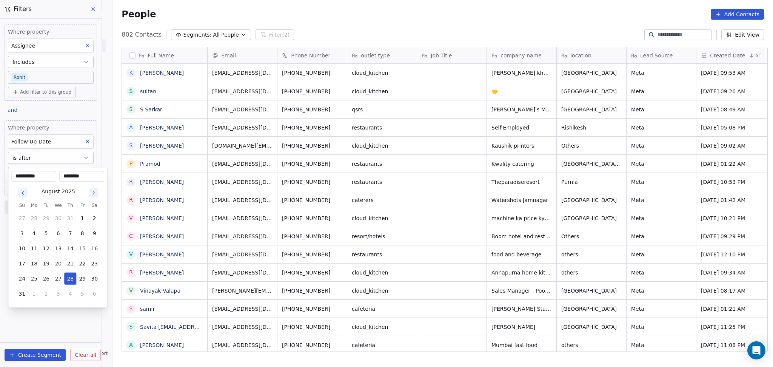
click at [23, 189] on button "Go to previous month" at bounding box center [22, 192] width 9 height 9
click at [73, 279] on button "31" at bounding box center [70, 279] width 12 height 12
type input "**********"
click at [62, 304] on html "On2Cook India Pvt. Ltd. Contacts People Marketing Workflows Campaigns Sales Pip…" at bounding box center [386, 183] width 773 height 367
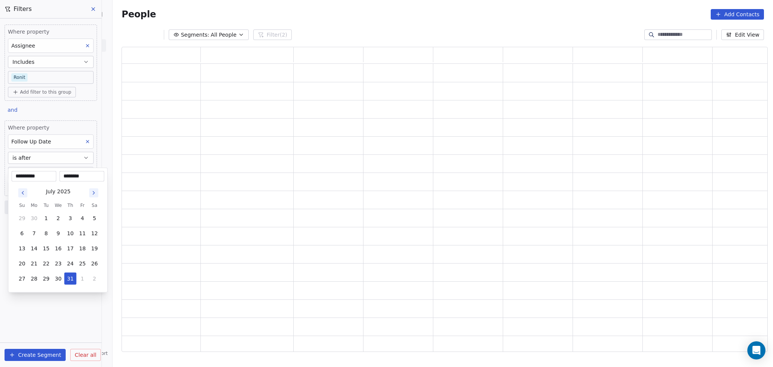
scroll to position [297, 638]
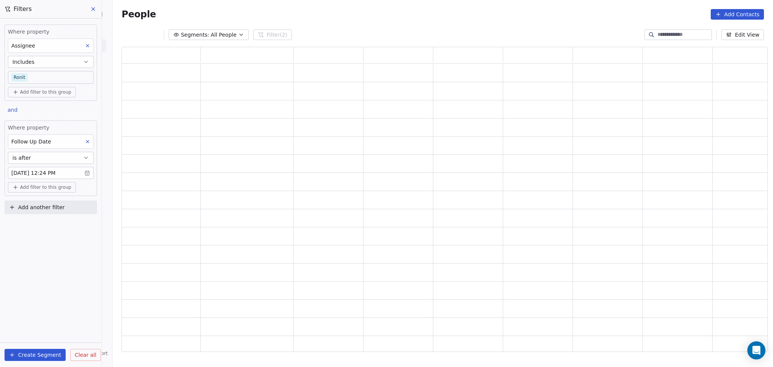
click at [39, 207] on span "Add another filter" at bounding box center [41, 208] width 46 height 8
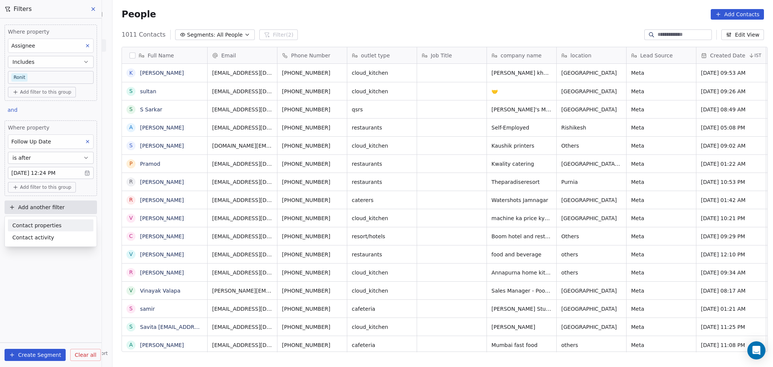
scroll to position [315, 657]
click at [39, 230] on div "Contact properties" at bounding box center [51, 225] width 86 height 12
type input "****"
click at [40, 279] on div "Lead Status" at bounding box center [50, 277] width 77 height 8
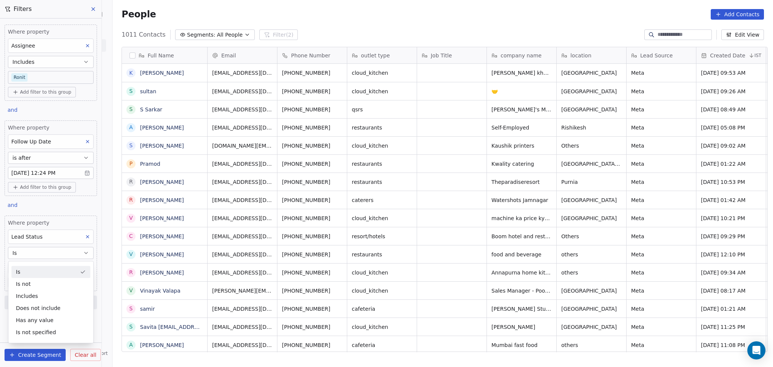
click at [39, 271] on div "Is" at bounding box center [50, 272] width 79 height 12
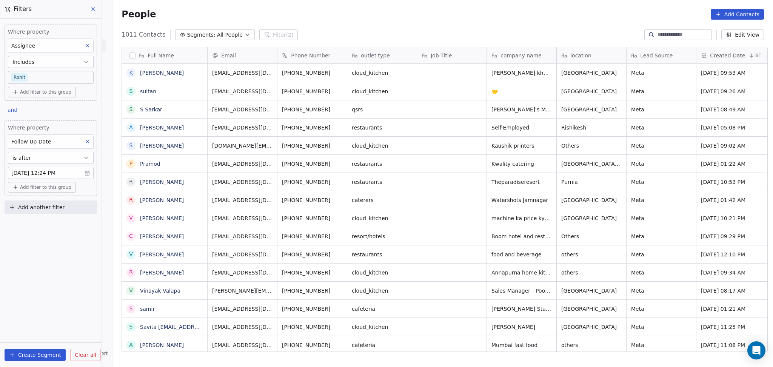
click at [49, 210] on span "Add another filter" at bounding box center [41, 208] width 46 height 8
click at [50, 230] on div "Contact properties" at bounding box center [51, 225] width 86 height 12
type input "****"
click at [26, 280] on span "Lead Status" at bounding box center [27, 277] width 31 height 8
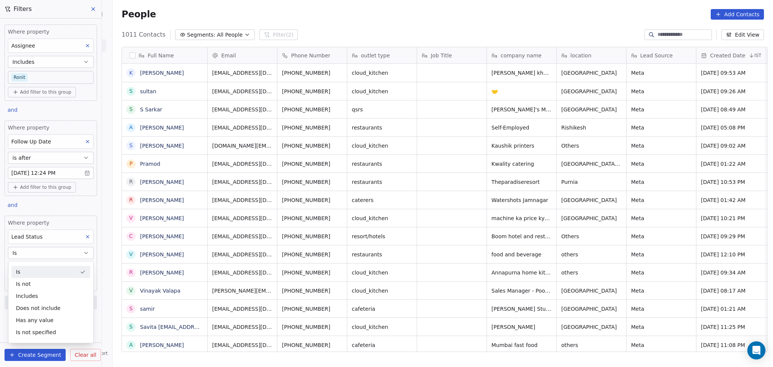
click at [36, 252] on button "Is" at bounding box center [51, 253] width 86 height 12
click at [35, 265] on body "On2Cook India Pvt. Ltd. Contacts People Marketing Workflows Campaigns Sales Pip…" at bounding box center [386, 183] width 773 height 367
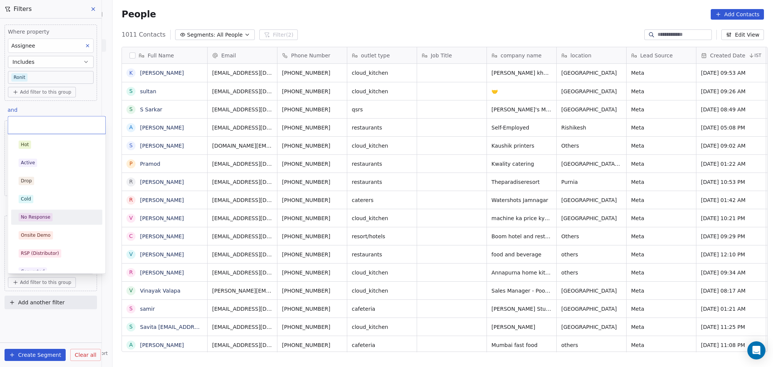
click at [34, 219] on div "No Response" at bounding box center [35, 217] width 29 height 7
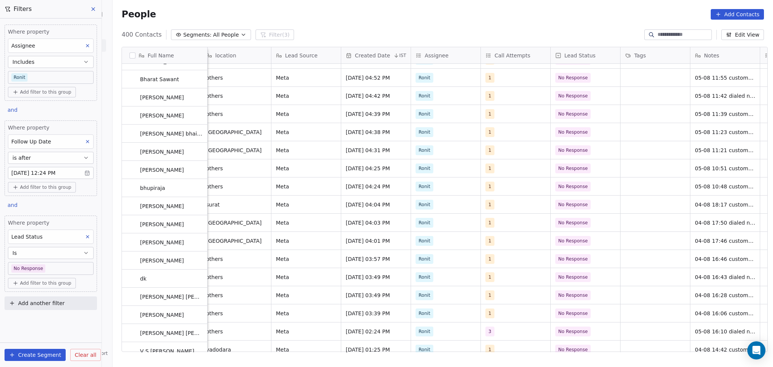
scroll to position [0, 0]
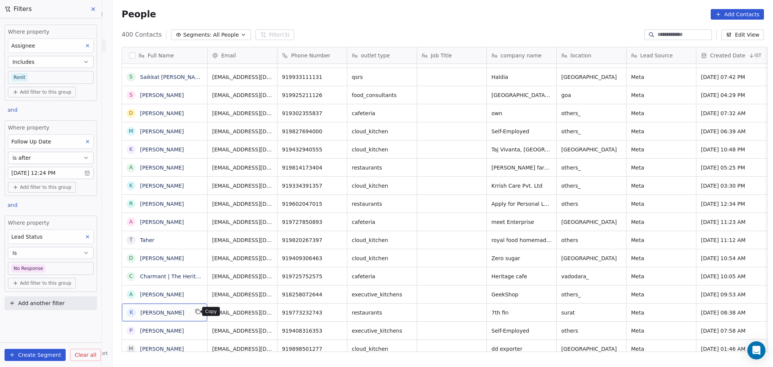
click at [195, 310] on icon "grid" at bounding box center [198, 311] width 6 height 6
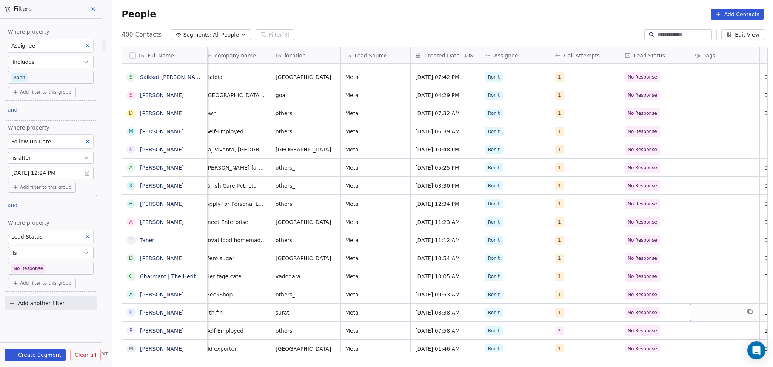
scroll to position [0, 355]
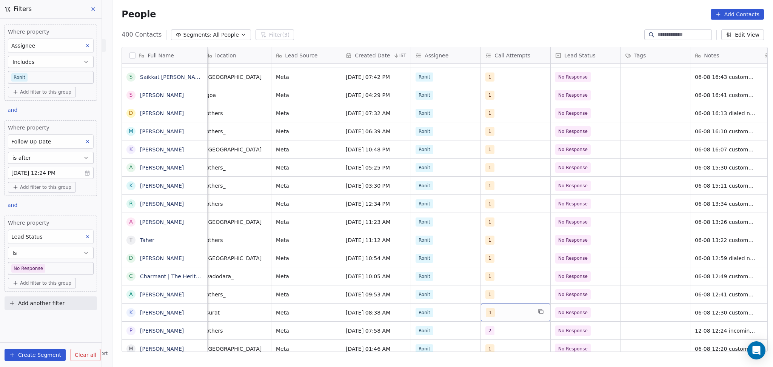
click at [508, 310] on div "1" at bounding box center [509, 312] width 46 height 9
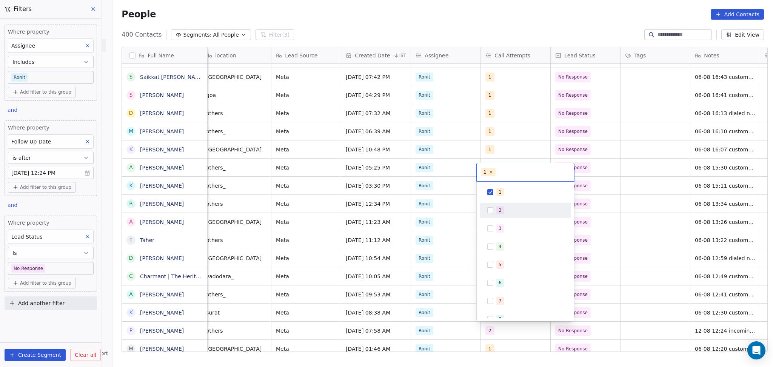
click at [499, 211] on div "2" at bounding box center [500, 210] width 3 height 7
click at [501, 190] on span "1" at bounding box center [501, 192] width 8 height 8
click at [638, 212] on html "On2Cook India Pvt. Ltd. Contacts People Marketing Workflows Campaigns Sales Pip…" at bounding box center [386, 183] width 773 height 367
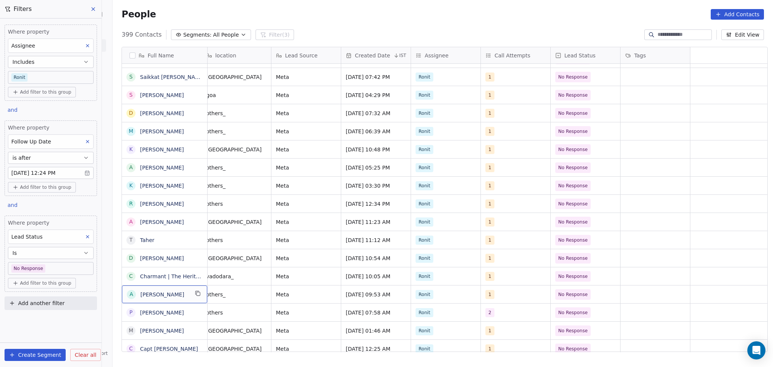
scroll to position [0, 0]
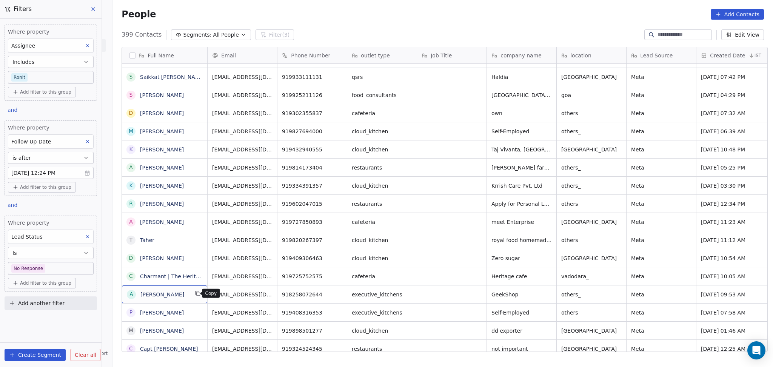
click at [197, 292] on icon "grid" at bounding box center [198, 293] width 6 height 6
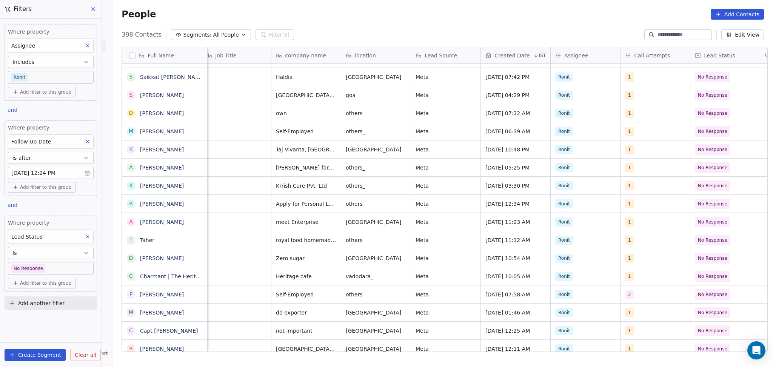
scroll to position [0, 355]
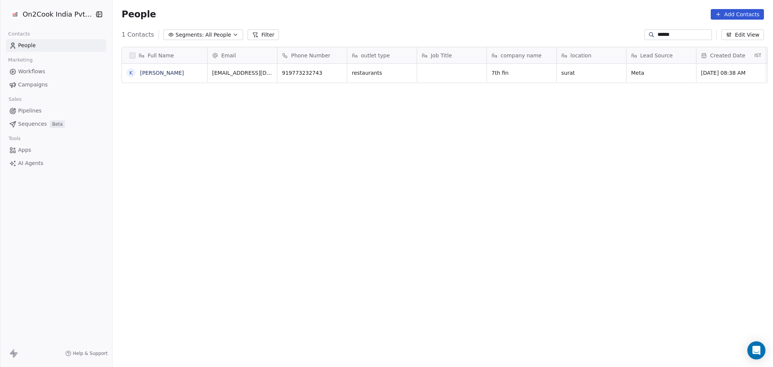
scroll to position [315, 657]
type input "******"
click at [538, 72] on icon "grid" at bounding box center [541, 72] width 6 height 6
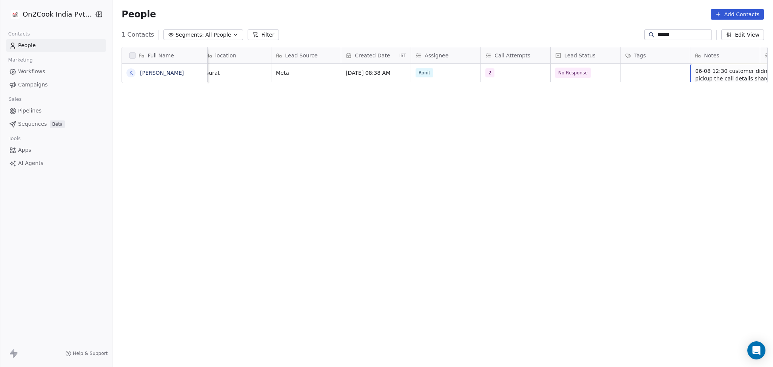
scroll to position [0, 426]
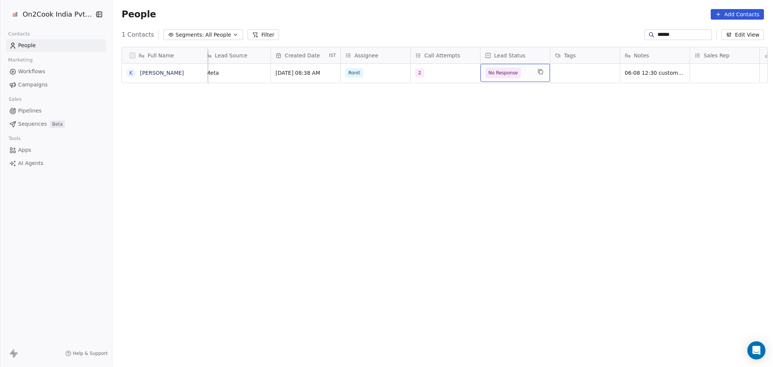
click at [504, 72] on span "No Response" at bounding box center [503, 73] width 29 height 8
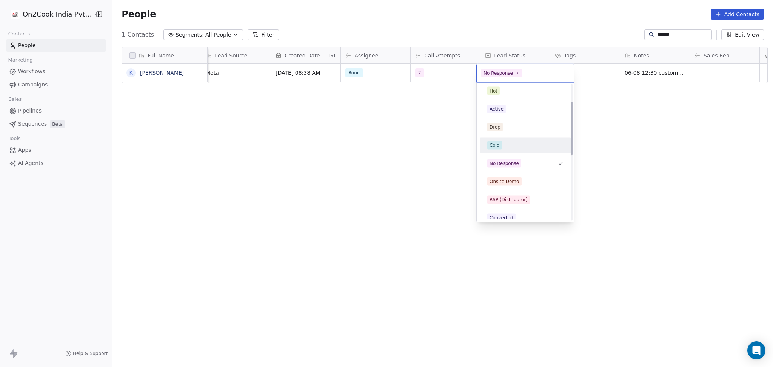
scroll to position [0, 0]
click at [505, 148] on div "Cold" at bounding box center [525, 147] width 76 height 8
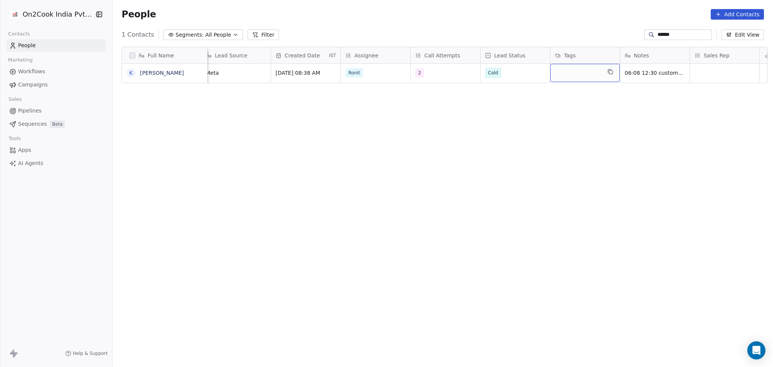
click at [560, 72] on div "grid" at bounding box center [585, 73] width 69 height 18
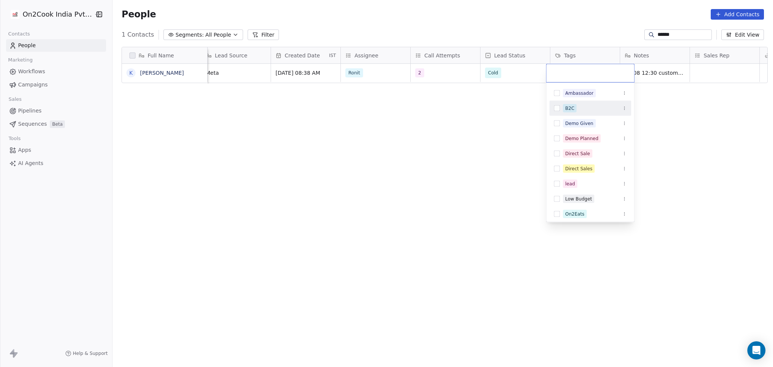
click at [569, 109] on div "B2C" at bounding box center [569, 108] width 9 height 7
click at [689, 89] on html "On2Cook India Pvt. Ltd. Contacts People Marketing Workflows Campaigns Sales Pip…" at bounding box center [386, 183] width 773 height 367
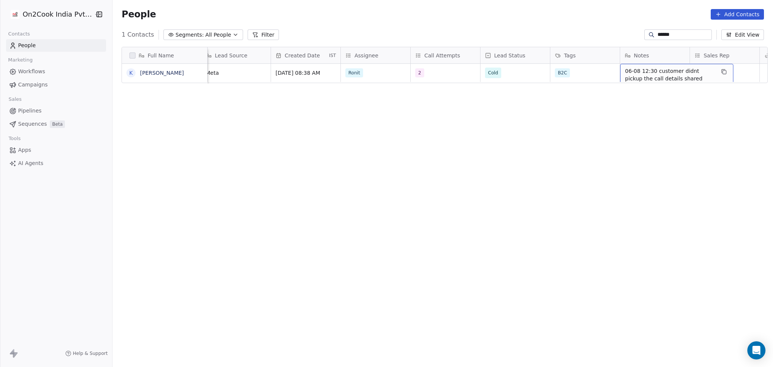
click at [646, 76] on span "06-08 12:30 customer didnt pickup the call details shared" at bounding box center [670, 74] width 90 height 15
click at [620, 68] on textarea "**********" at bounding box center [673, 76] width 113 height 23
type textarea "**********"
click at [585, 108] on html "On2Cook India Pvt. Ltd. Contacts People Marketing Workflows Campaigns Sales Pip…" at bounding box center [386, 183] width 773 height 367
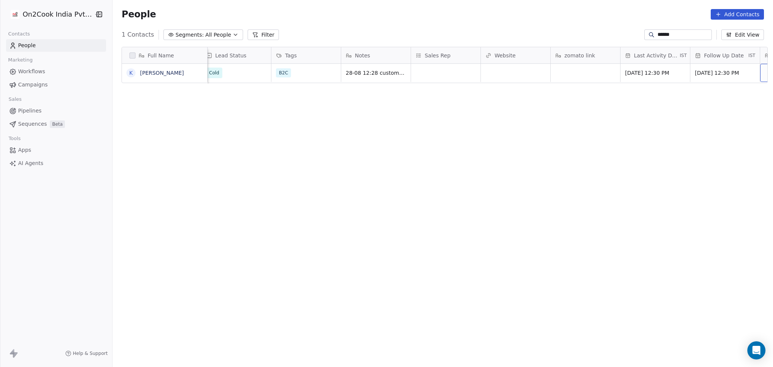
scroll to position [0, 775]
click at [574, 79] on div "[DATE] 12:30 PM" at bounding box center [585, 73] width 69 height 18
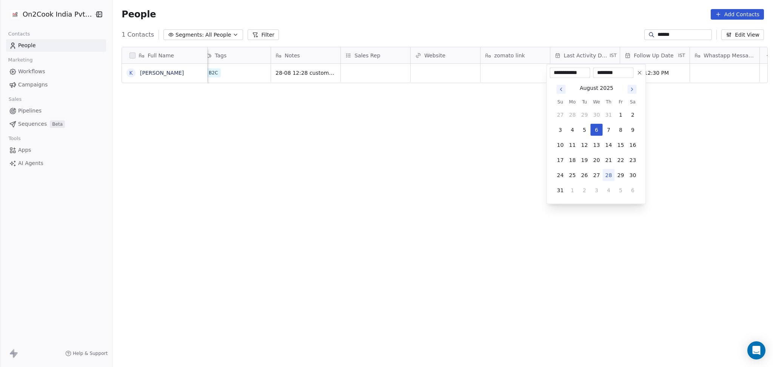
click at [609, 175] on button "28" at bounding box center [609, 175] width 12 height 12
type input "**********"
click at [418, 140] on html "**********" at bounding box center [386, 183] width 773 height 367
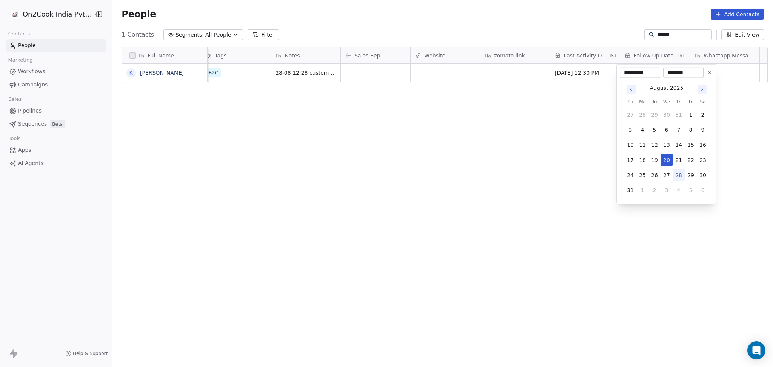
click at [711, 73] on icon at bounding box center [710, 73] width 6 height 6
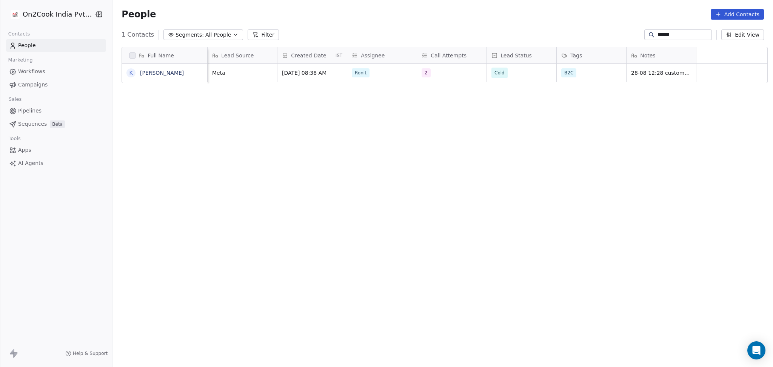
scroll to position [0, 0]
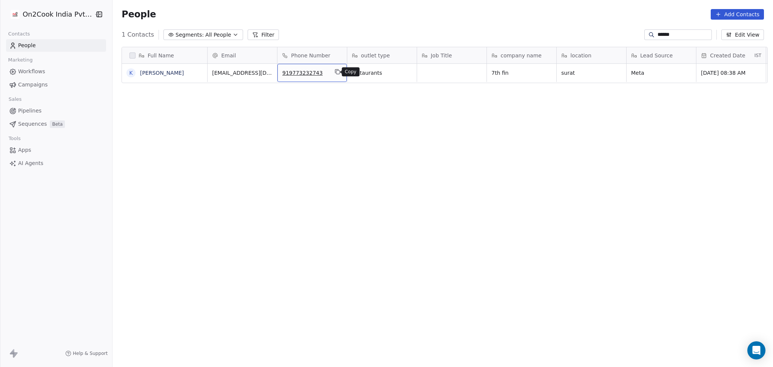
click at [337, 70] on button "grid" at bounding box center [337, 71] width 9 height 9
click at [649, 31] on div at bounding box center [652, 35] width 12 height 8
click at [658, 35] on input "******" at bounding box center [684, 35] width 53 height 8
paste input "******"
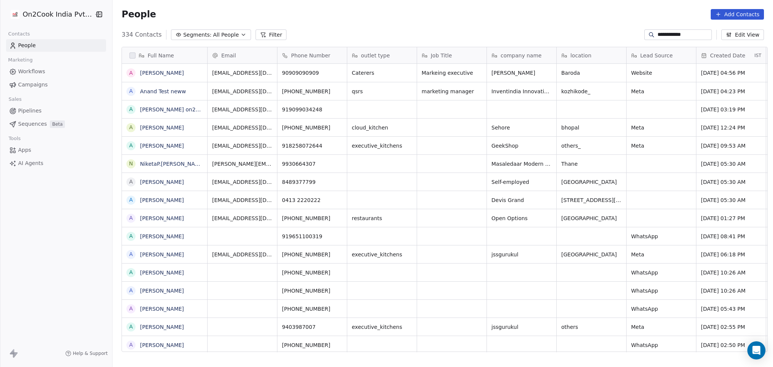
scroll to position [315, 657]
type input "**********"
click at [335, 142] on icon "grid" at bounding box center [336, 143] width 3 height 3
click at [566, 141] on textarea "*******" at bounding box center [588, 148] width 69 height 23
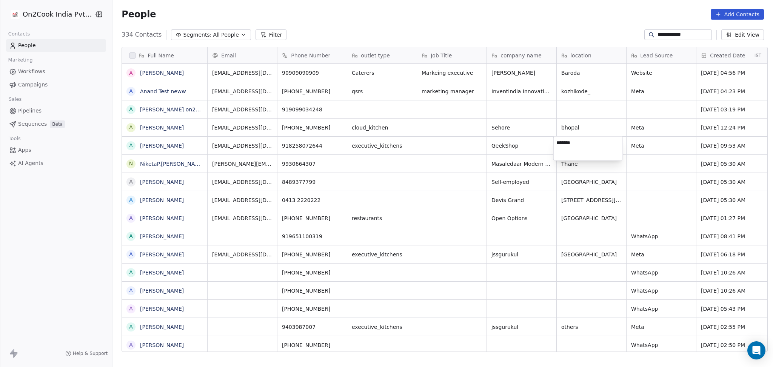
click at [566, 141] on textarea "*******" at bounding box center [588, 148] width 69 height 23
type textarea "*******"
click at [683, 148] on html "**********" at bounding box center [386, 183] width 773 height 367
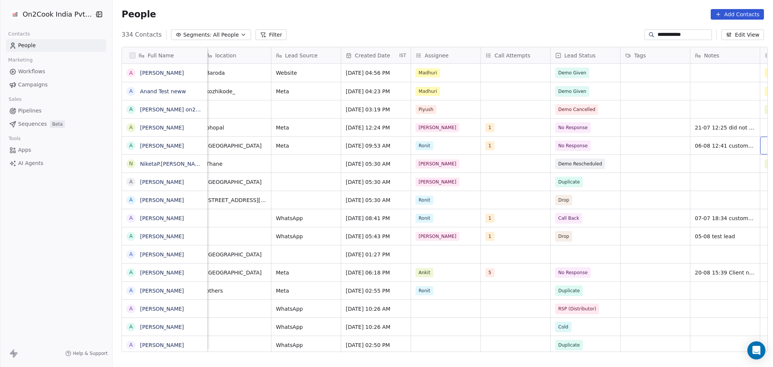
scroll to position [0, 426]
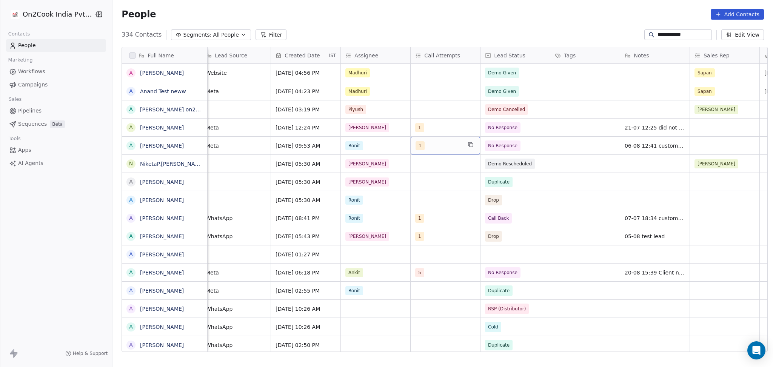
click at [434, 154] on div "1" at bounding box center [445, 146] width 69 height 18
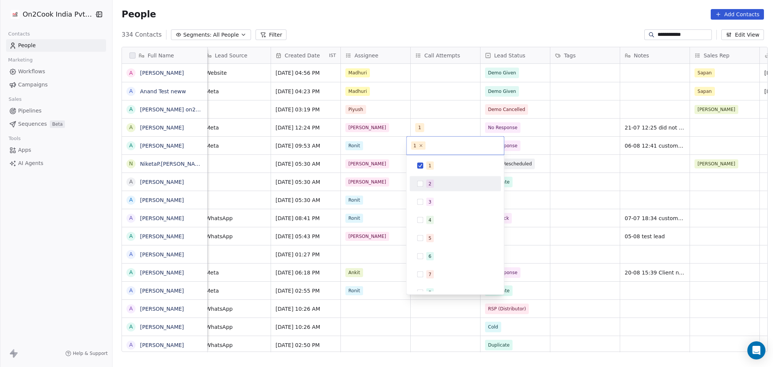
click at [424, 179] on div "2" at bounding box center [455, 184] width 85 height 12
click at [427, 168] on span "1" at bounding box center [430, 166] width 8 height 8
click at [581, 160] on html "**********" at bounding box center [386, 183] width 773 height 367
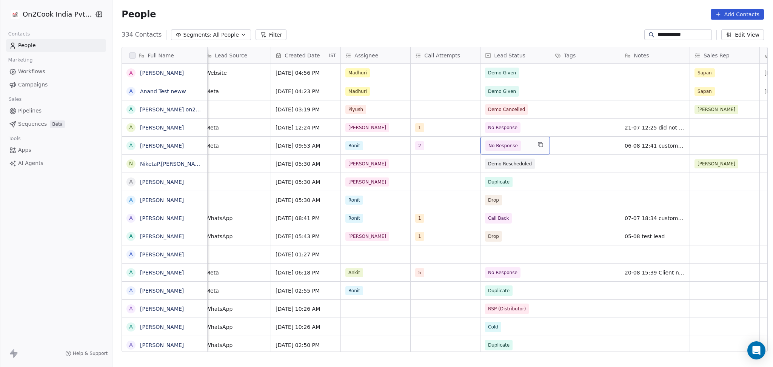
click at [528, 147] on div "No Response" at bounding box center [515, 146] width 69 height 18
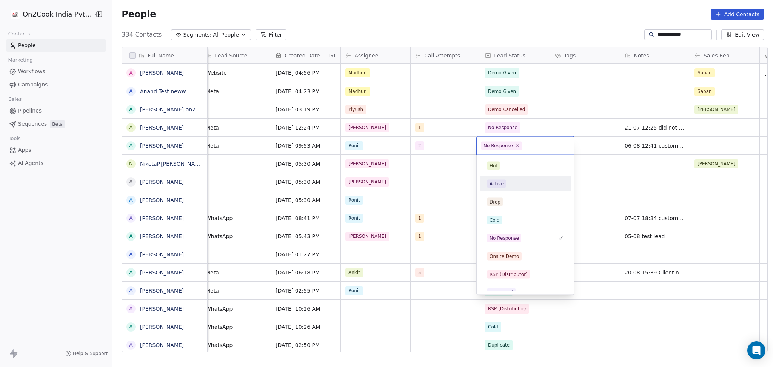
click at [504, 186] on span "Active" at bounding box center [496, 184] width 19 height 8
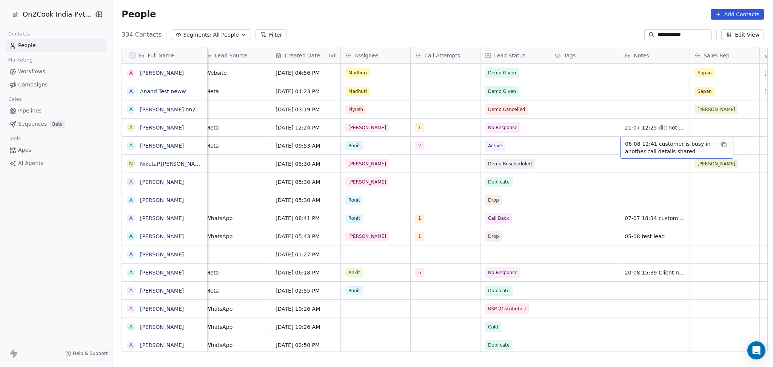
click at [631, 145] on span "06-08 12:41 customer is busy in another call details shared" at bounding box center [670, 147] width 90 height 15
click at [619, 143] on textarea "**********" at bounding box center [673, 148] width 113 height 23
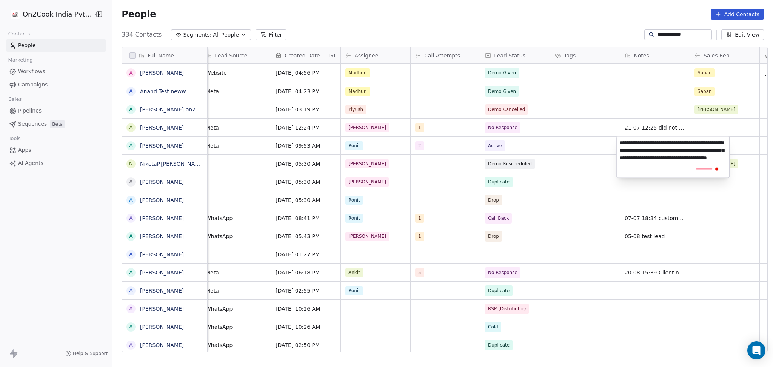
type textarea "**********"
click at [574, 151] on html "**********" at bounding box center [386, 183] width 773 height 367
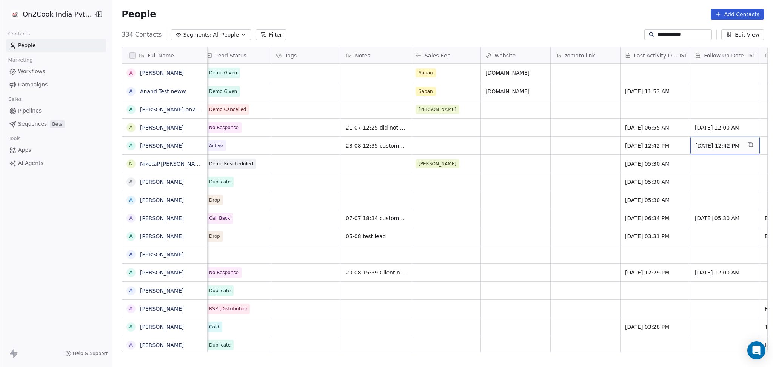
scroll to position [0, 775]
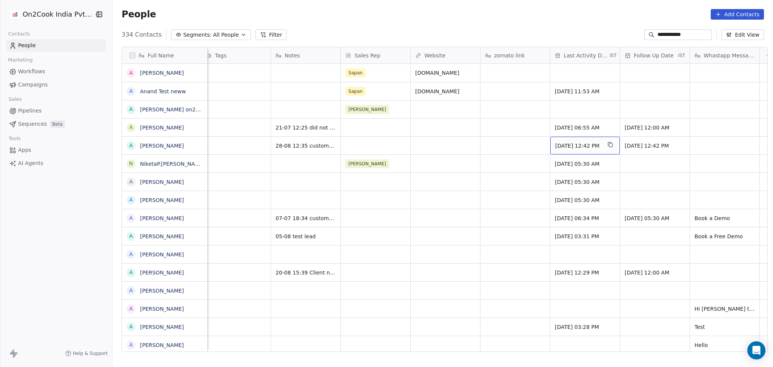
click at [555, 146] on span "Aug 06, 2025 12:42 PM" at bounding box center [578, 146] width 46 height 8
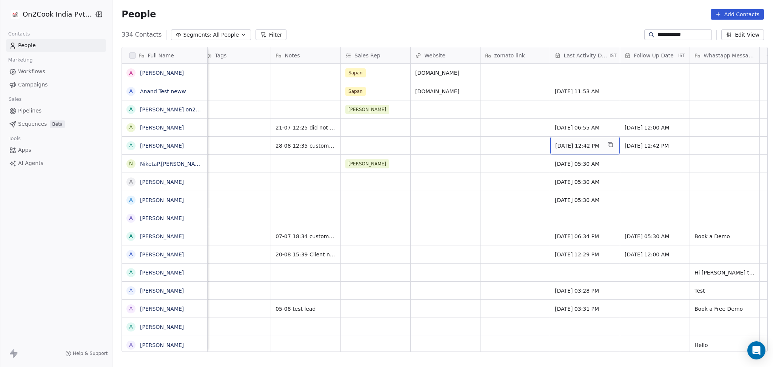
click at [555, 146] on span "Aug 06, 2025 12:42 PM" at bounding box center [578, 146] width 46 height 8
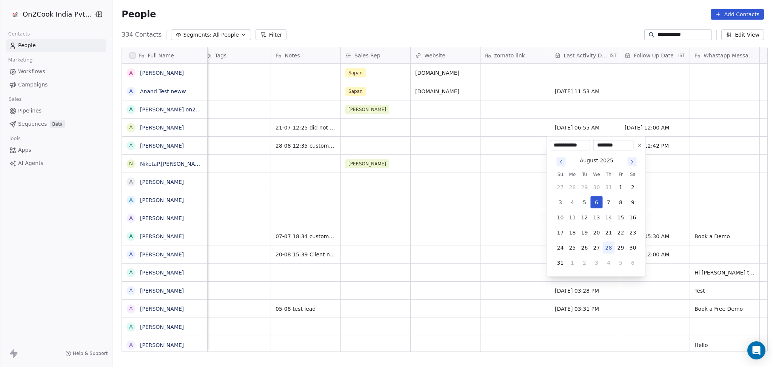
click at [608, 245] on button "28" at bounding box center [609, 248] width 12 height 12
type input "**********"
click at [504, 221] on html "**********" at bounding box center [386, 183] width 773 height 367
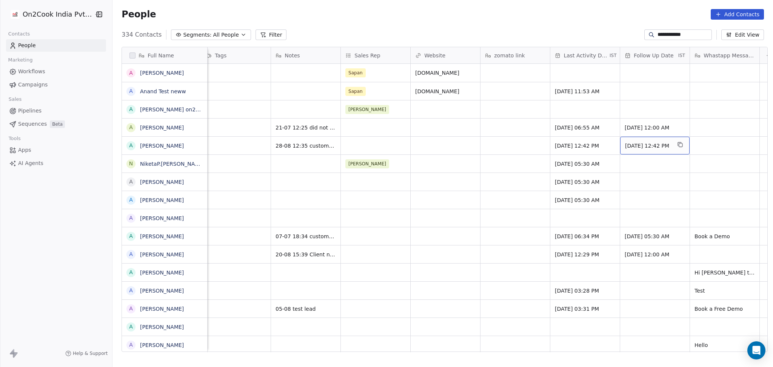
click at [638, 142] on span "20/08/2025 12:42 PM" at bounding box center [648, 146] width 46 height 8
click at [645, 148] on span "20/08/2025 12:42 PM" at bounding box center [648, 146] width 46 height 8
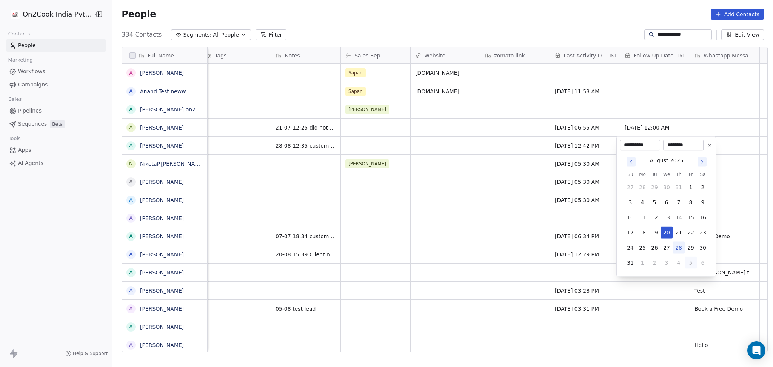
click at [692, 267] on button "5" at bounding box center [691, 263] width 12 height 12
type input "**********"
click at [492, 165] on html "**********" at bounding box center [386, 183] width 773 height 367
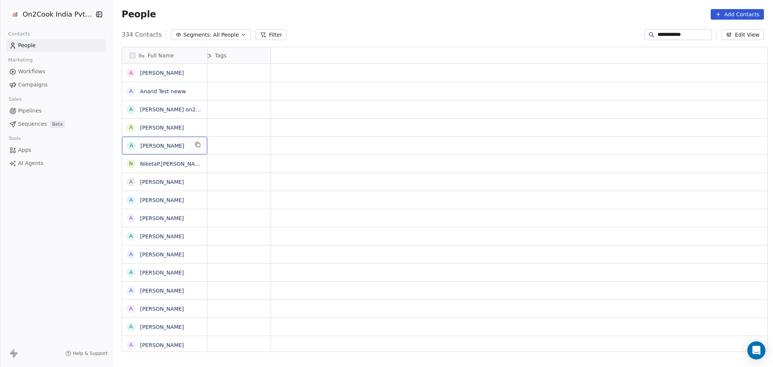
scroll to position [0, 0]
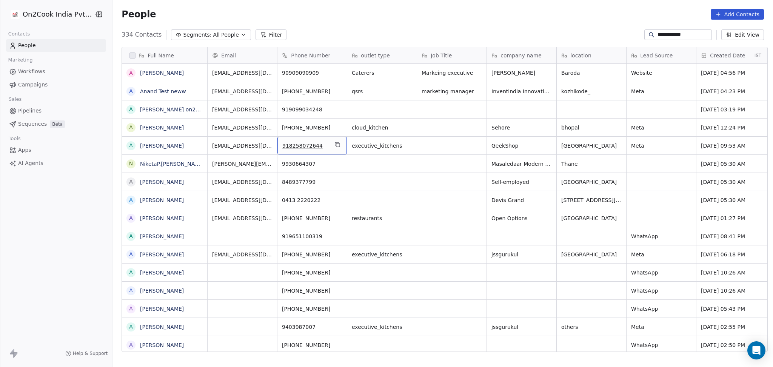
click at [324, 143] on span "918258072644" at bounding box center [305, 146] width 46 height 8
click at [328, 143] on div "918258072644" at bounding box center [312, 146] width 69 height 18
click at [335, 144] on icon "grid" at bounding box center [338, 145] width 6 height 6
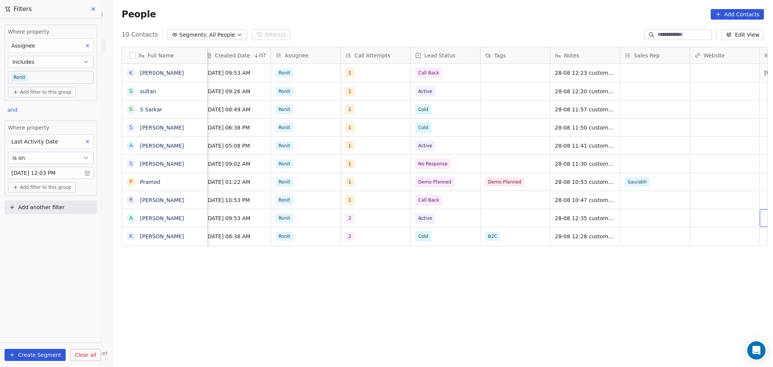
scroll to position [0, 565]
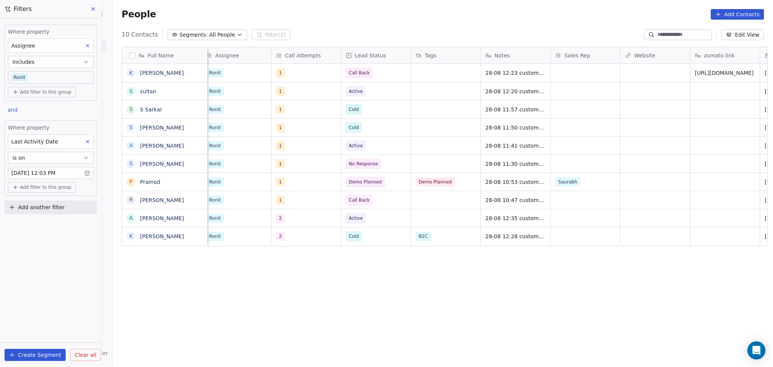
click at [65, 75] on body "On2Cook India Pvt. Ltd. Contacts People Marketing Workflows Campaigns Sales Pip…" at bounding box center [386, 183] width 773 height 367
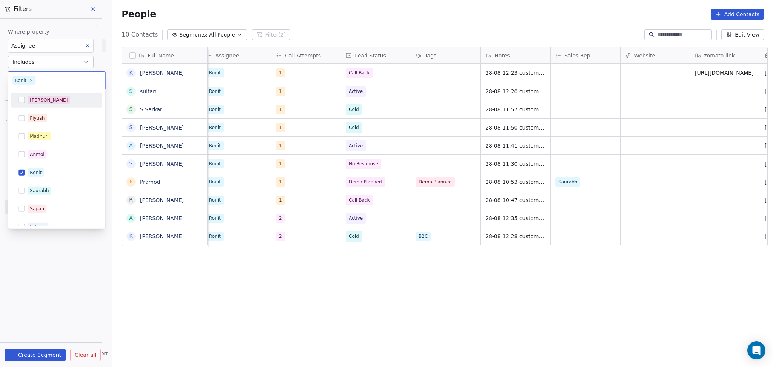
drag, startPoint x: 65, startPoint y: 75, endPoint x: 33, endPoint y: 104, distance: 42.8
click at [33, 103] on div "[PERSON_NAME]" at bounding box center [49, 100] width 38 height 7
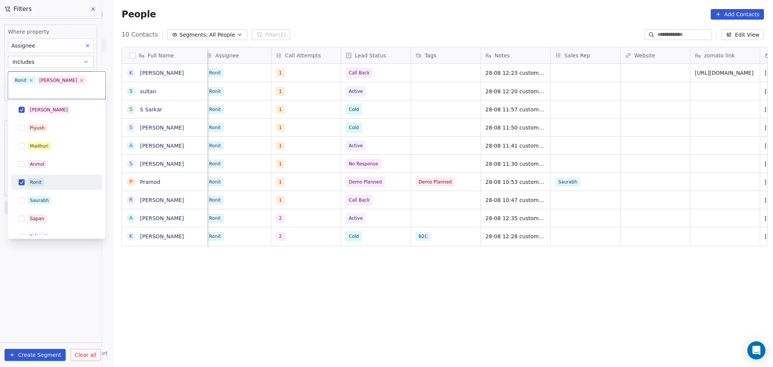
click at [37, 165] on div "[PERSON_NAME] [PERSON_NAME] [PERSON_NAME] [PERSON_NAME] Saurabh [PERSON_NAME] […" at bounding box center [56, 209] width 91 height 214
click at [38, 178] on span "Ronit" at bounding box center [36, 182] width 16 height 8
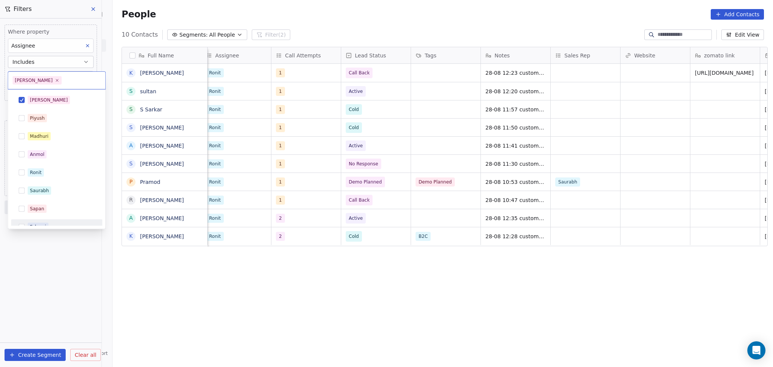
click at [46, 268] on html "On2Cook India Pvt. Ltd. Contacts People Marketing Workflows Campaigns Sales Pip…" at bounding box center [386, 183] width 773 height 367
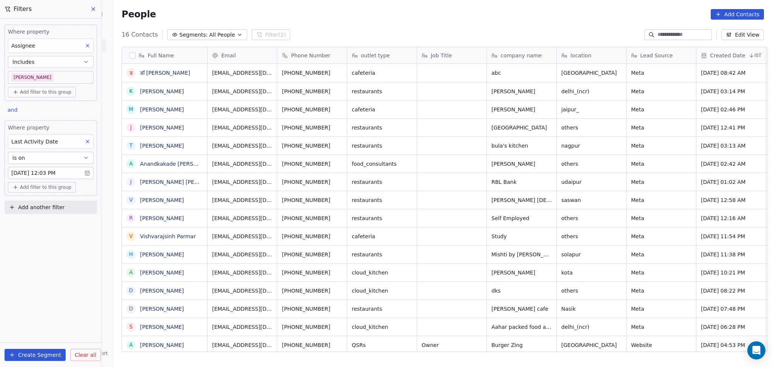
scroll to position [315, 657]
click at [38, 71] on body "On2Cook India Pvt. Ltd. Contacts People Marketing Workflows Campaigns Sales Pip…" at bounding box center [386, 183] width 773 height 367
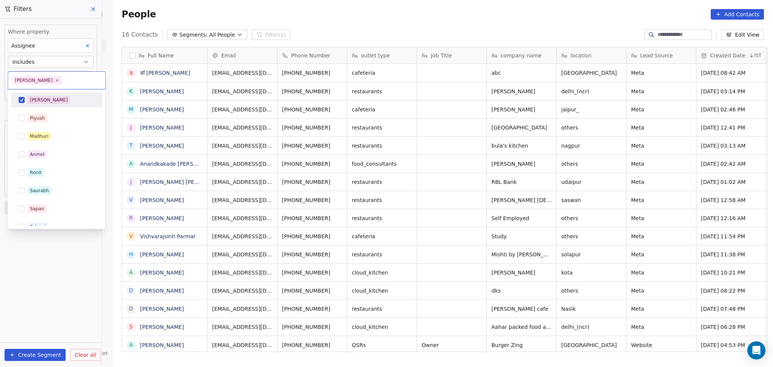
click at [29, 102] on span "[PERSON_NAME]" at bounding box center [49, 100] width 42 height 8
click at [37, 174] on div "Ronit" at bounding box center [36, 172] width 12 height 7
click at [31, 266] on html "On2Cook India Pvt. Ltd. Contacts People Marketing Workflows Campaigns Sales Pip…" at bounding box center [386, 183] width 773 height 367
